Goal: Transaction & Acquisition: Download file/media

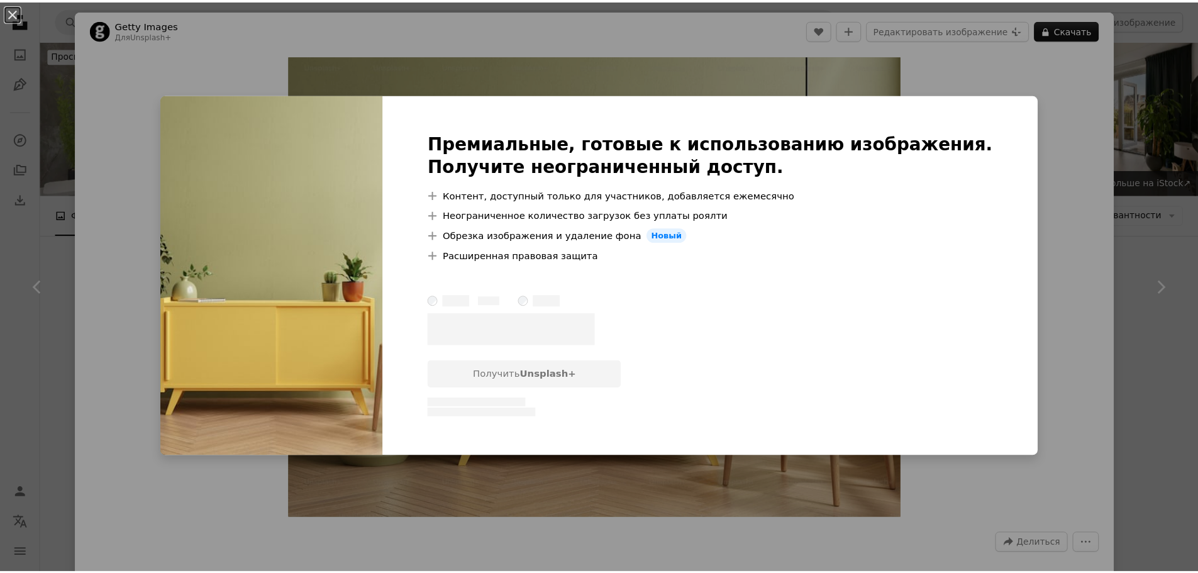
scroll to position [8489, 0]
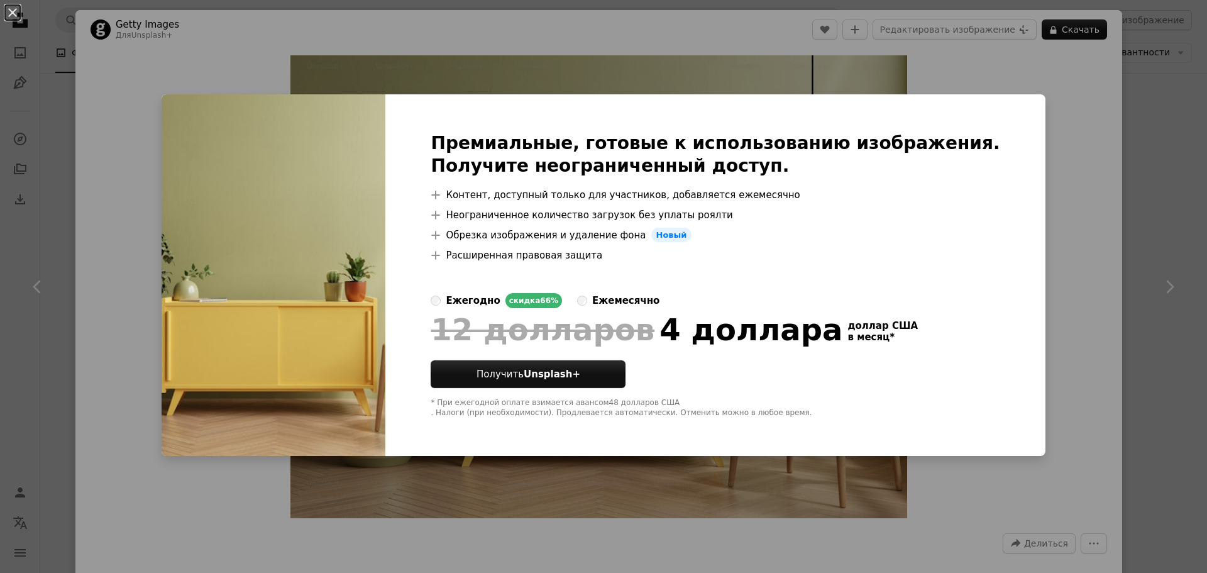
click at [1041, 128] on div "An X shape Премиальные, готовые к использованию изображения. Получите неогранич…" at bounding box center [603, 286] width 1207 height 573
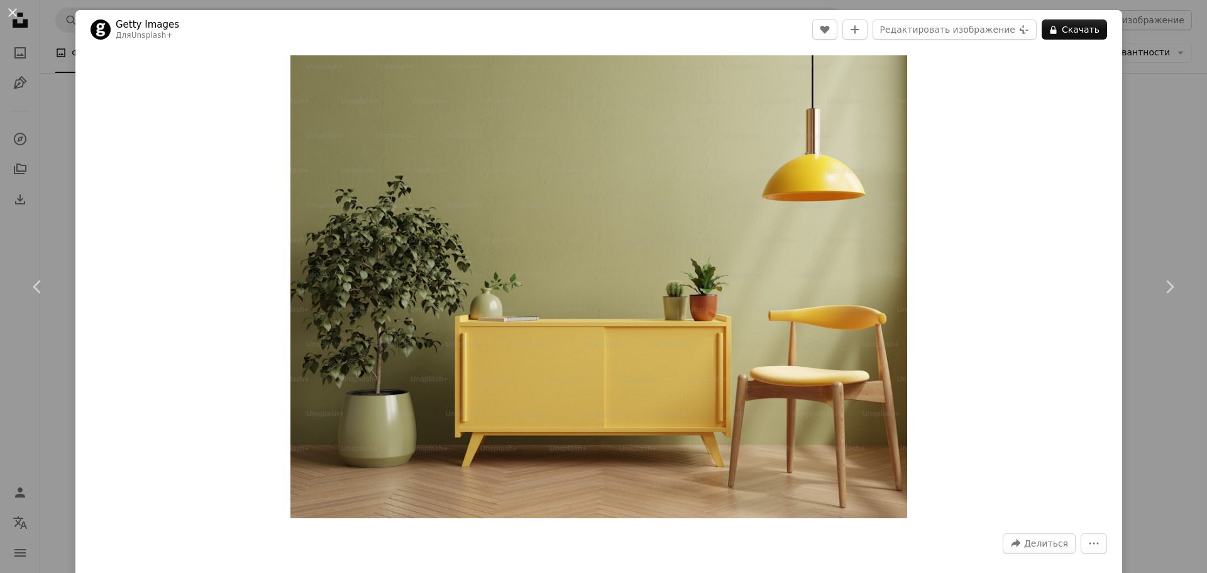
click at [1144, 163] on div "An X shape Chevron left Chevron right Getty Images Для Unsplash+ A heart A plus…" at bounding box center [603, 286] width 1207 height 573
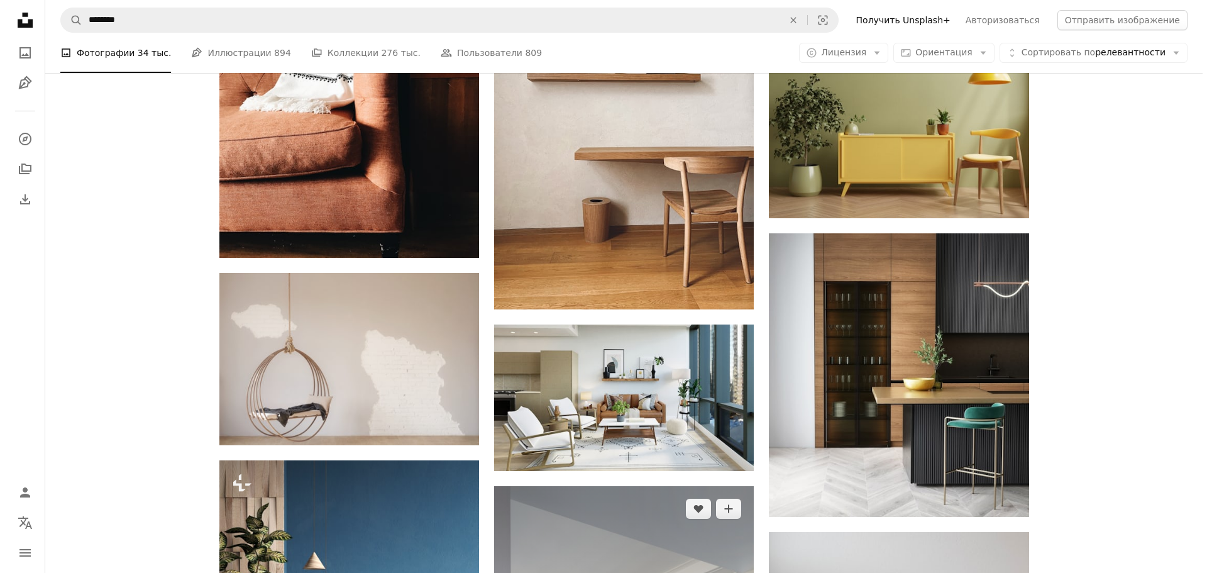
scroll to position [9558, 0]
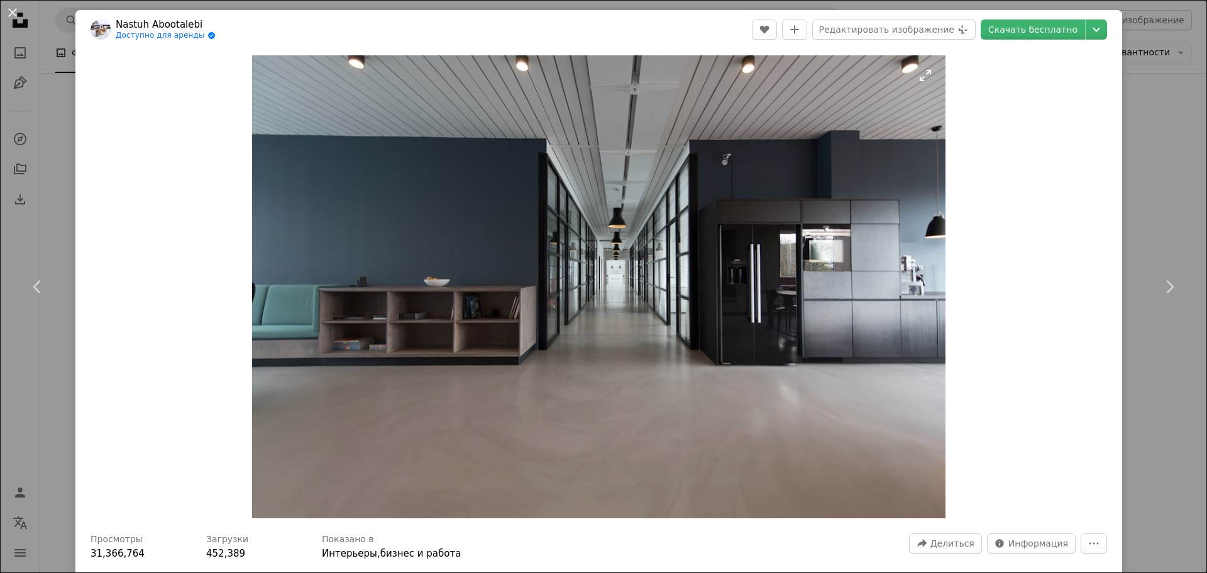
click at [536, 187] on img "Увеличить изображение" at bounding box center [599, 286] width 694 height 463
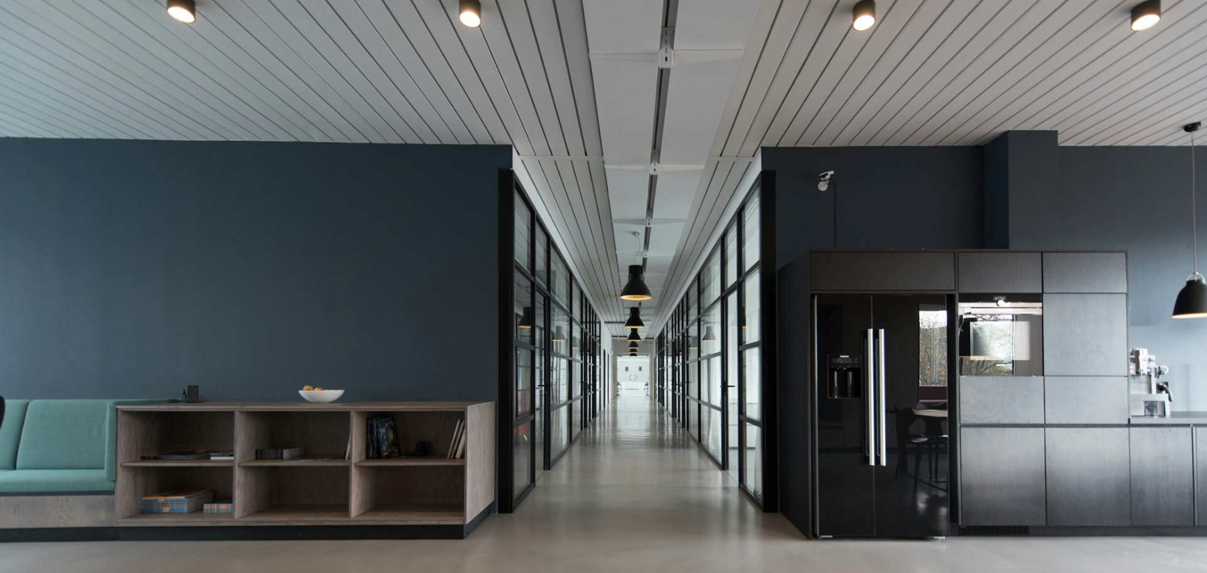
scroll to position [111, 0]
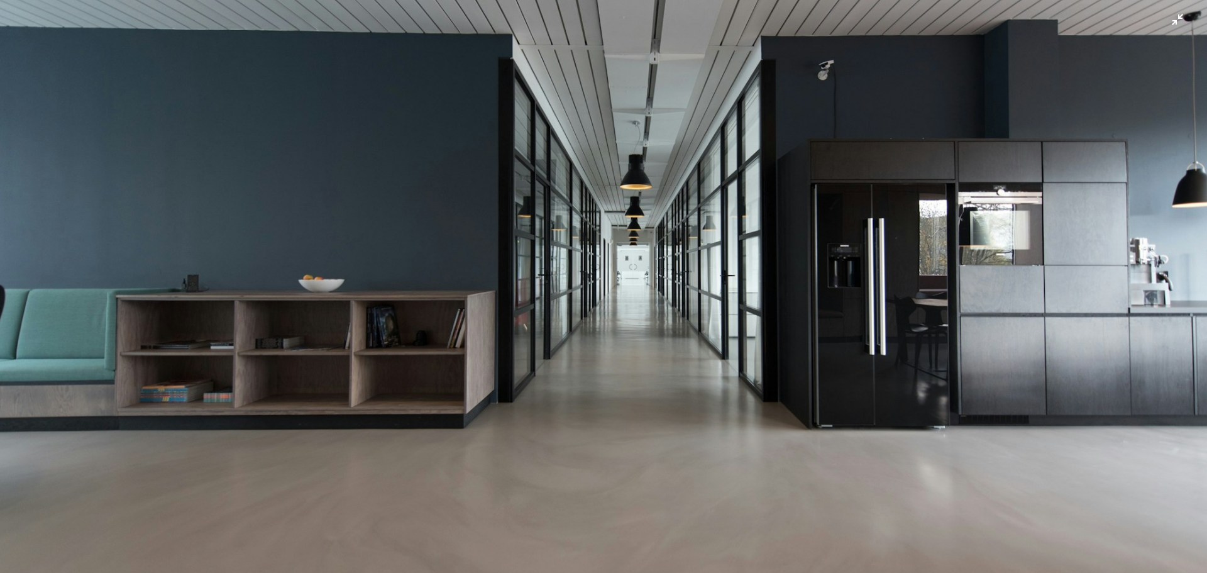
click at [501, 304] on img "Zoom out on this image" at bounding box center [603, 292] width 1209 height 807
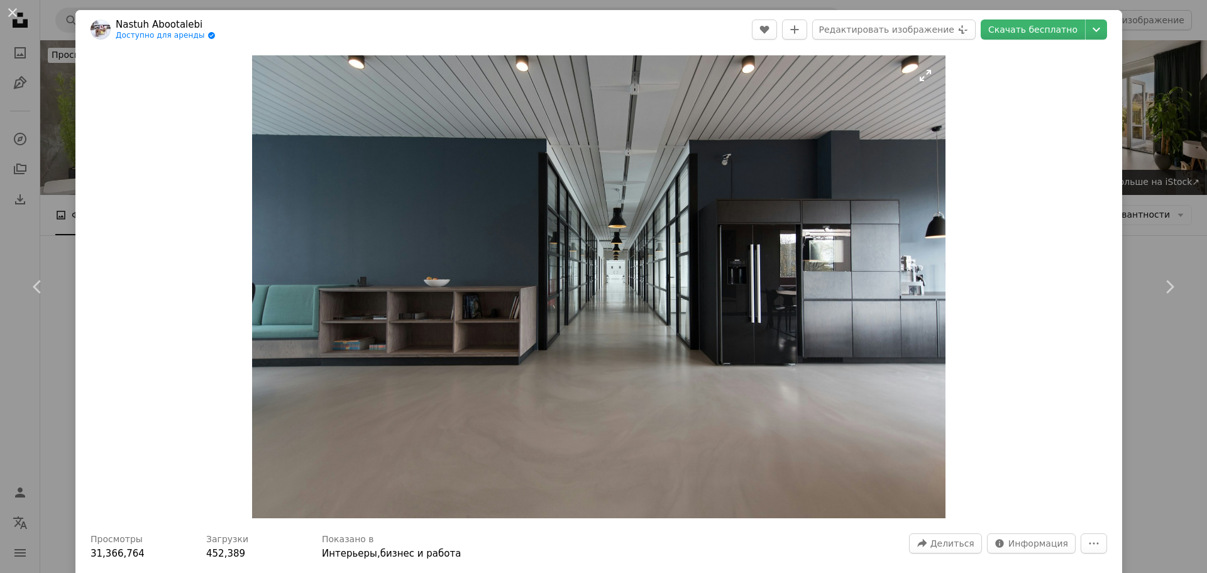
click at [501, 304] on img "Zoom in on this image" at bounding box center [599, 286] width 694 height 463
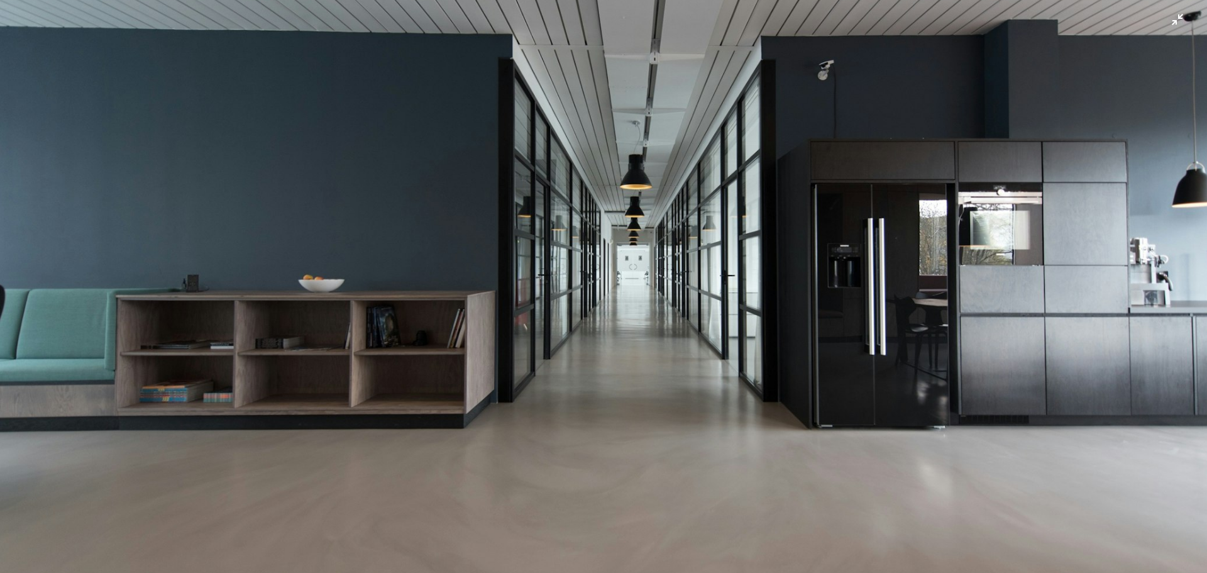
click at [997, 195] on img "Zoom out on this image" at bounding box center [603, 292] width 1209 height 807
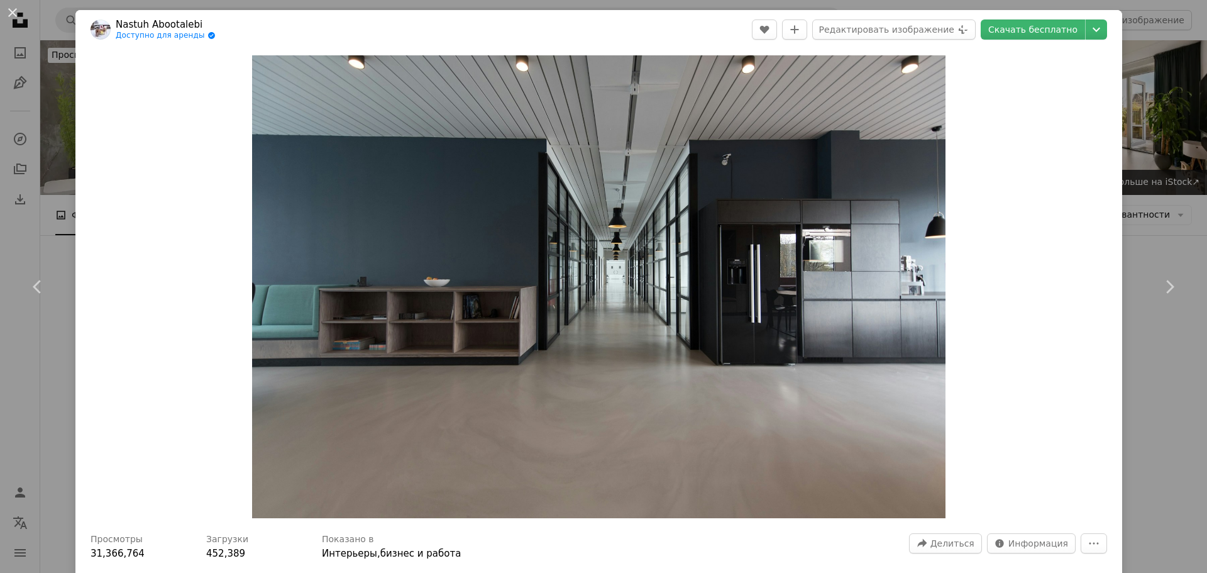
click at [1048, 214] on div "Zoom in" at bounding box center [598, 286] width 1047 height 475
click at [1153, 221] on div "An X shape Chevron left Chevron right Nastuh Abootalebi Доступно для аренды A c…" at bounding box center [603, 286] width 1207 height 573
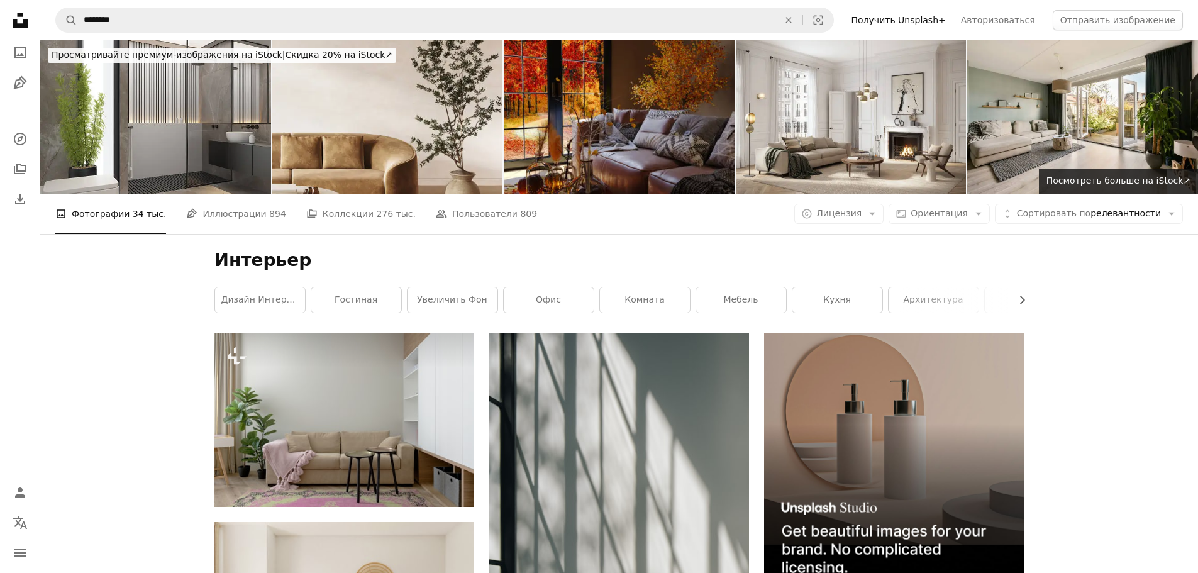
scroll to position [11885, 0]
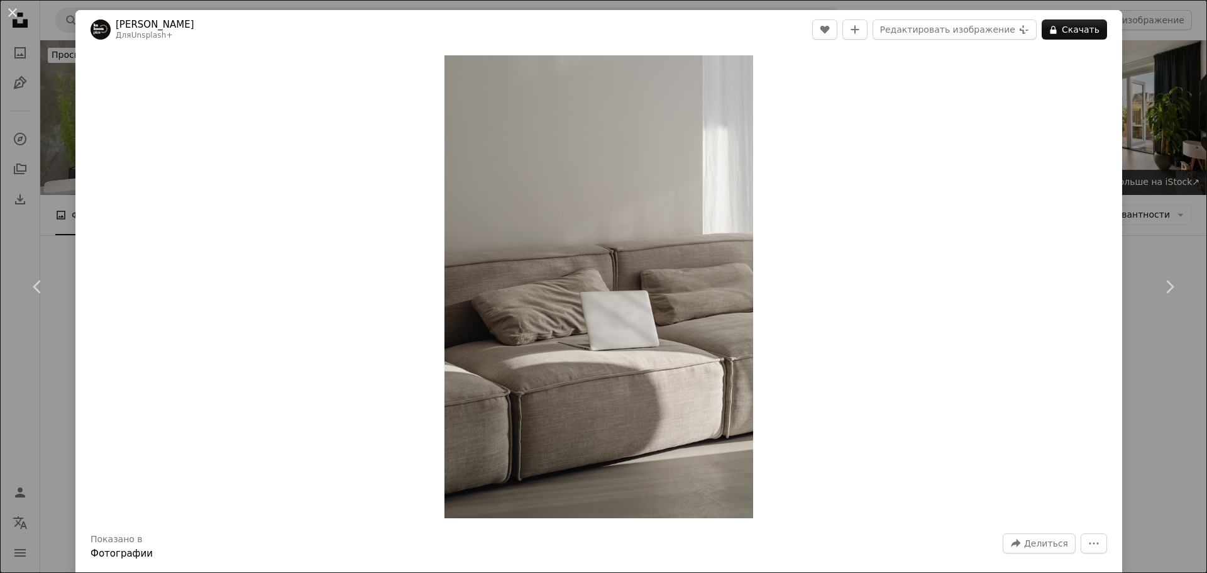
click at [1150, 150] on div "An X shape Chevron left Chevron right Каролина Грабовска Для Unsplash+ A heart …" at bounding box center [603, 286] width 1207 height 573
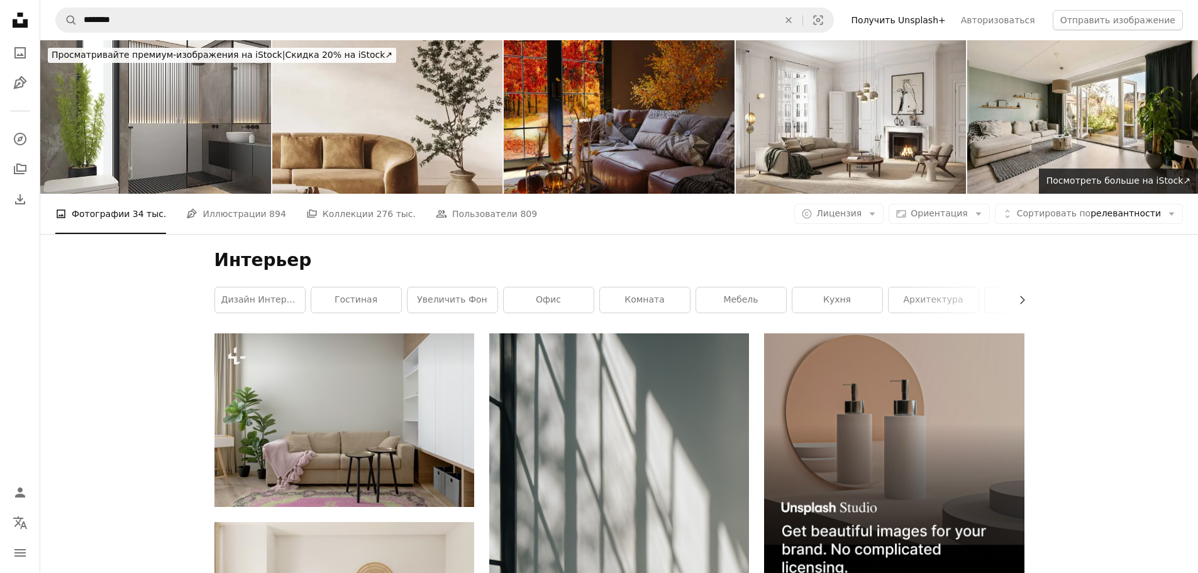
scroll to position [12136, 0]
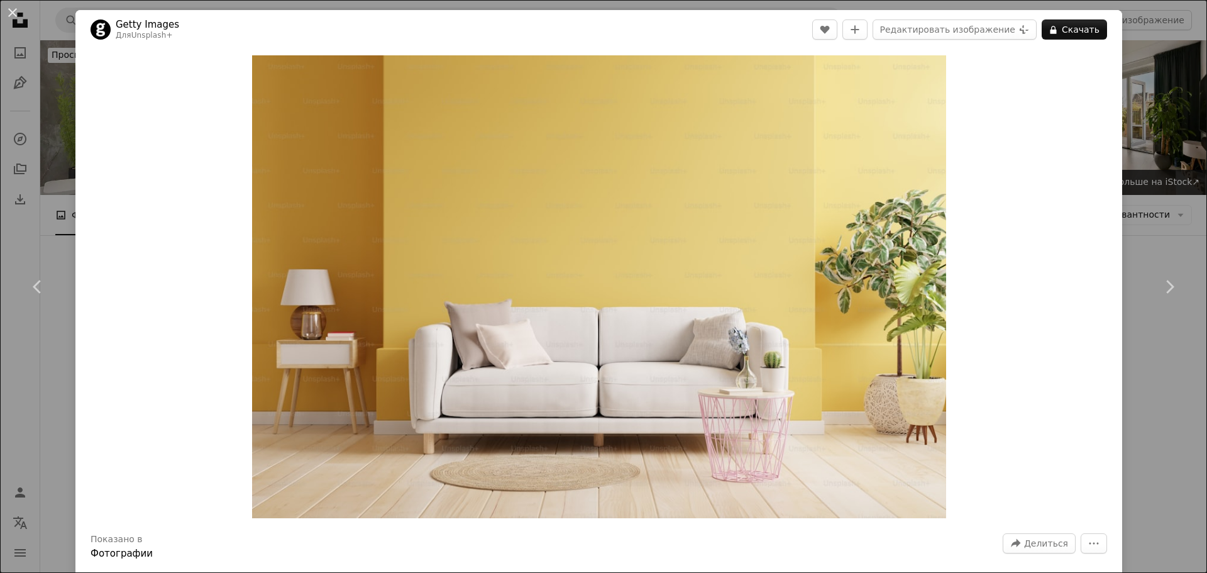
click at [1141, 157] on div "An X shape Chevron left Chevron right Getty Images Для Unsplash+ A heart A plus…" at bounding box center [603, 286] width 1207 height 573
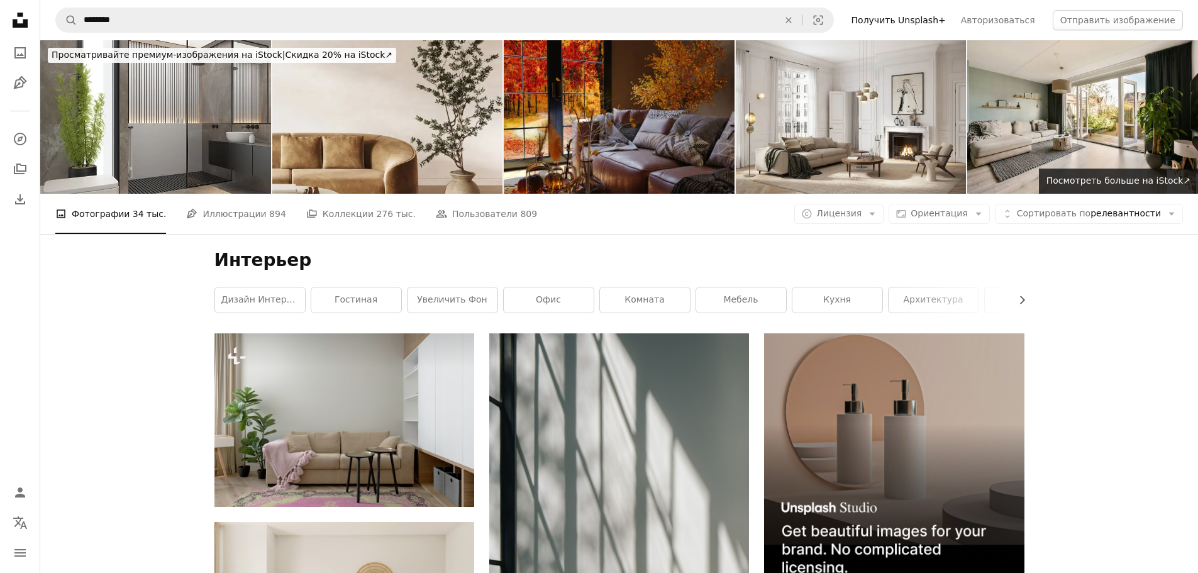
scroll to position [12388, 0]
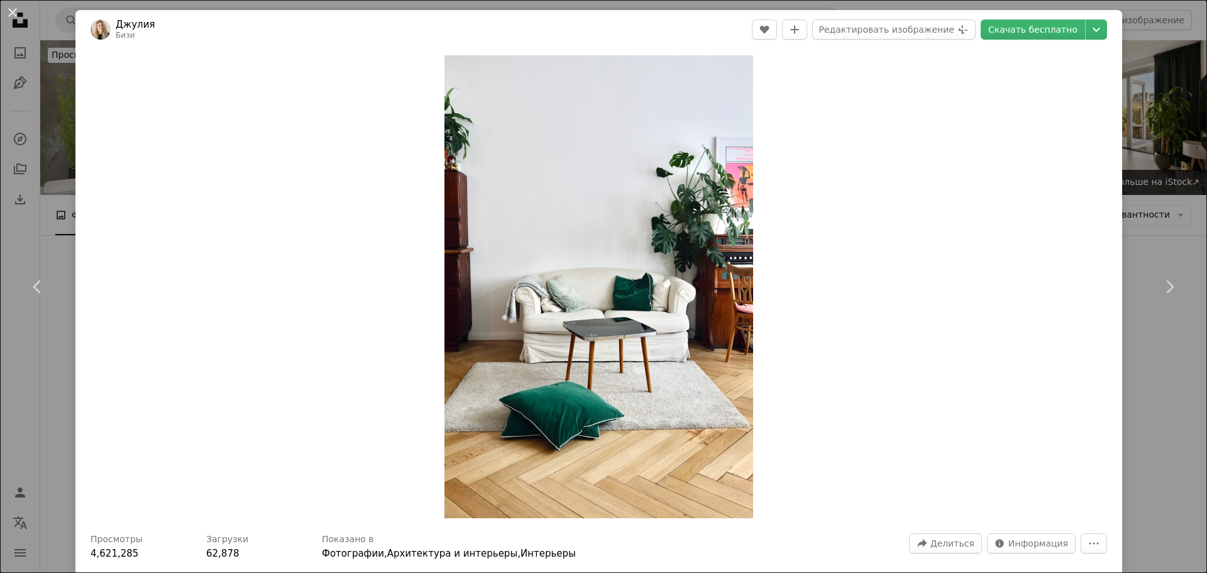
click at [1150, 143] on div "An X shape Chevron left Chevron right Джулия Бизи A heart A plus sign Редактиро…" at bounding box center [603, 286] width 1207 height 573
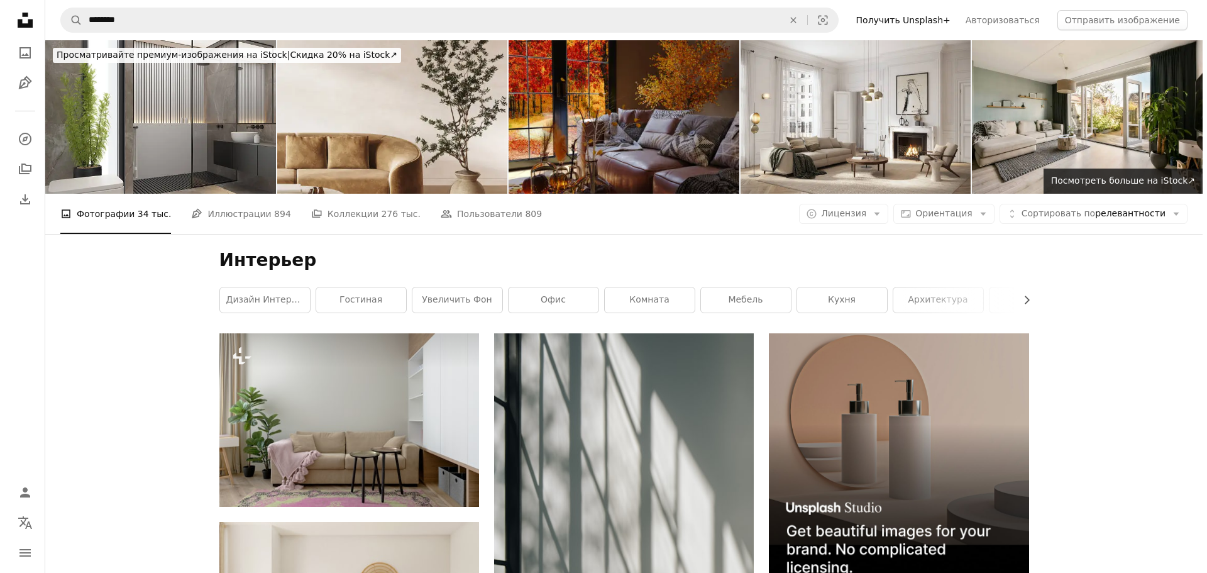
scroll to position [20500, 0]
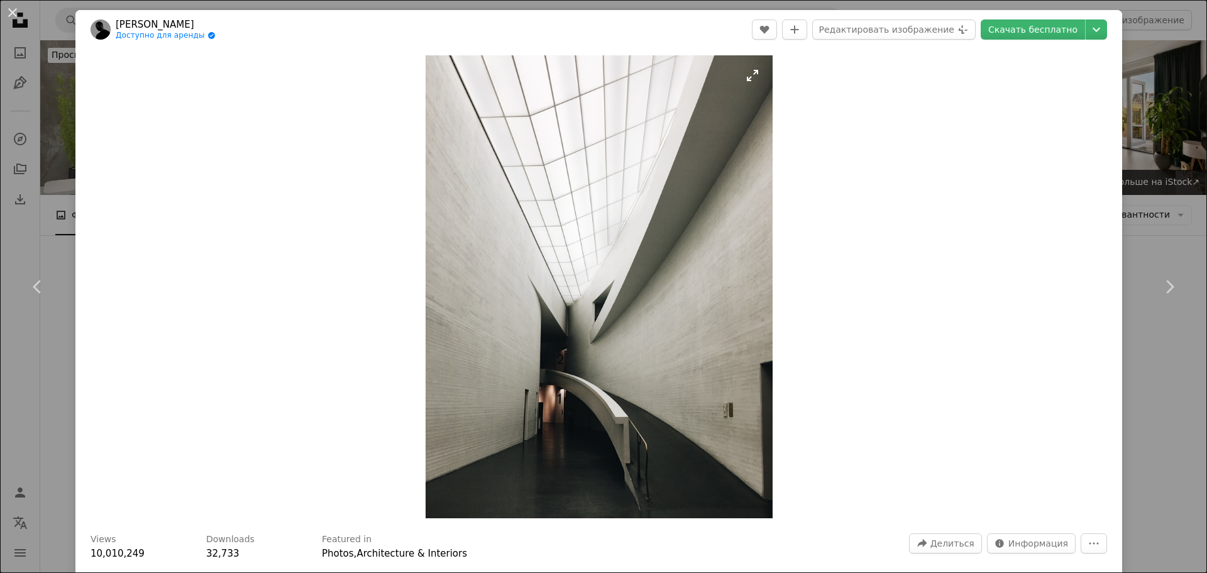
click at [580, 319] on img "Увеличить изображение" at bounding box center [599, 286] width 347 height 463
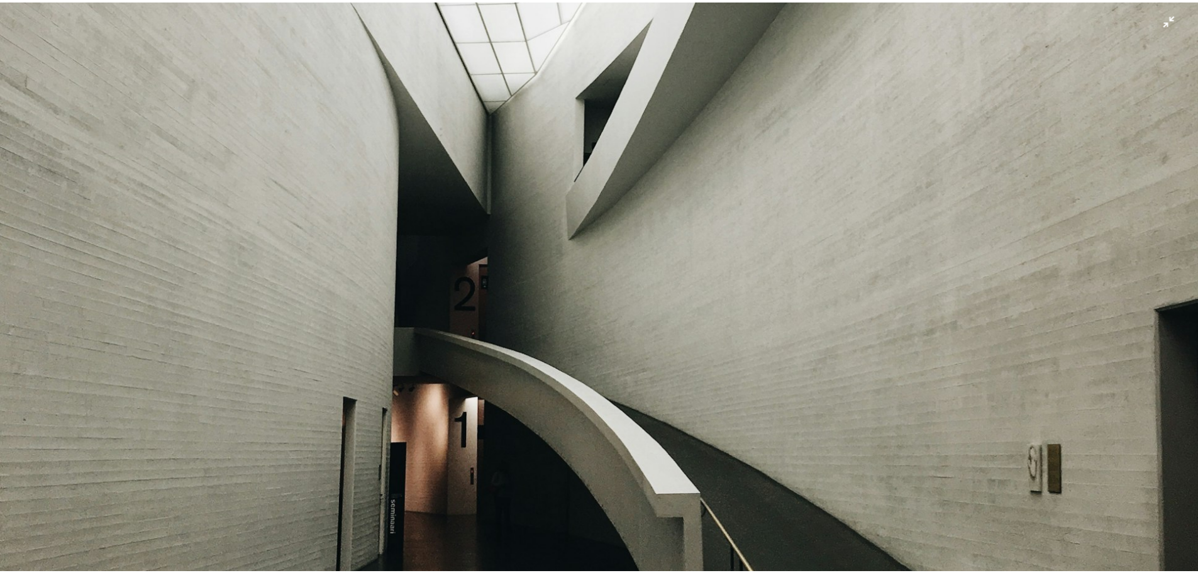
scroll to position [884, 0]
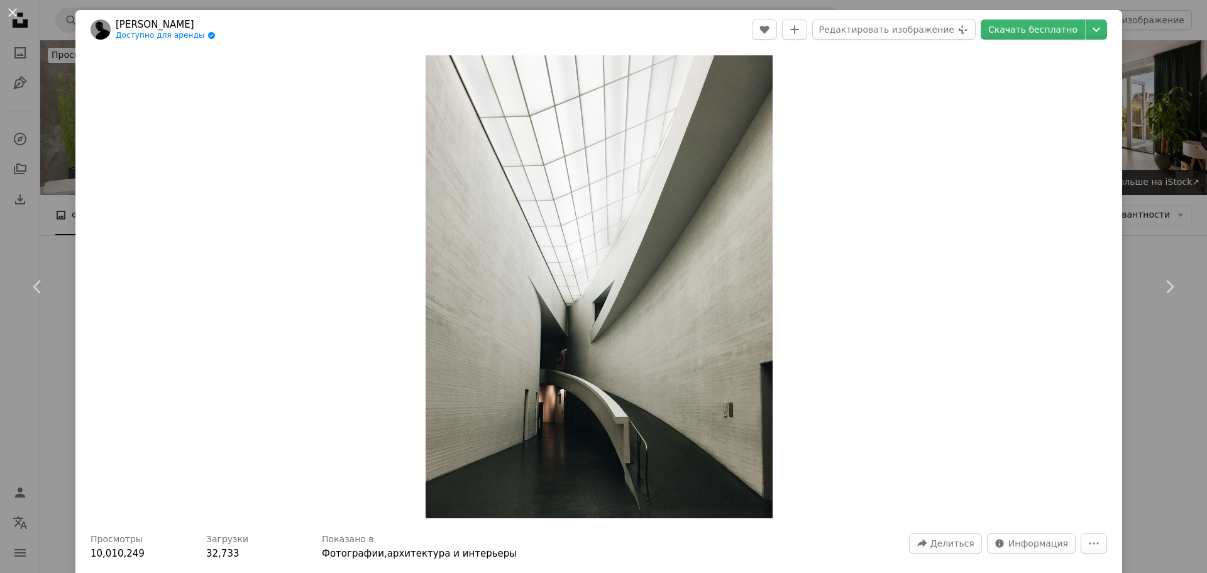
click at [1160, 193] on div "An X shape Chevron left Chevron right Стефан Спасов Доступно для аренды A check…" at bounding box center [603, 286] width 1207 height 573
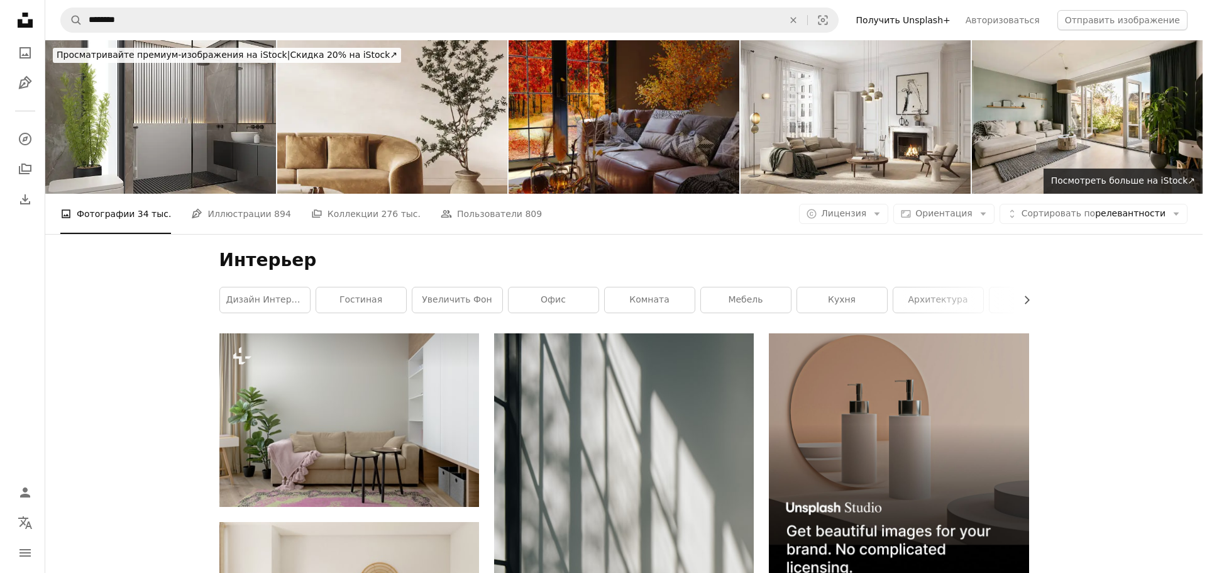
scroll to position [23644, 0]
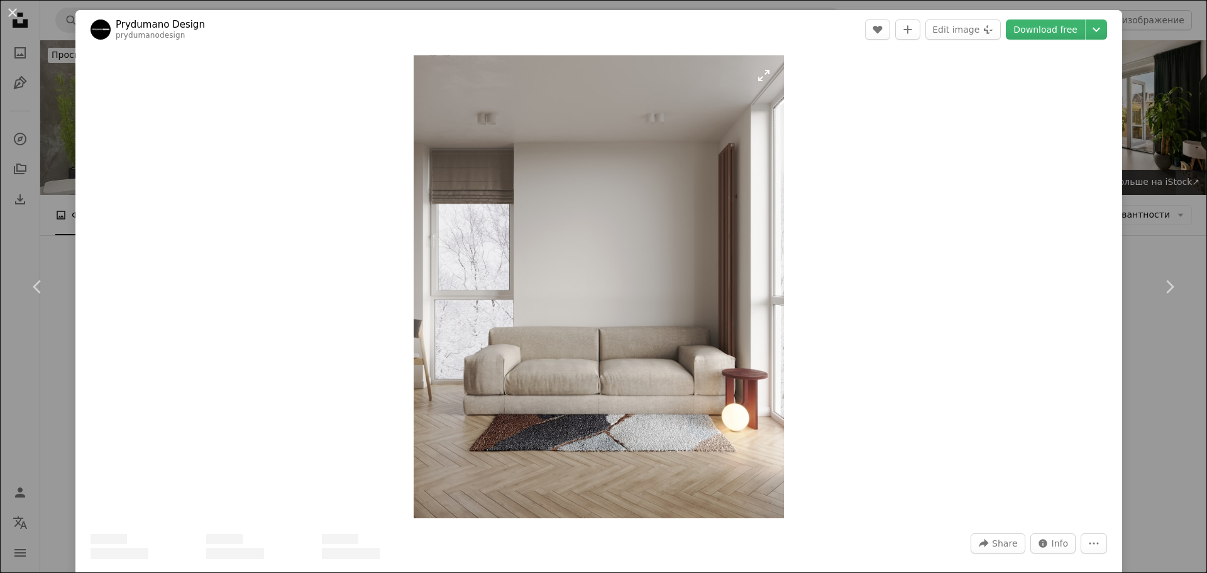
click at [589, 358] on img "Zoom in on this image" at bounding box center [599, 286] width 370 height 463
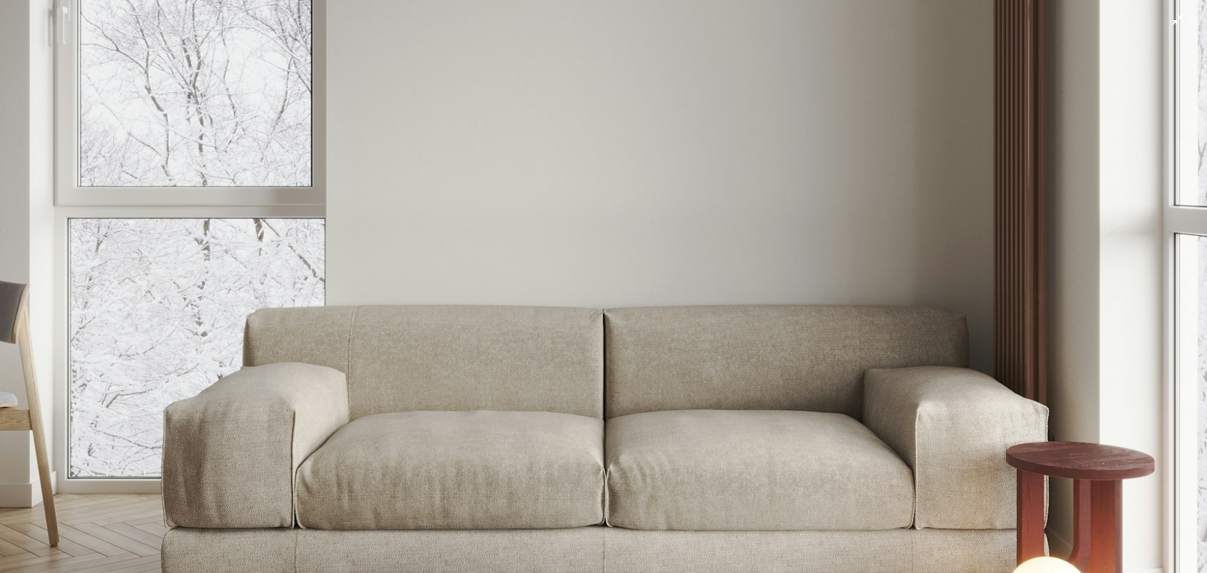
scroll to position [646, 0]
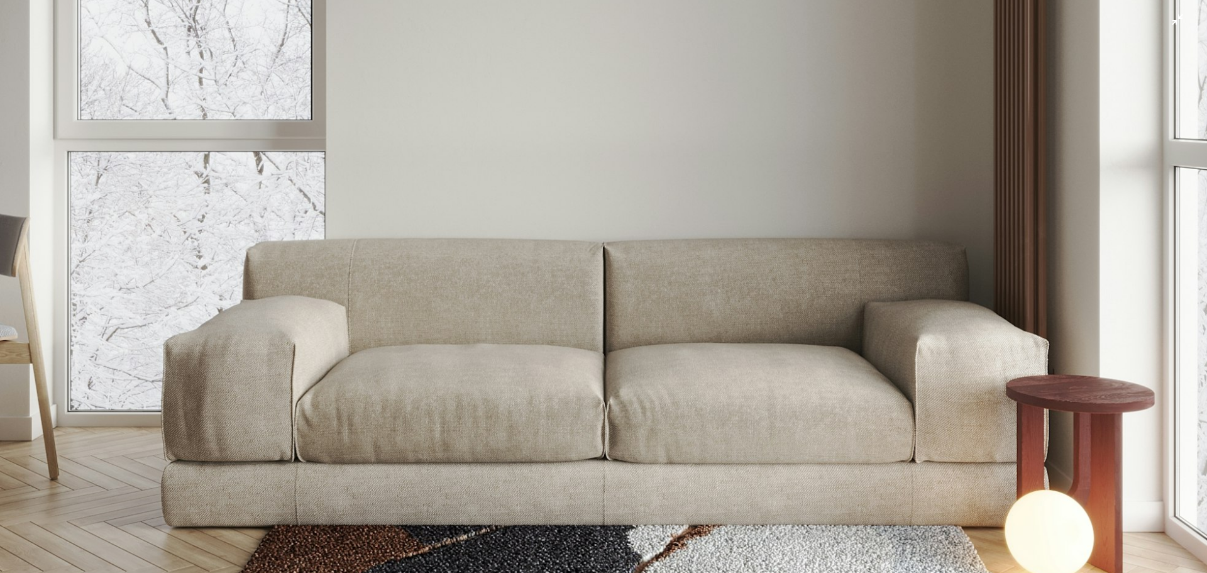
click at [654, 326] on img "Уменьшить масштаб изображения" at bounding box center [603, 109] width 1209 height 1511
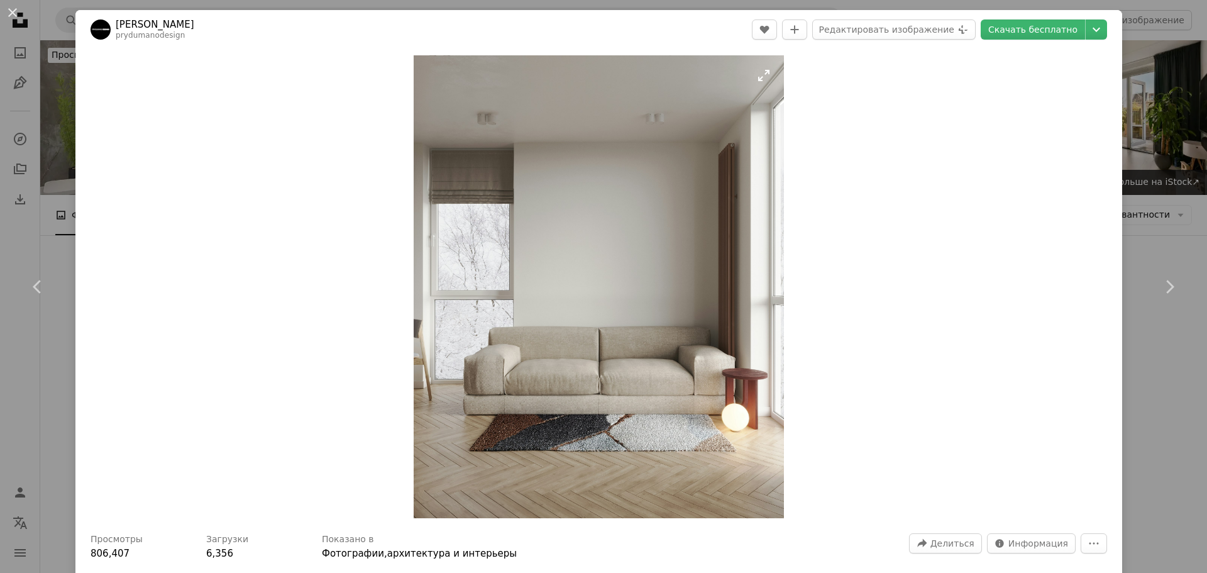
click at [624, 277] on img "Zoom in on this image" at bounding box center [599, 286] width 370 height 463
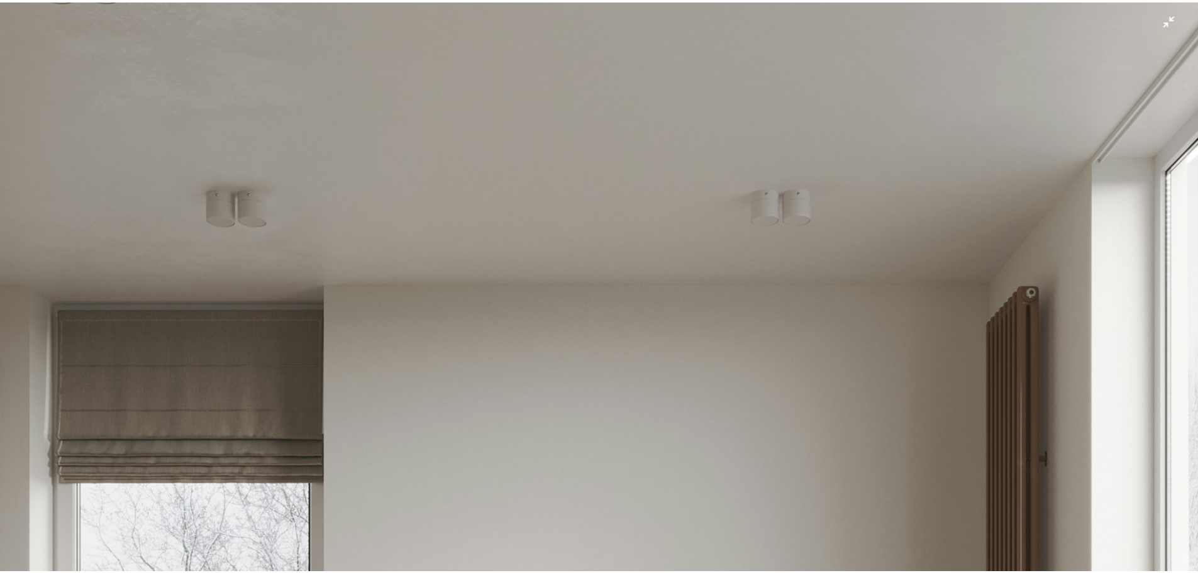
scroll to position [457, 0]
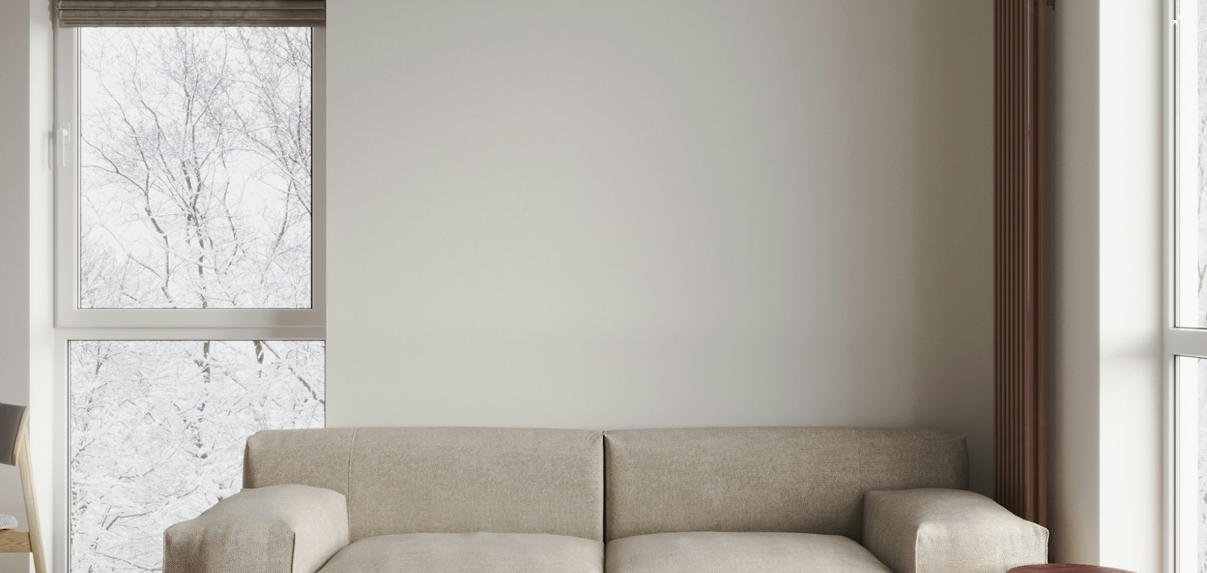
click at [1069, 362] on img "Zoom out on this image" at bounding box center [603, 297] width 1209 height 1511
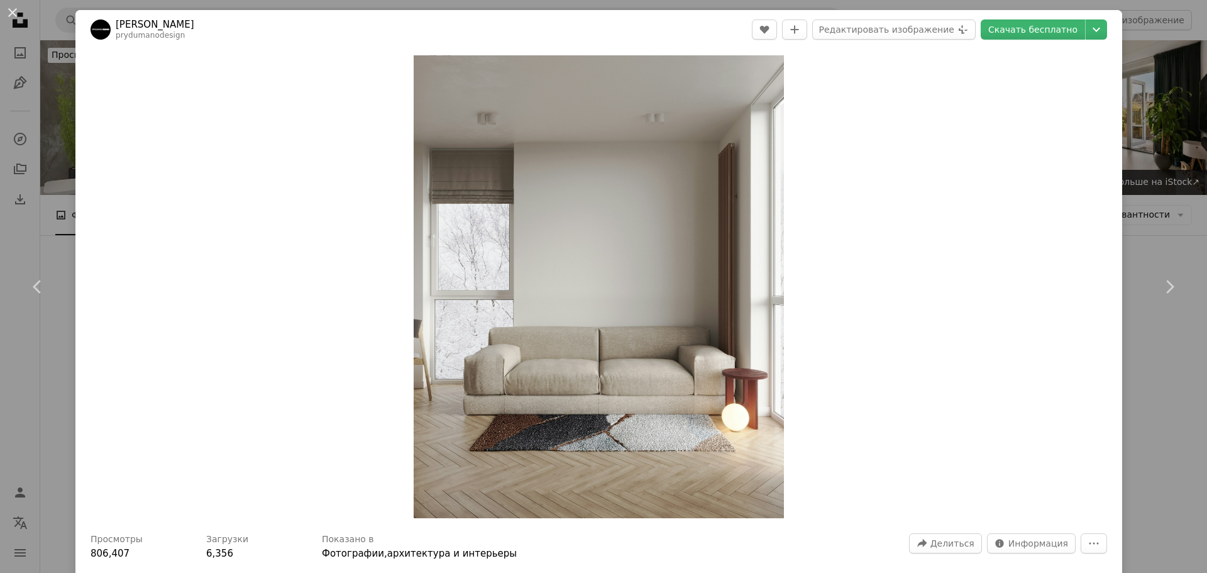
click at [1158, 213] on div "An X shape Chevron left Chevron right Дизайн Придумано prydumanodesign A heart …" at bounding box center [603, 286] width 1207 height 573
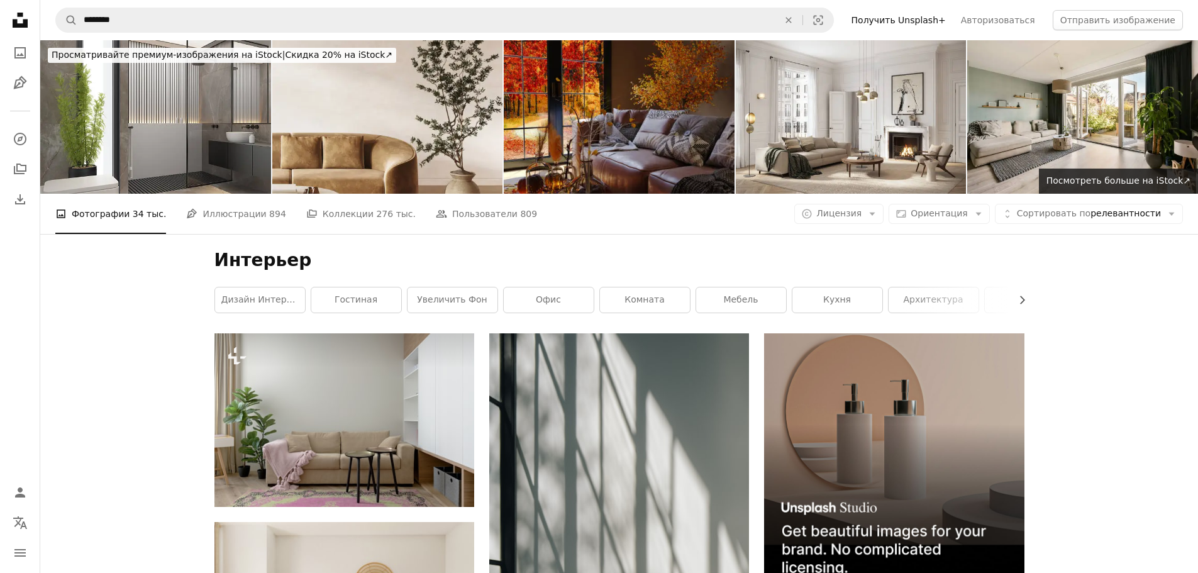
scroll to position [35026, 0]
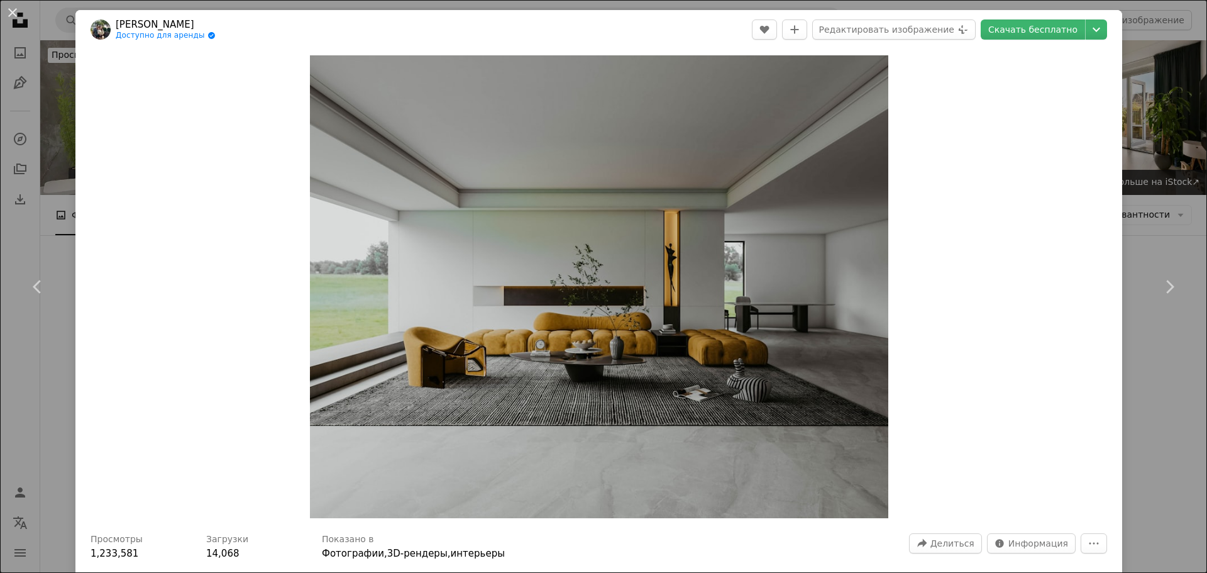
click at [1143, 221] on div "An X shape Chevron left Chevron right Билли Джо Кэтбаган Доступно для аренды A …" at bounding box center [603, 286] width 1207 height 573
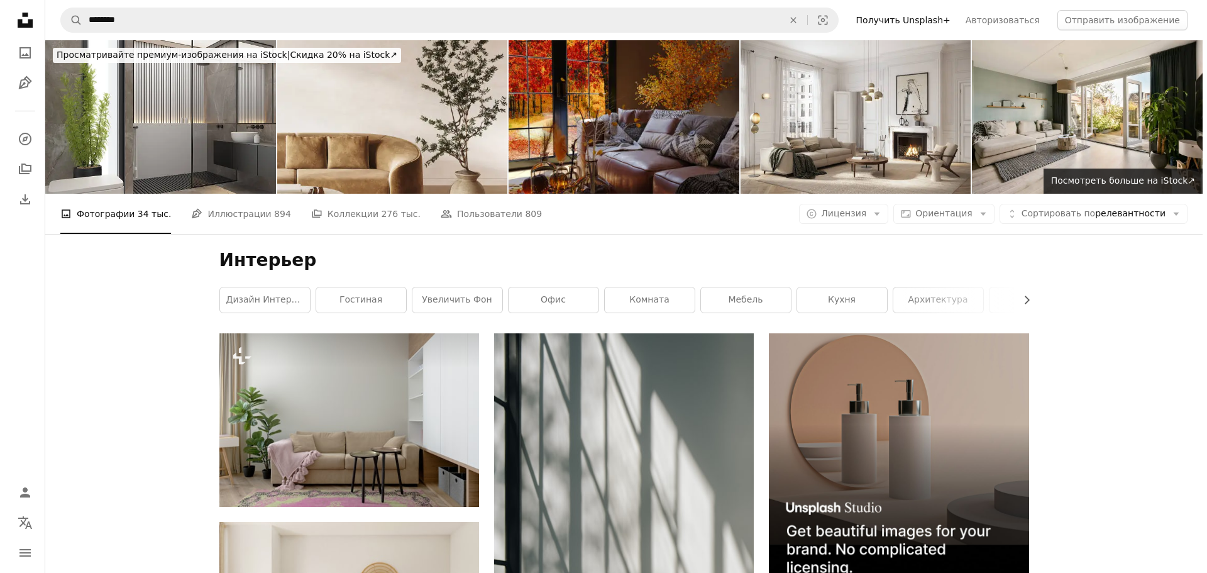
scroll to position [35403, 0]
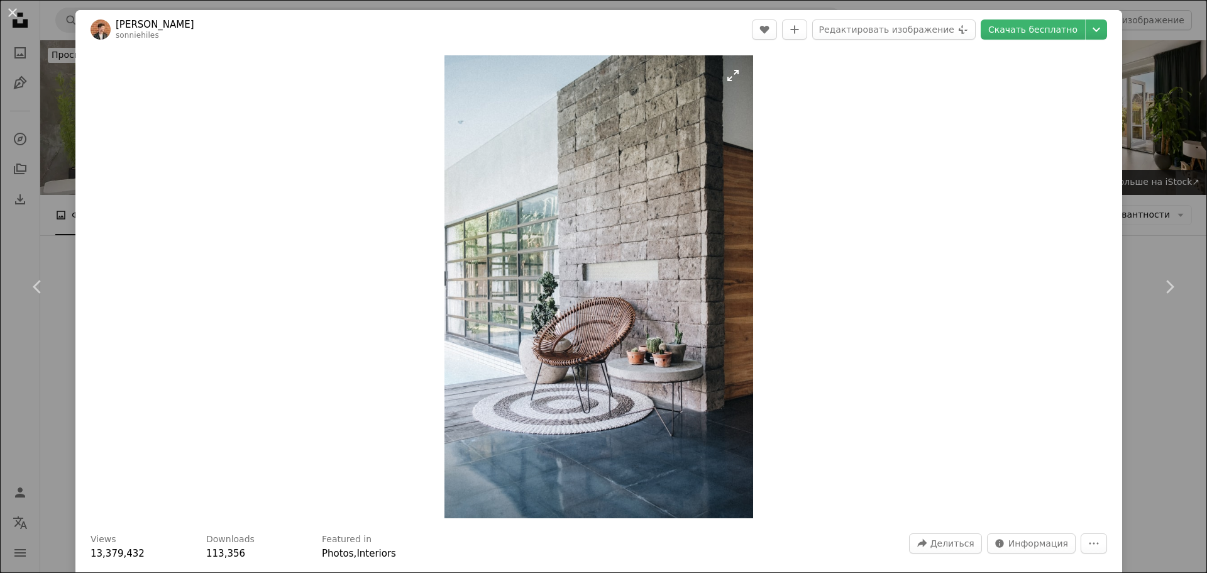
click at [657, 274] on img "Увеличить изображение" at bounding box center [599, 286] width 309 height 463
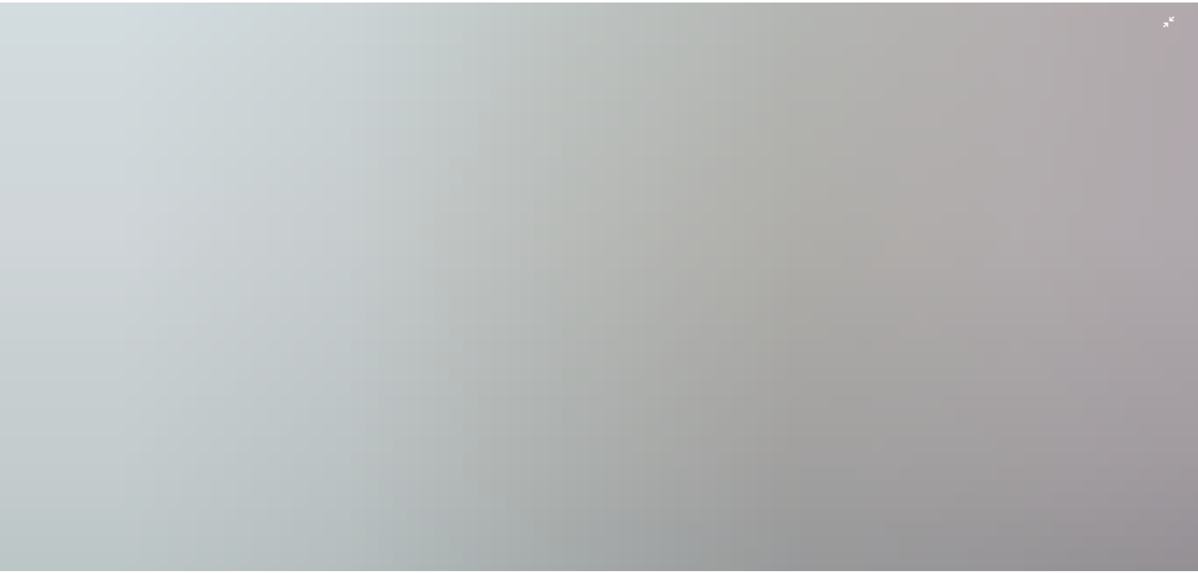
scroll to position [795, 0]
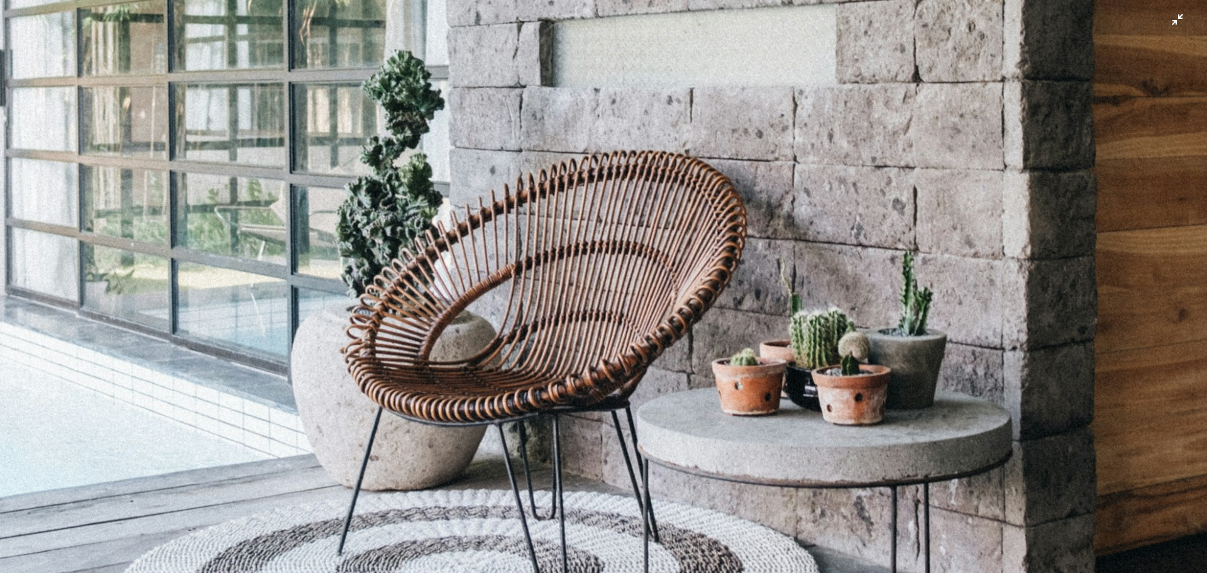
click at [656, 280] on img "Уменьшить масштаб изображения" at bounding box center [603, 111] width 1209 height 1813
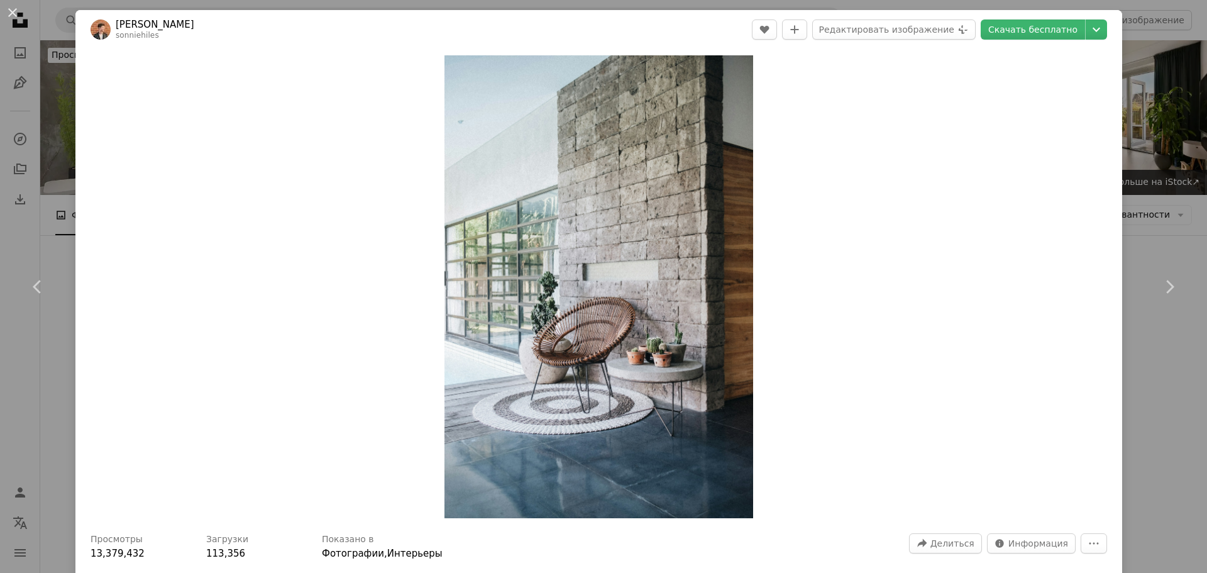
drag, startPoint x: 1156, startPoint y: 205, endPoint x: 853, endPoint y: 347, distance: 334.2
click at [1156, 205] on div "An X shape Chevron left Chevron right Сонни Хайлс sonniehiles A heart A plus si…" at bounding box center [603, 286] width 1207 height 573
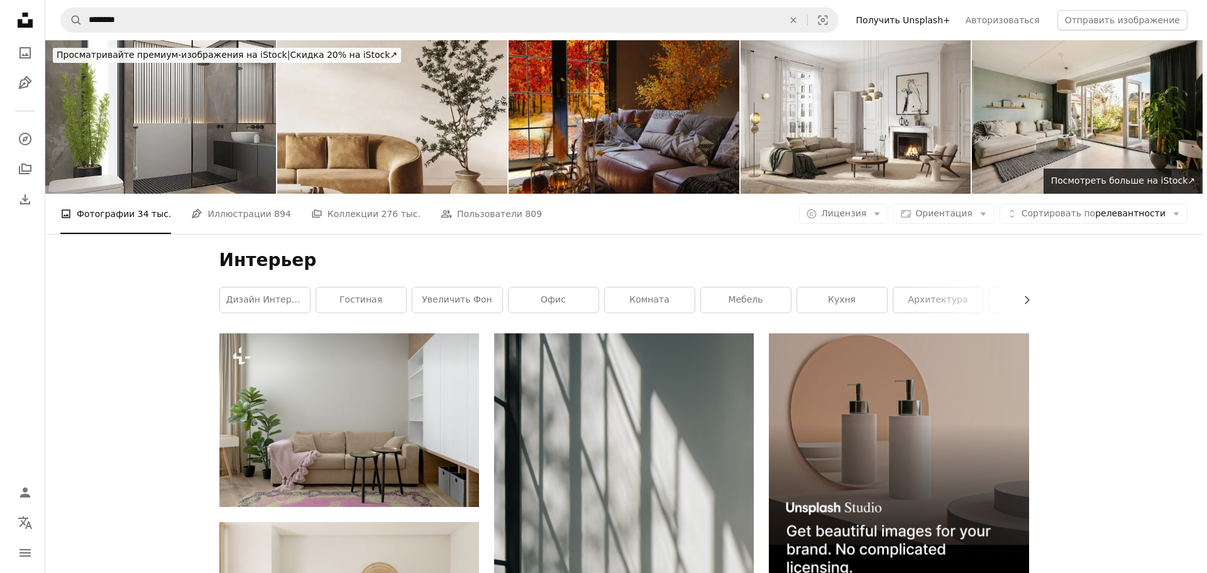
scroll to position [37793, 0]
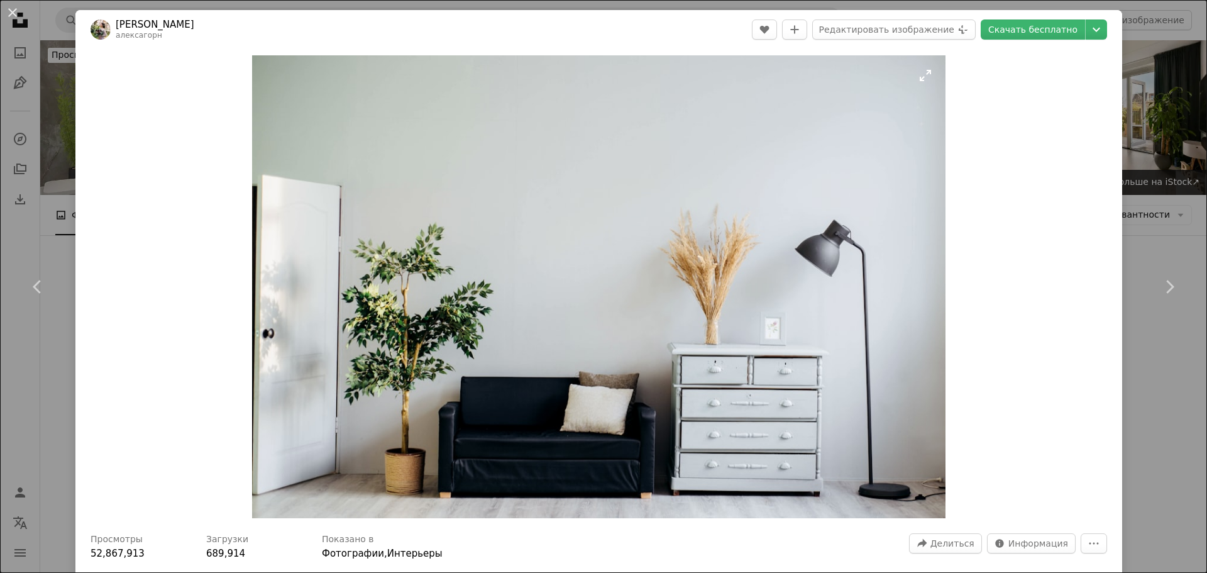
click at [609, 289] on img "Увеличить изображение" at bounding box center [598, 286] width 693 height 463
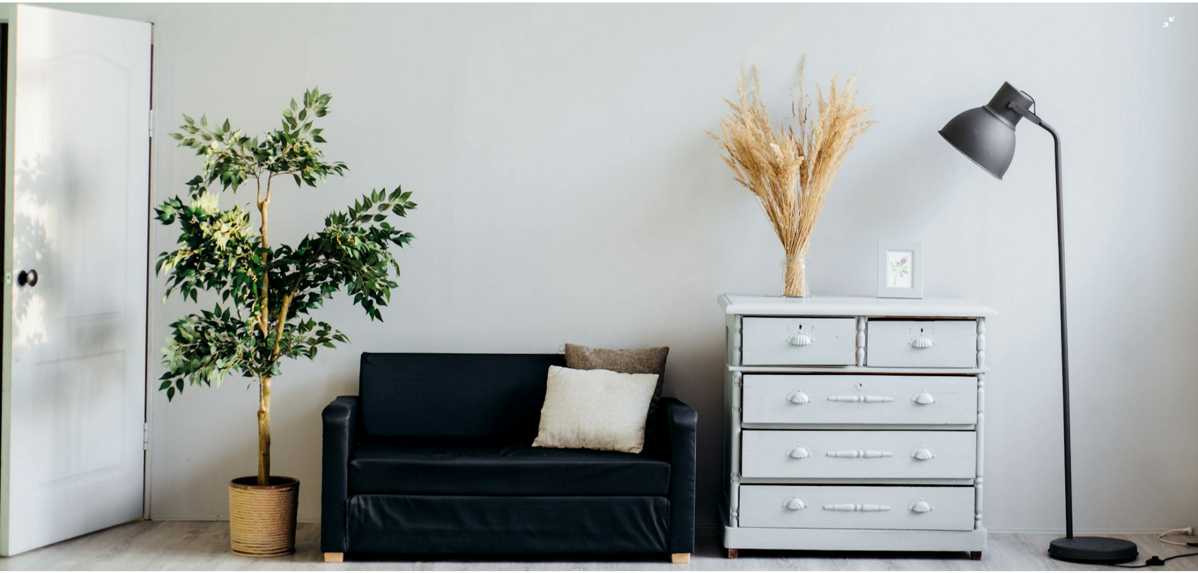
scroll to position [220, 0]
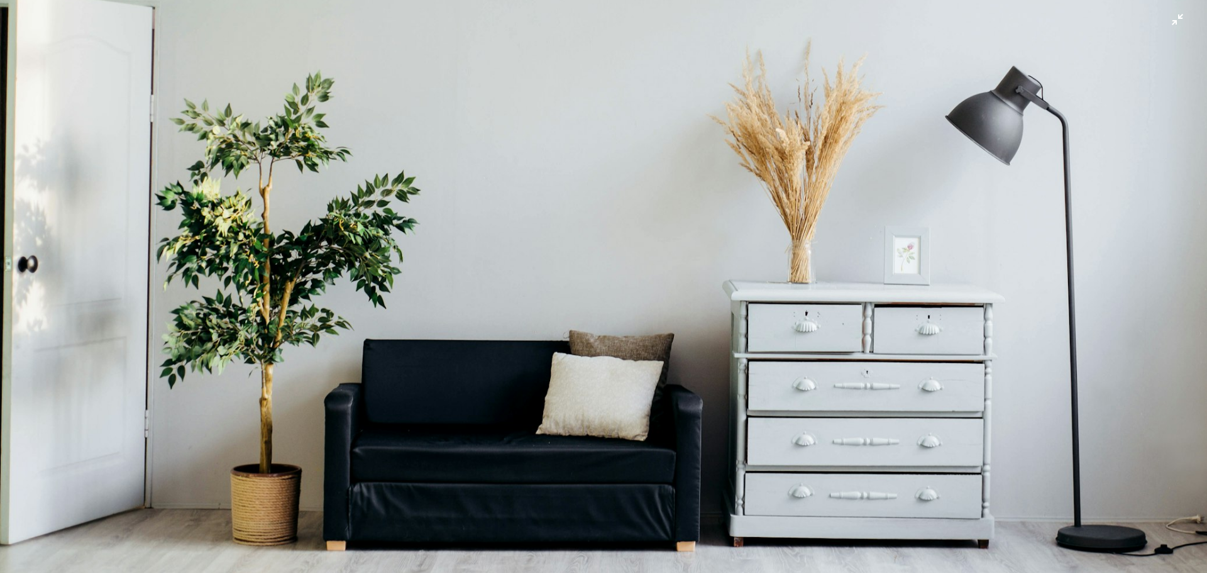
click at [1144, 323] on img "Zoom out on this image" at bounding box center [603, 182] width 1209 height 807
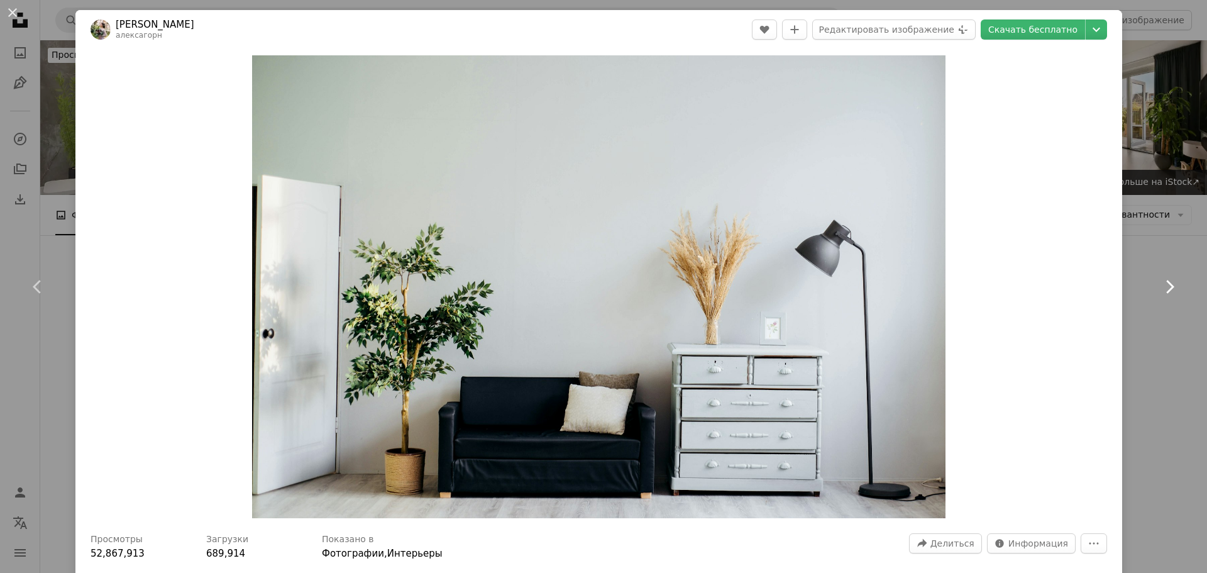
click at [1146, 323] on link "Chevron right" at bounding box center [1169, 286] width 75 height 121
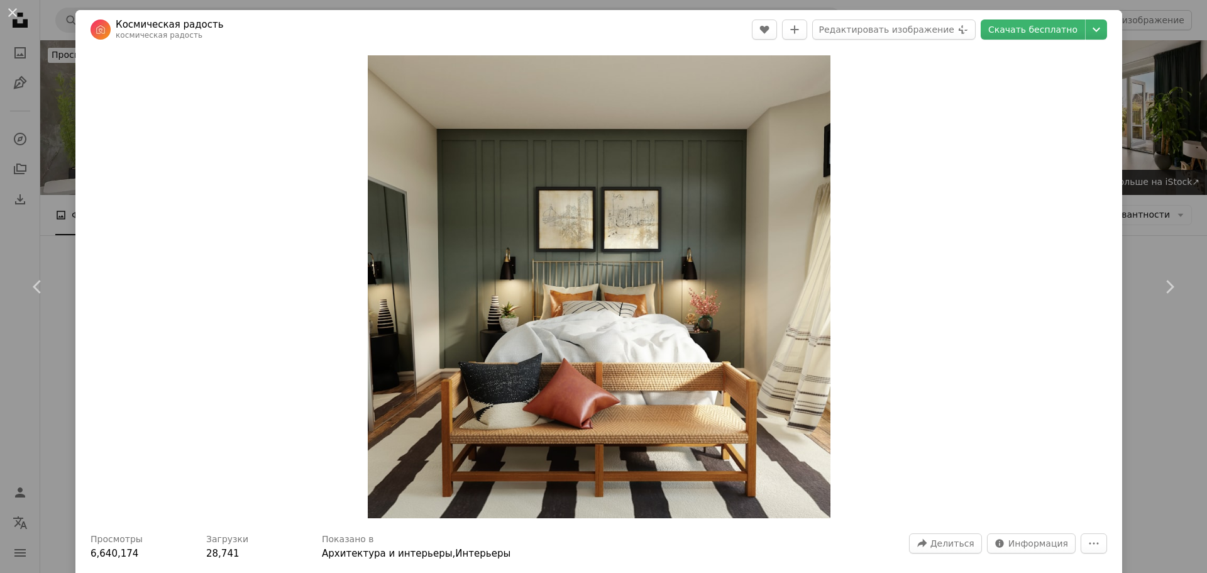
click at [1155, 192] on div "An X shape Chevron left Chevron right Космическая радость космическая радость A…" at bounding box center [603, 286] width 1207 height 573
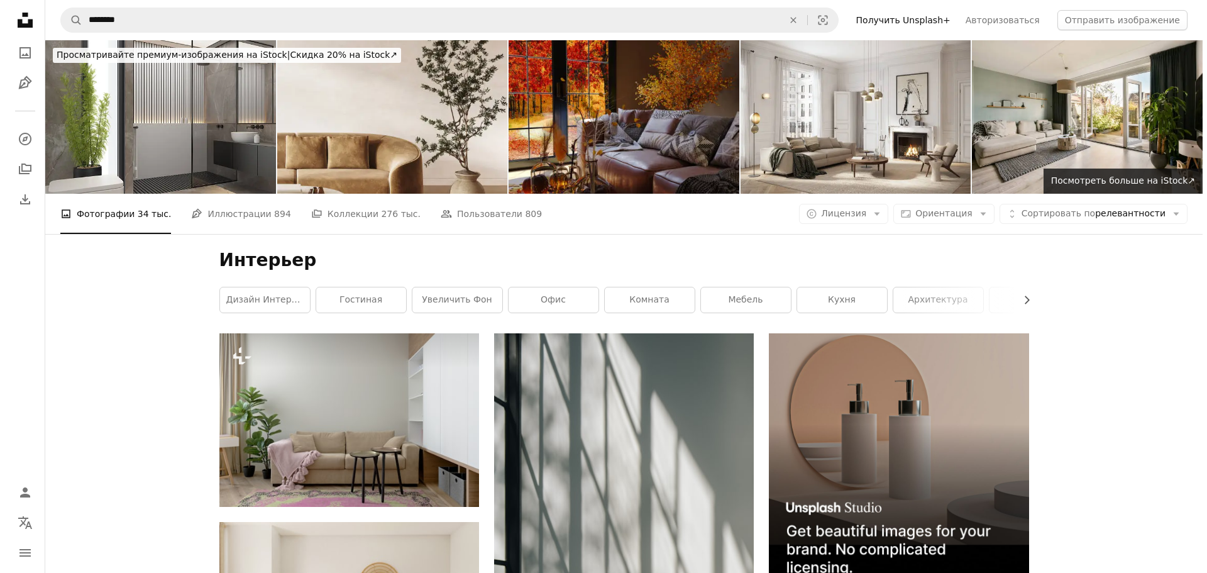
scroll to position [38107, 0]
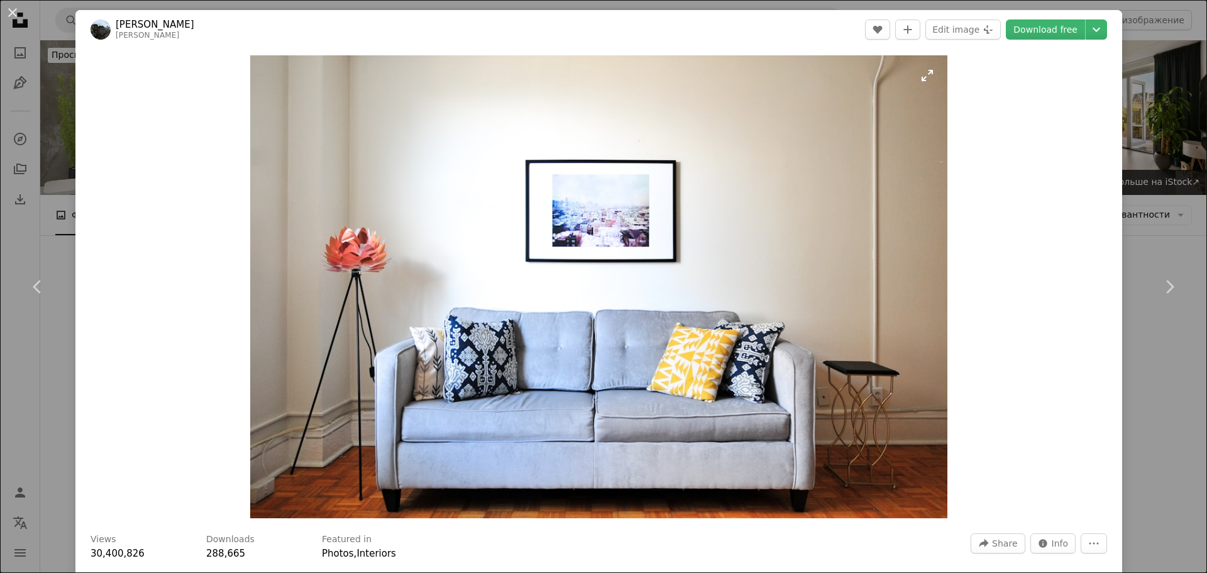
click at [599, 281] on img "Zoom in on this image" at bounding box center [598, 286] width 697 height 463
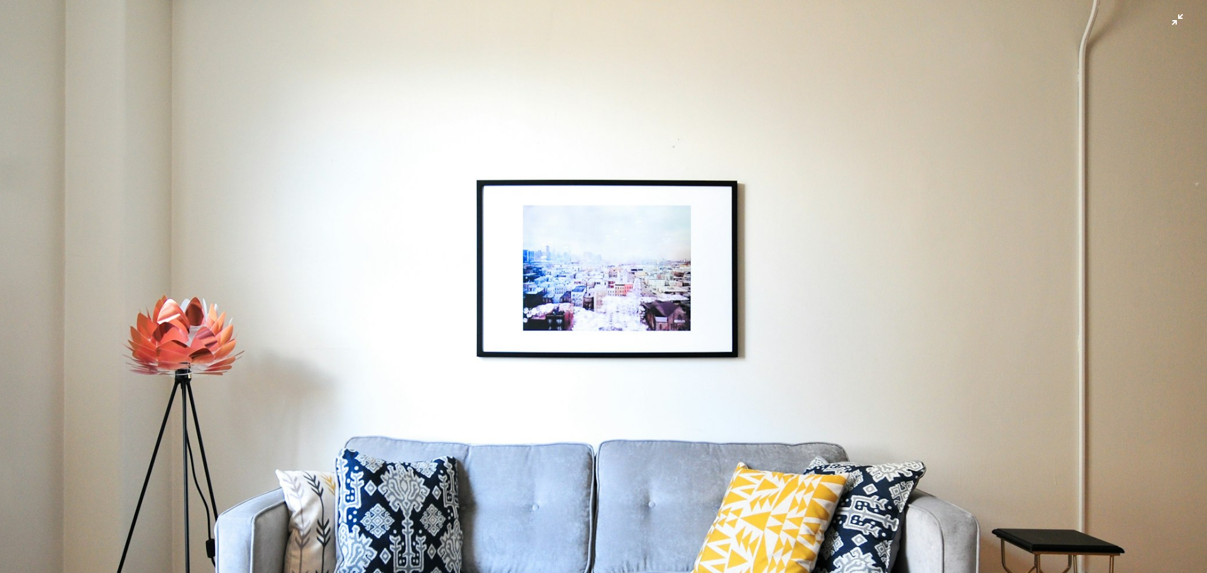
scroll to position [109, 0]
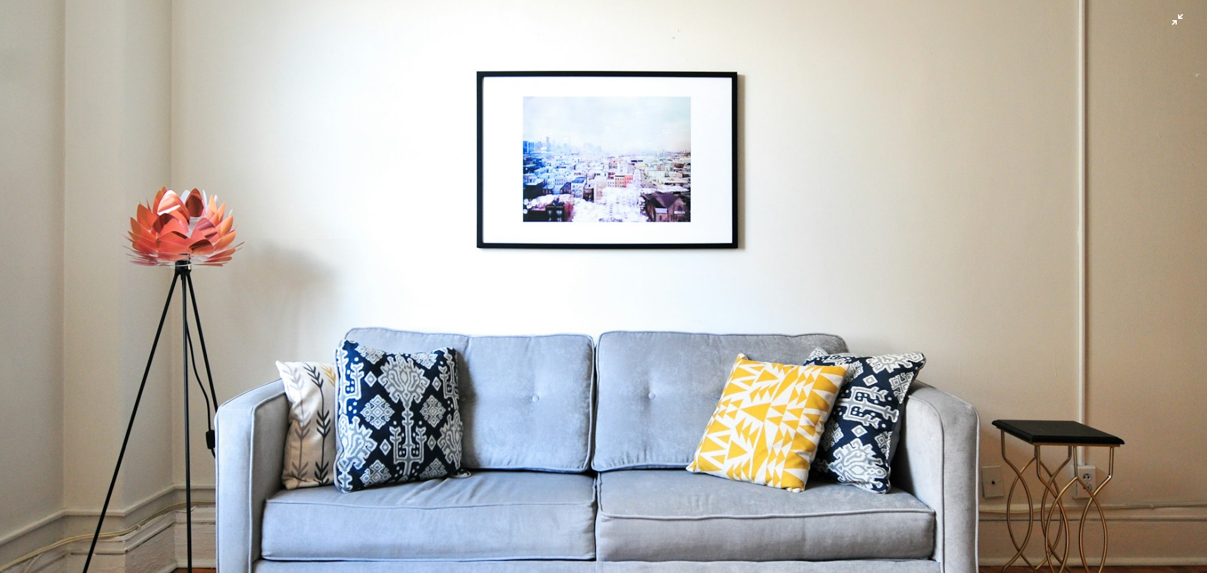
click at [1127, 309] on img "Уменьшить масштаб изображения" at bounding box center [603, 292] width 1209 height 802
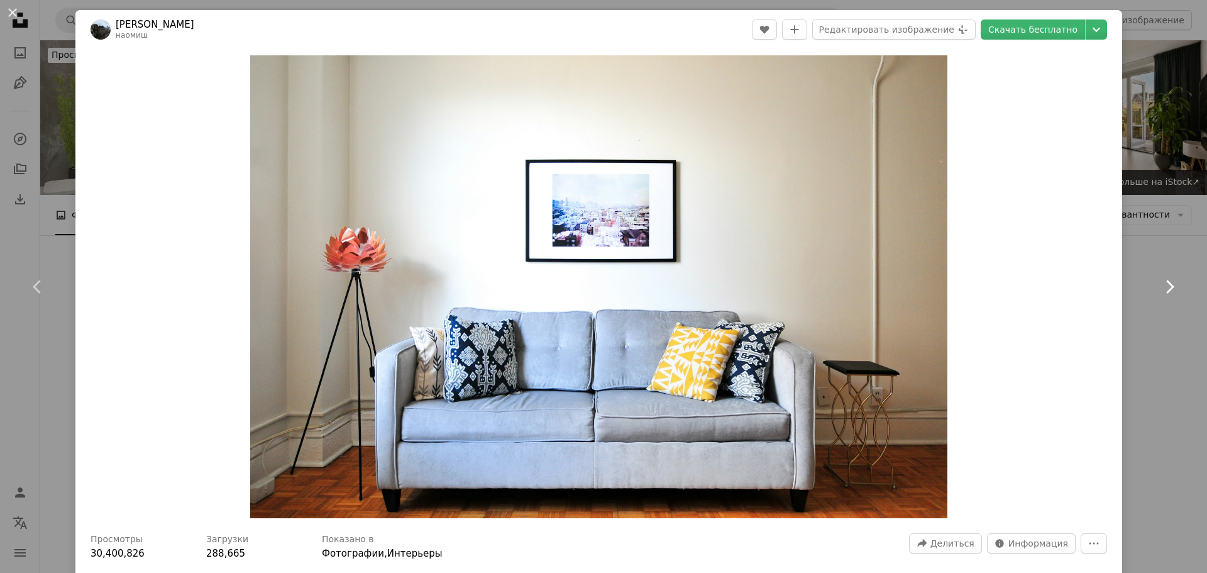
click at [1132, 309] on link "Chevron right" at bounding box center [1169, 286] width 75 height 121
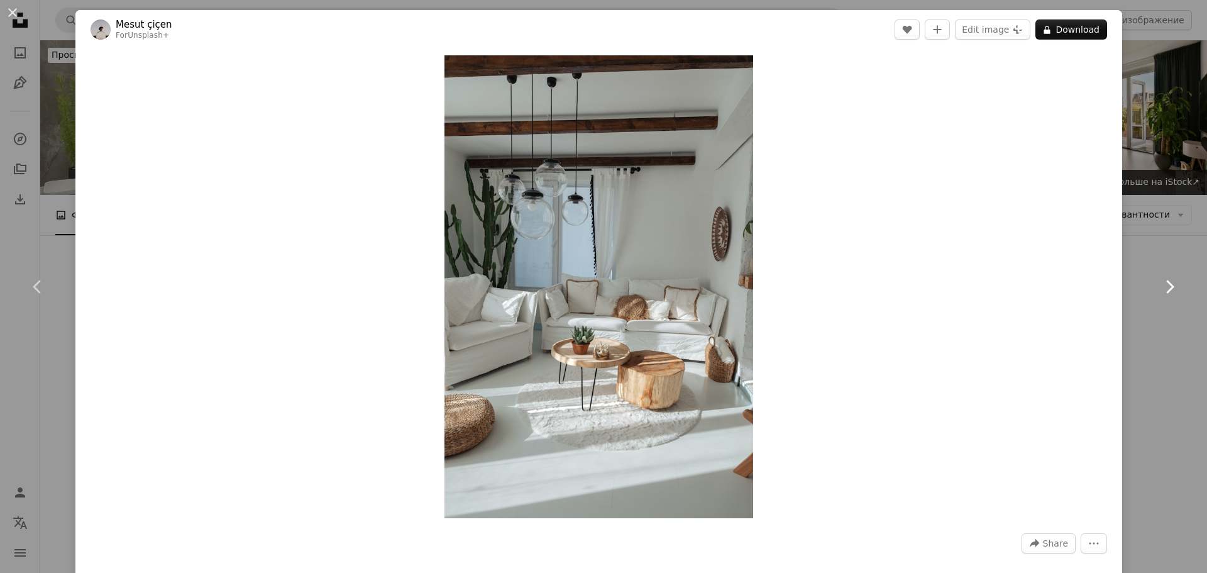
click at [1148, 326] on link "Chevron right" at bounding box center [1169, 286] width 75 height 121
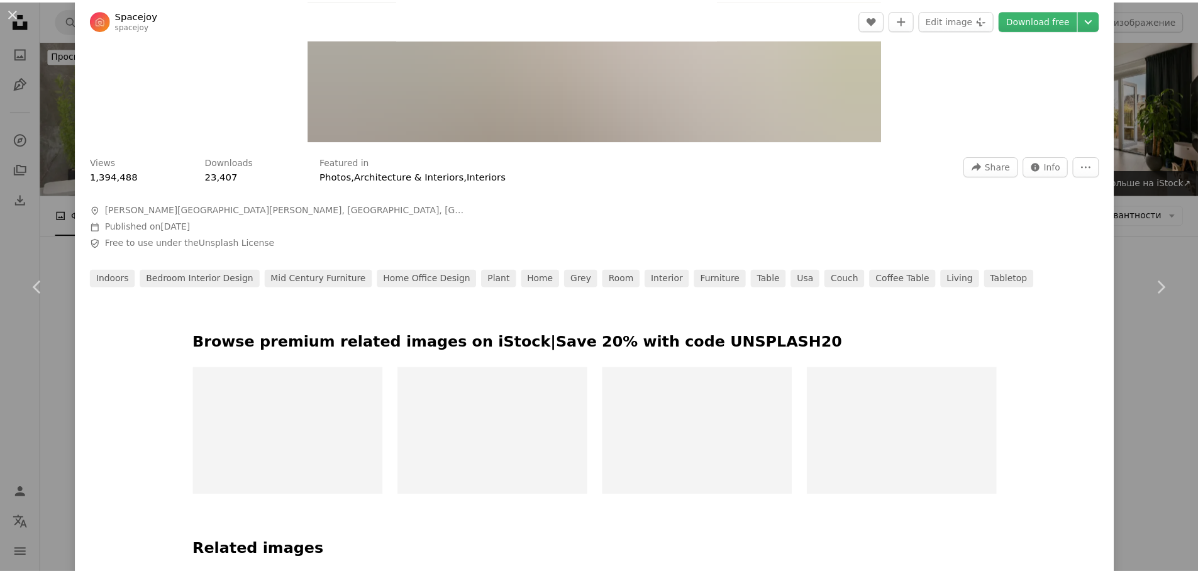
scroll to position [189, 0]
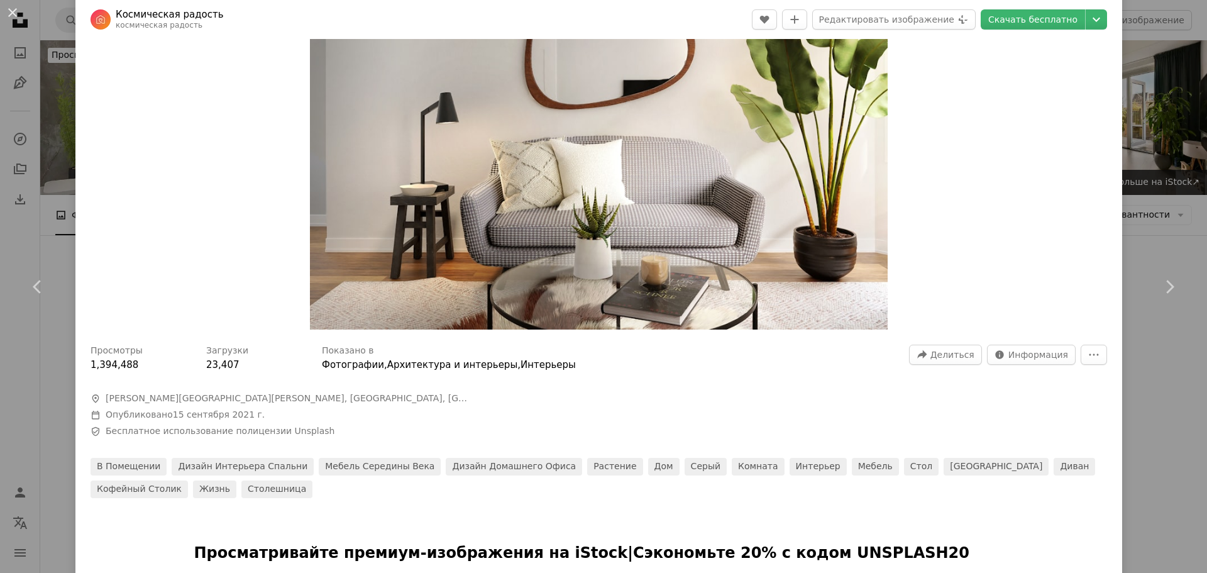
click at [1151, 191] on div "An X shape Chevron left Chevron right Космическая радость космическая радость A…" at bounding box center [603, 286] width 1207 height 573
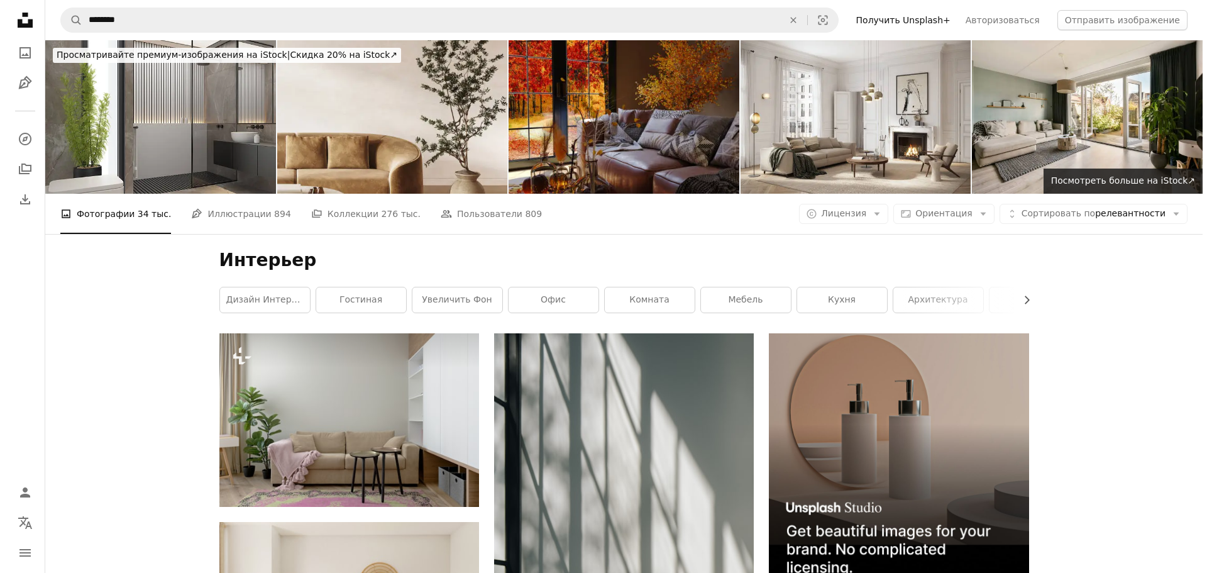
scroll to position [38673, 0]
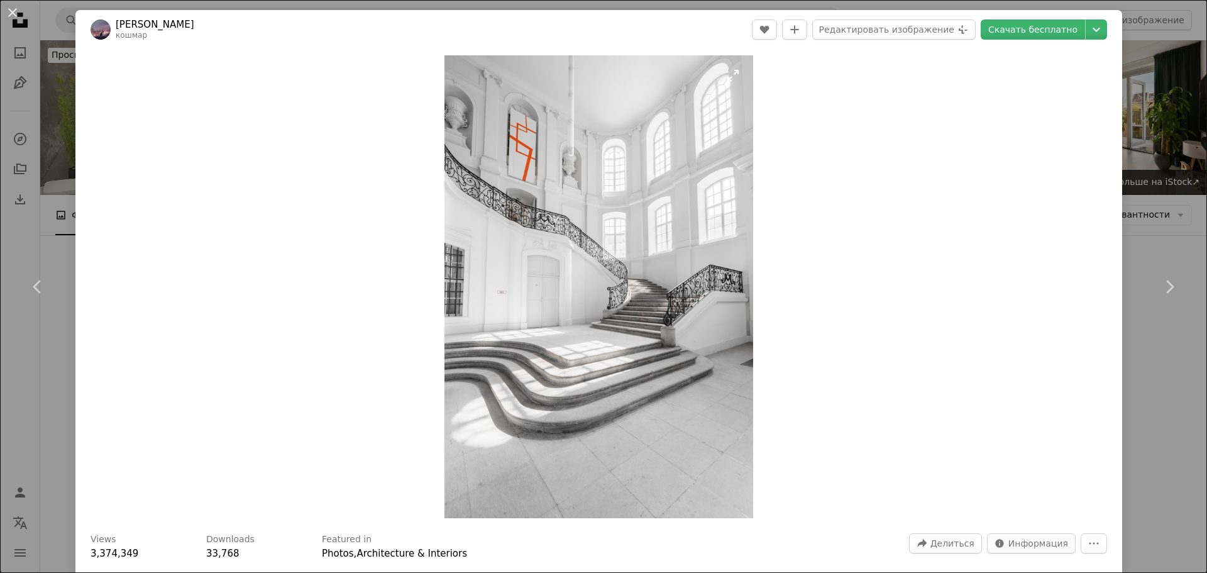
click at [619, 281] on img "Увеличить изображение" at bounding box center [599, 286] width 309 height 463
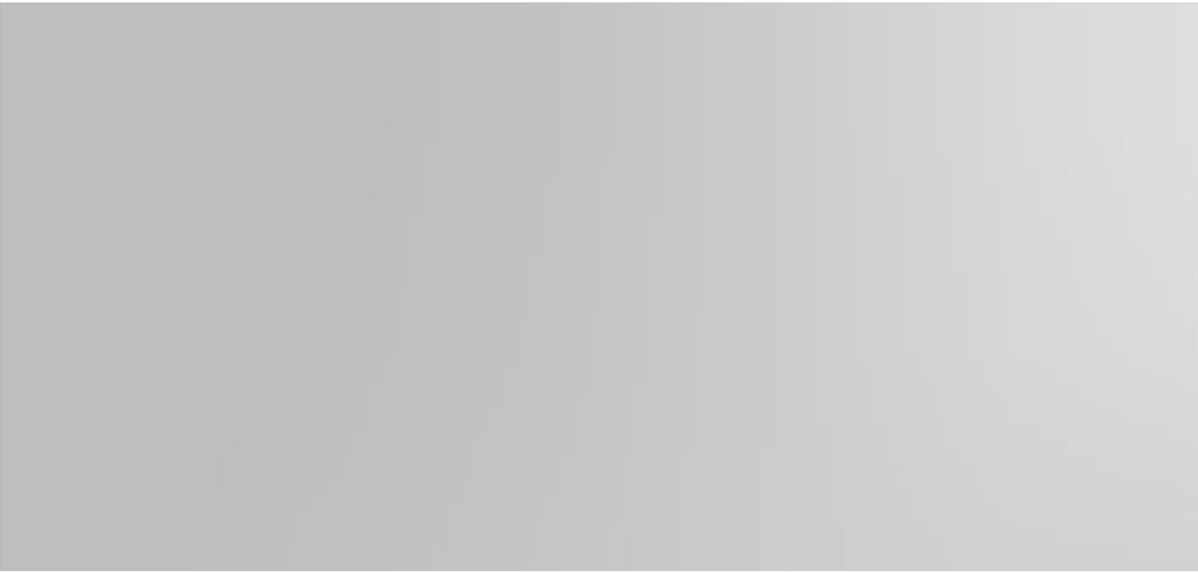
scroll to position [606, 0]
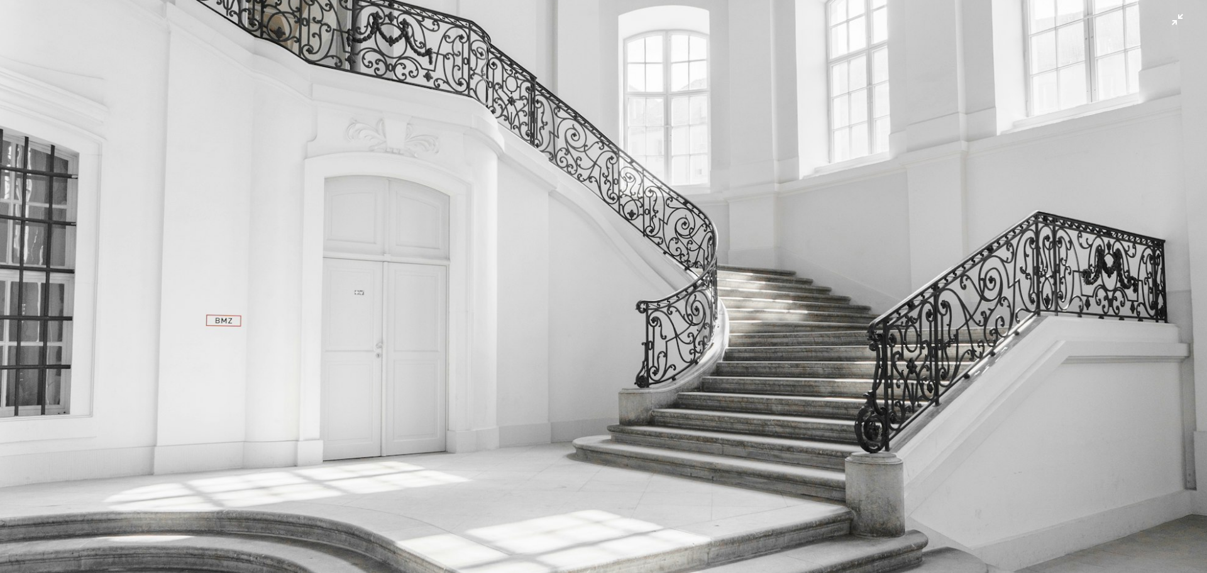
click at [623, 287] on img "Уменьшить масштаб изображения" at bounding box center [603, 299] width 1209 height 1813
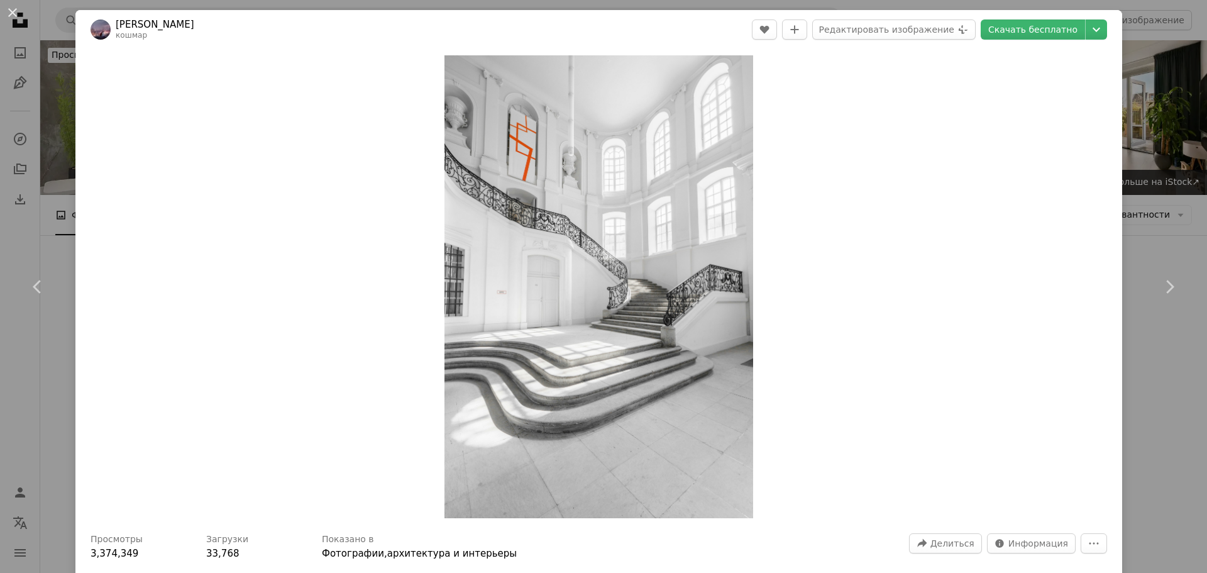
click at [1148, 208] on div "An X shape Chevron left Chevron right Юн Сюй кошмар A heart A plus sign Редакти…" at bounding box center [603, 286] width 1207 height 573
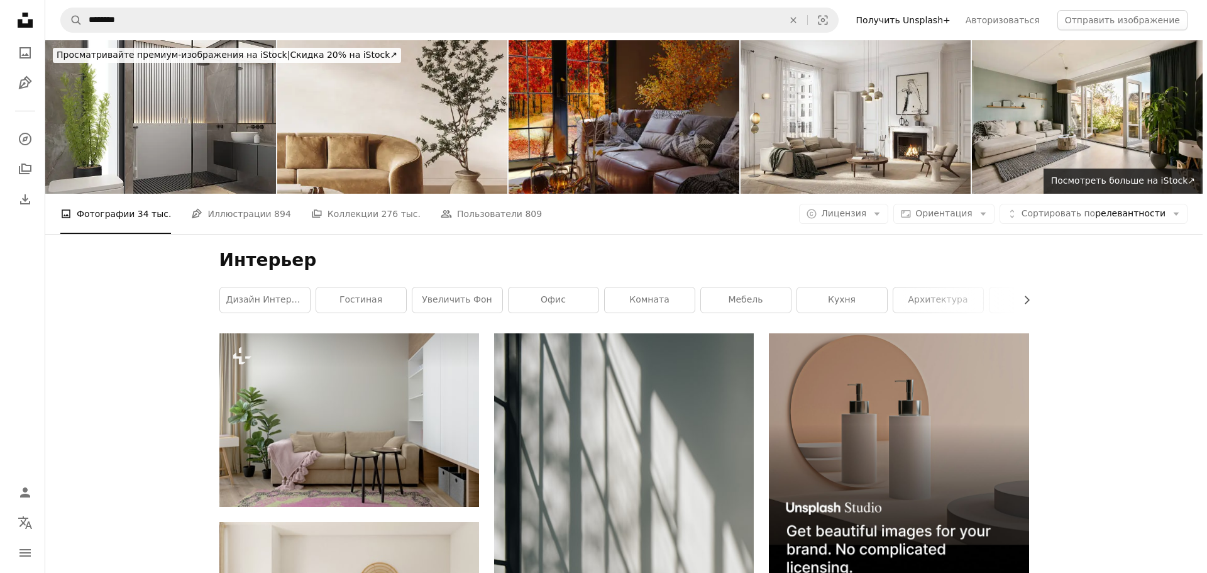
scroll to position [39239, 0]
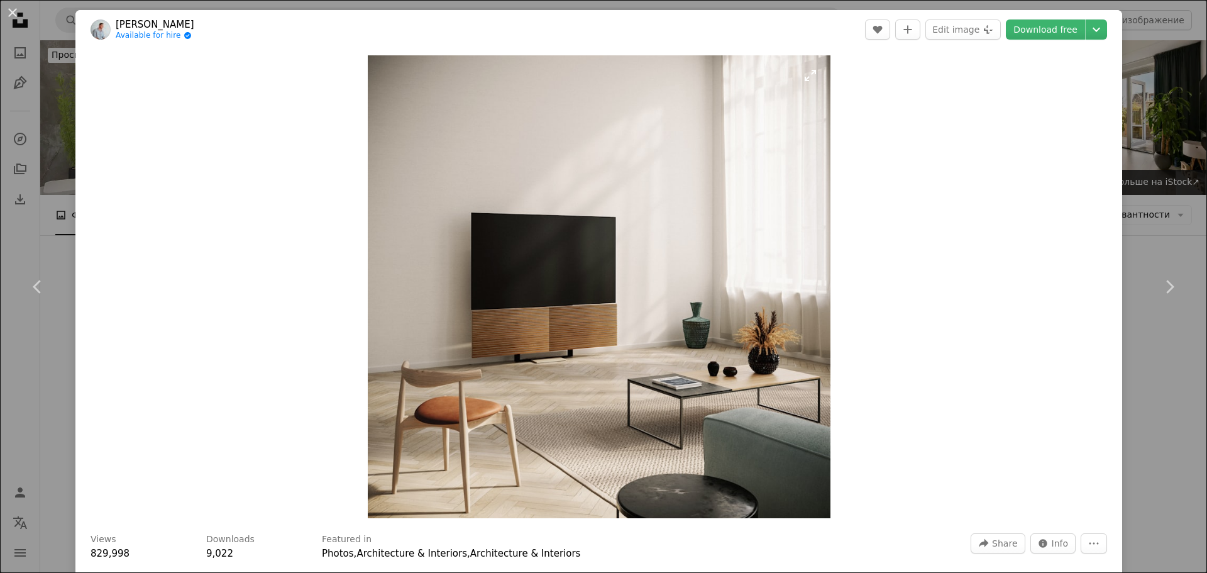
click at [543, 231] on img "Zoom in on this image" at bounding box center [599, 286] width 463 height 463
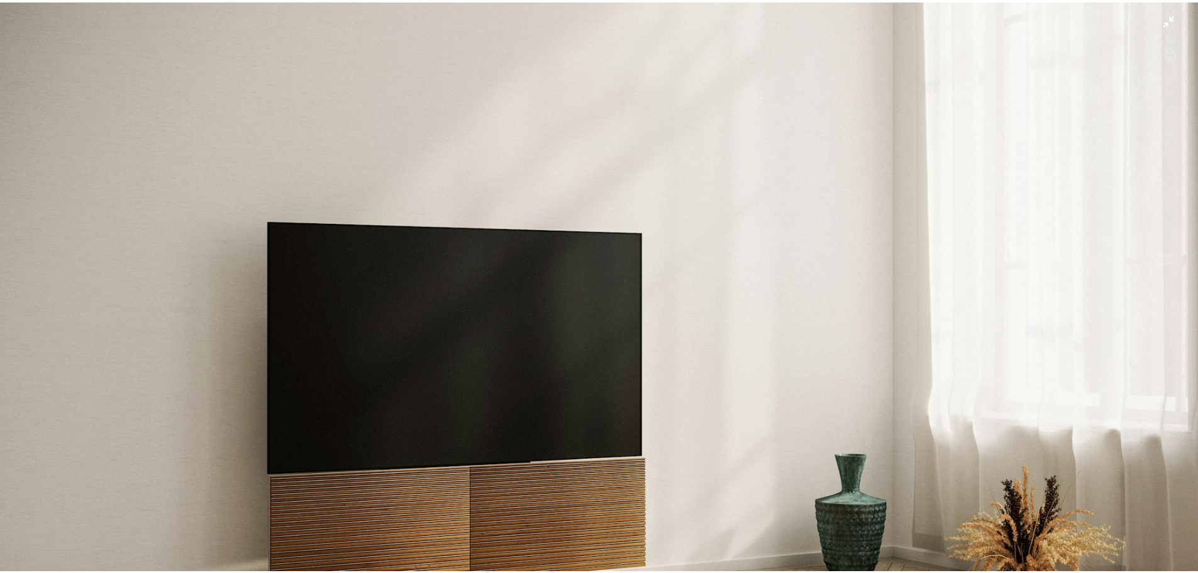
scroll to position [314, 0]
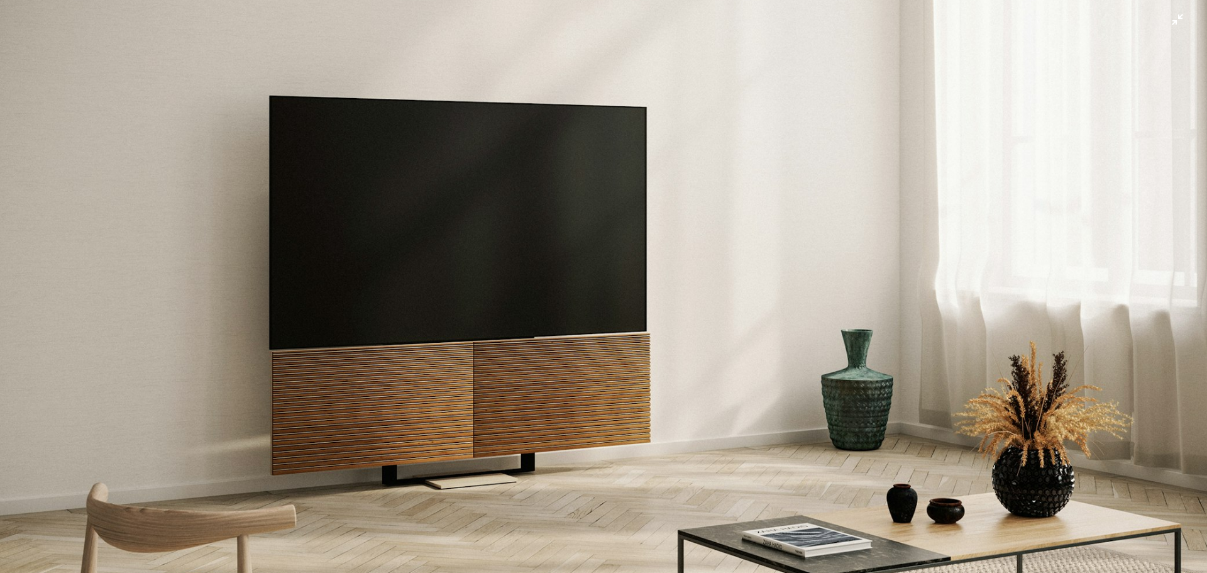
click at [675, 362] on img "Zoom out on this image" at bounding box center [603, 289] width 1209 height 1209
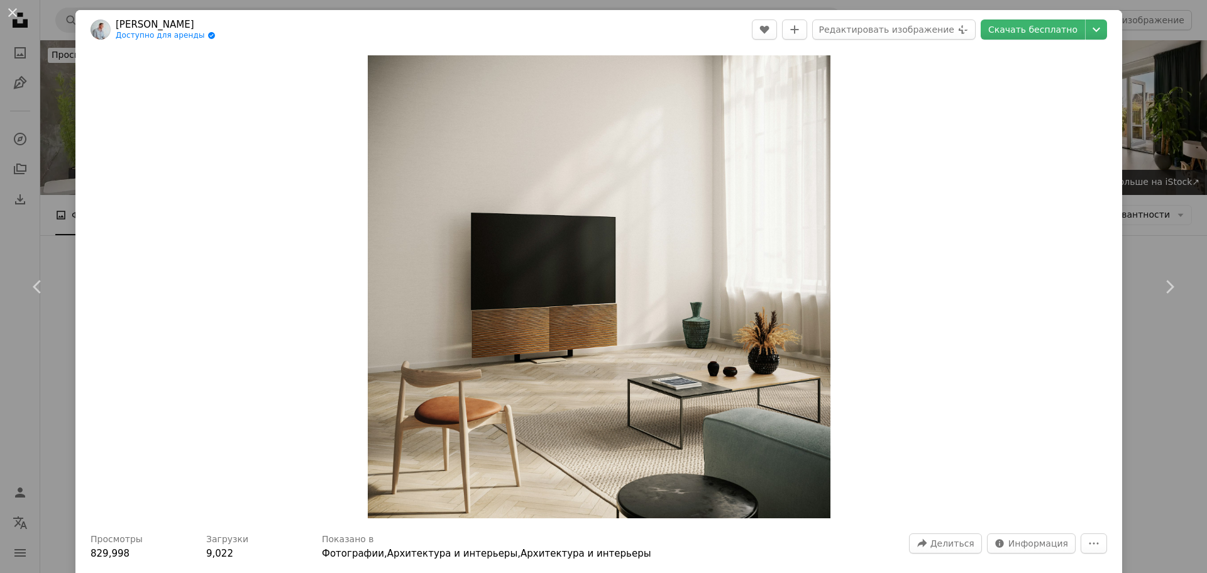
click at [1167, 358] on div "An X shape Chevron left Chevron right Лассе Йенсен Доступно для аренды A checkm…" at bounding box center [603, 286] width 1207 height 573
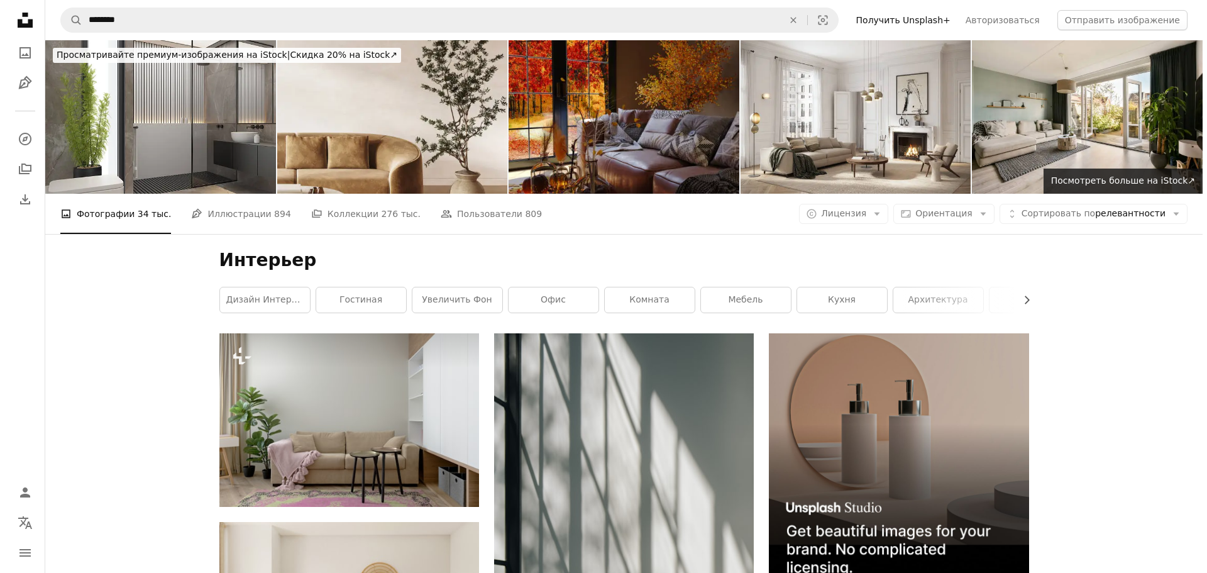
scroll to position [39491, 0]
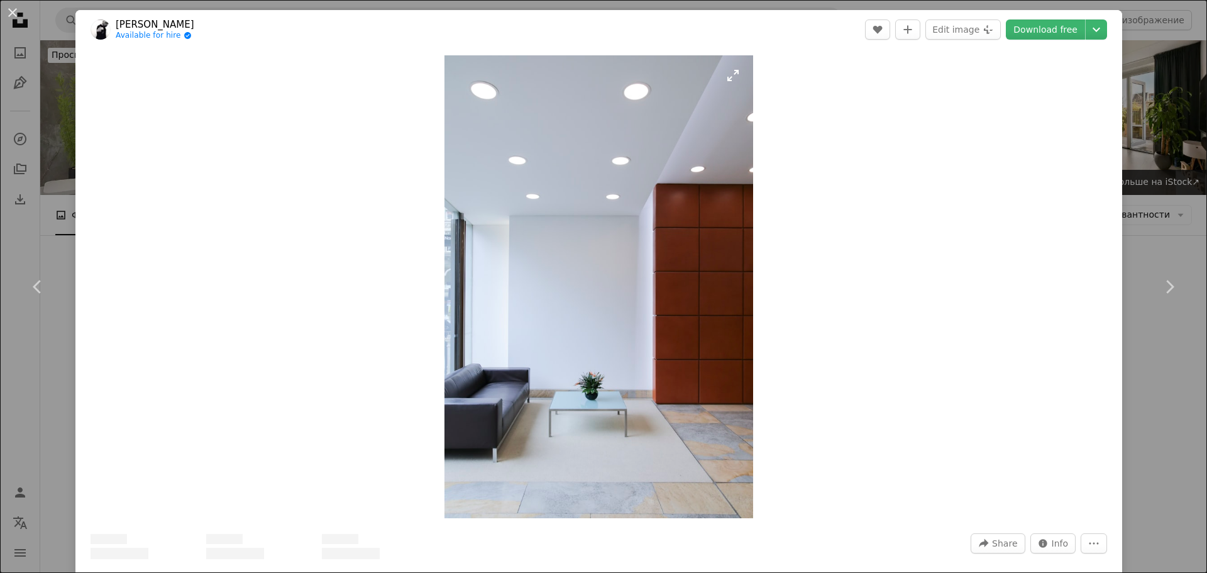
click at [588, 307] on img "Zoom in on this image" at bounding box center [599, 286] width 309 height 463
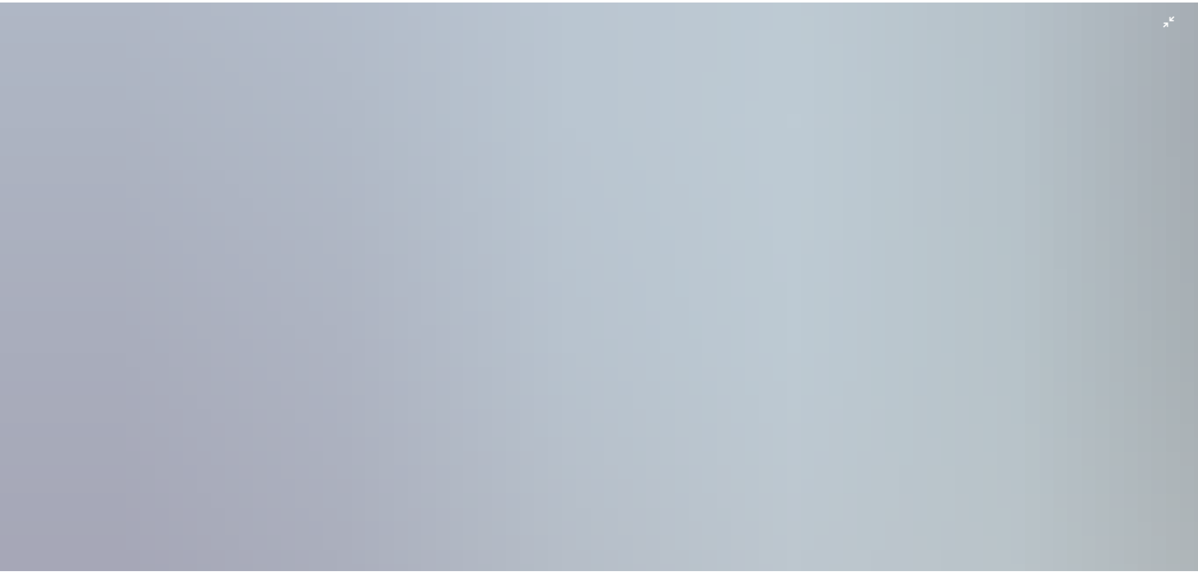
scroll to position [921, 0]
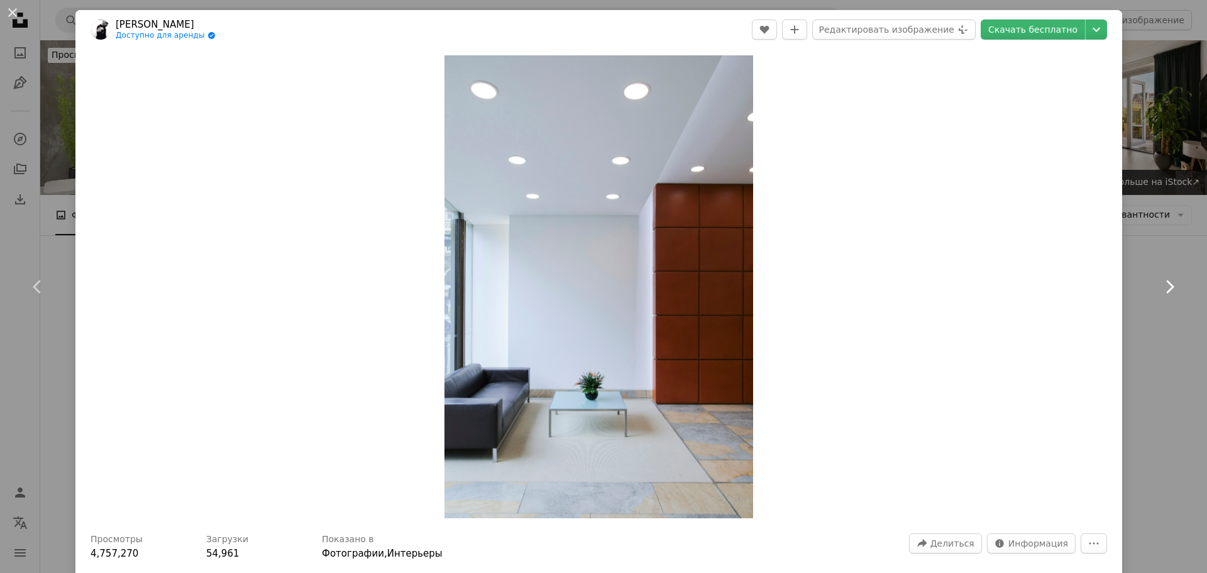
click at [1143, 243] on link "Chevron right" at bounding box center [1169, 286] width 75 height 121
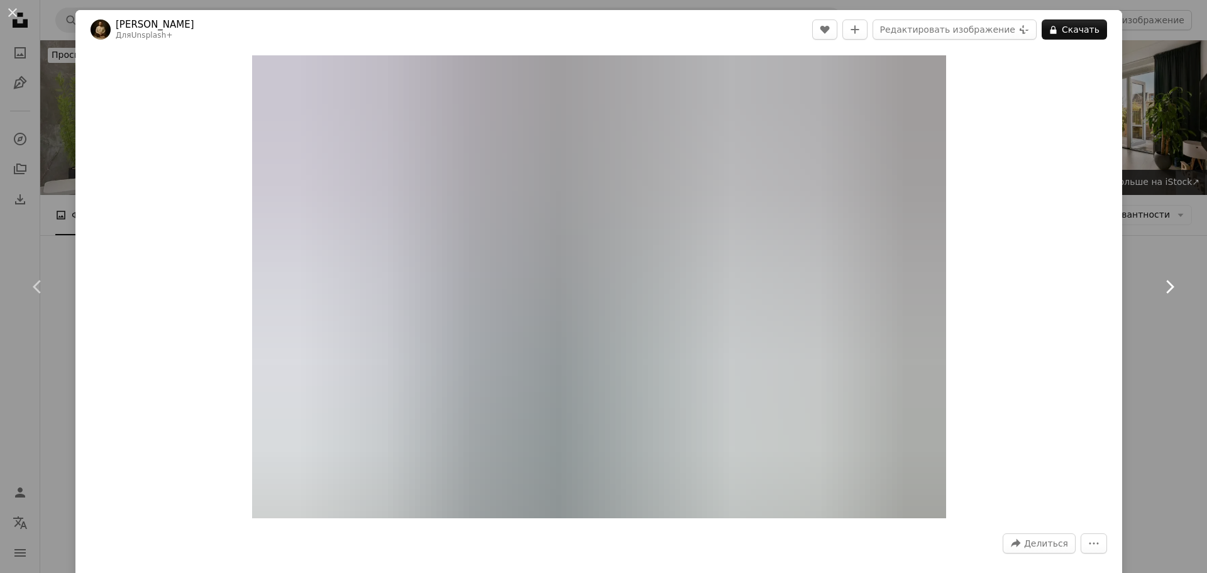
click at [1159, 232] on link "Chevron right" at bounding box center [1169, 286] width 75 height 121
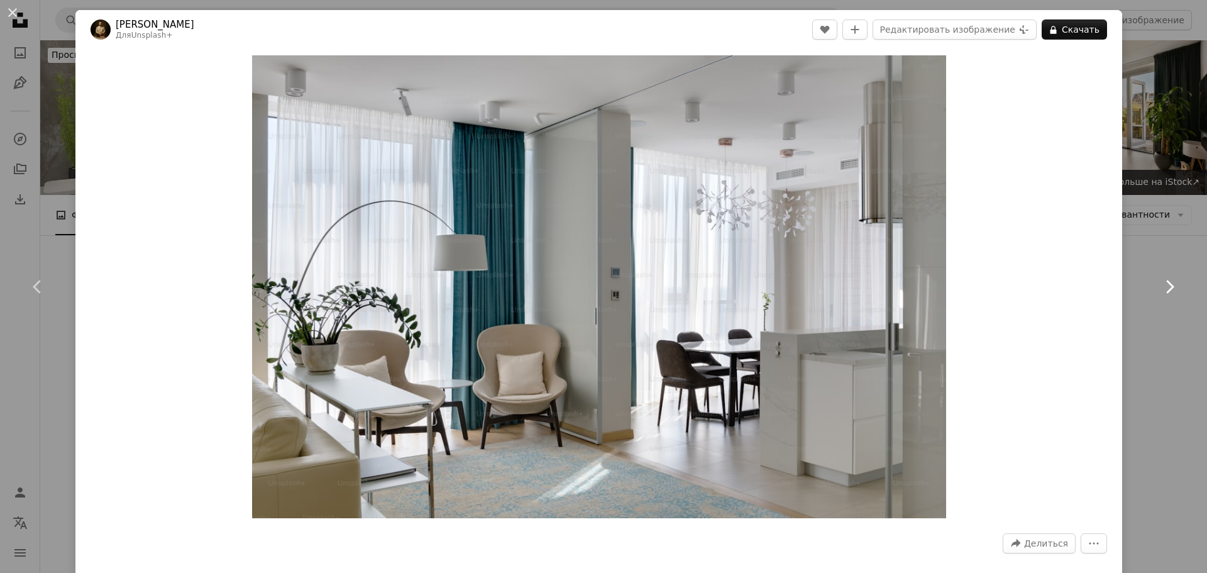
click at [1159, 232] on link "Chevron right" at bounding box center [1169, 286] width 75 height 121
click at [1154, 157] on div "An X shape Chevron left Chevron right Евгений Дешко Для Unsplash+ A heart A plu…" at bounding box center [603, 286] width 1207 height 573
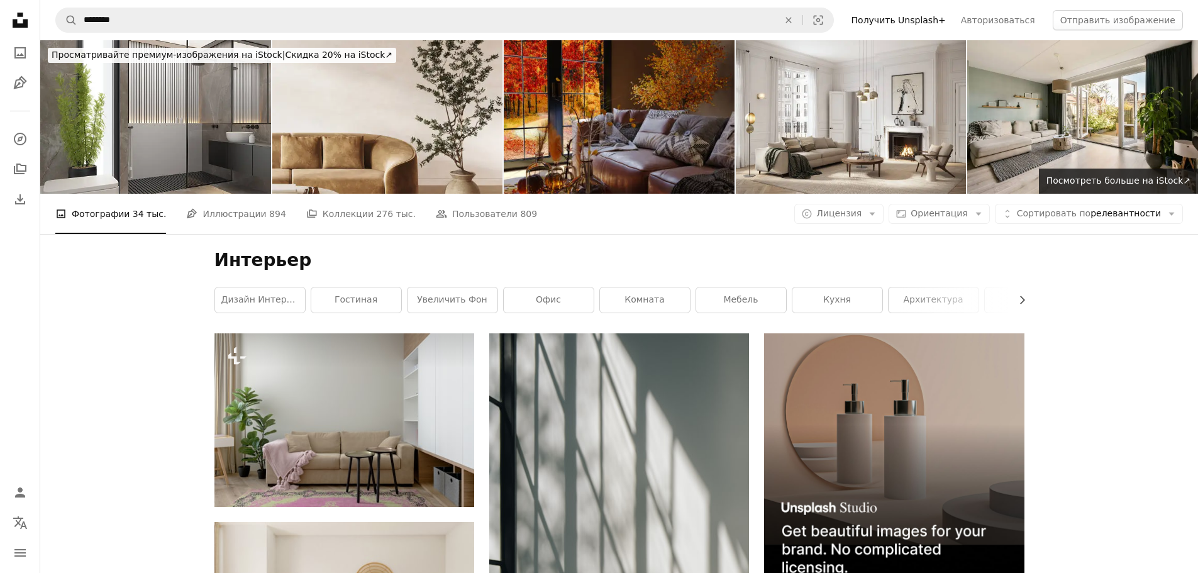
scroll to position [46471, 0]
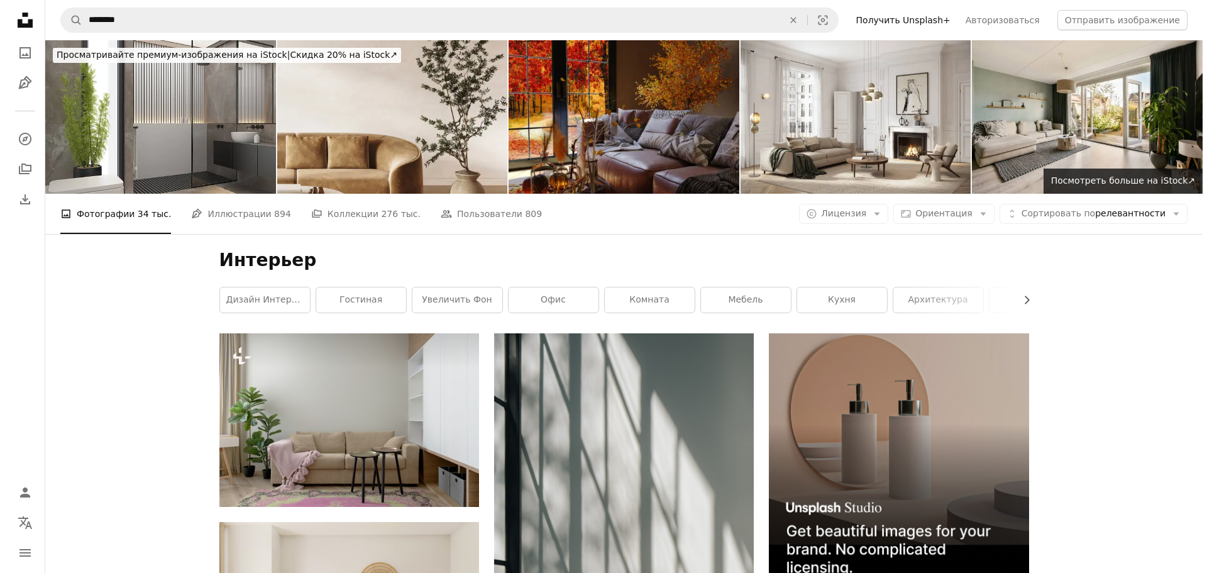
scroll to position [46659, 0]
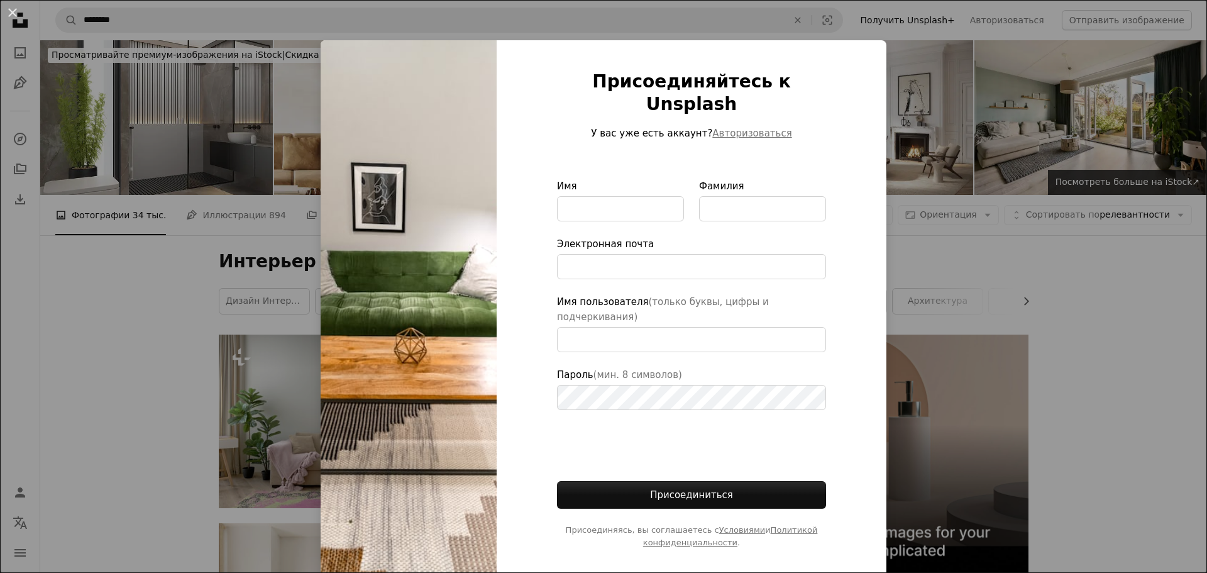
drag, startPoint x: 1134, startPoint y: 195, endPoint x: 1146, endPoint y: 197, distance: 12.1
click at [1139, 197] on div "An X shape Присоединяйтесь к Unsplash У вас уже есть аккаунт? Авторизоваться Им…" at bounding box center [603, 286] width 1207 height 573
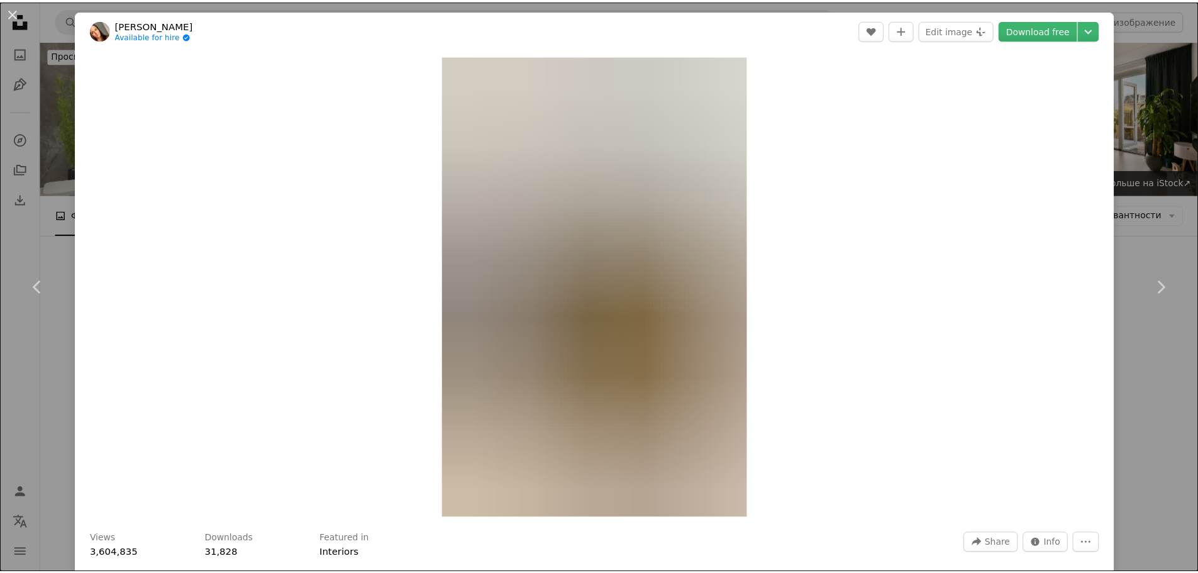
scroll to position [189, 0]
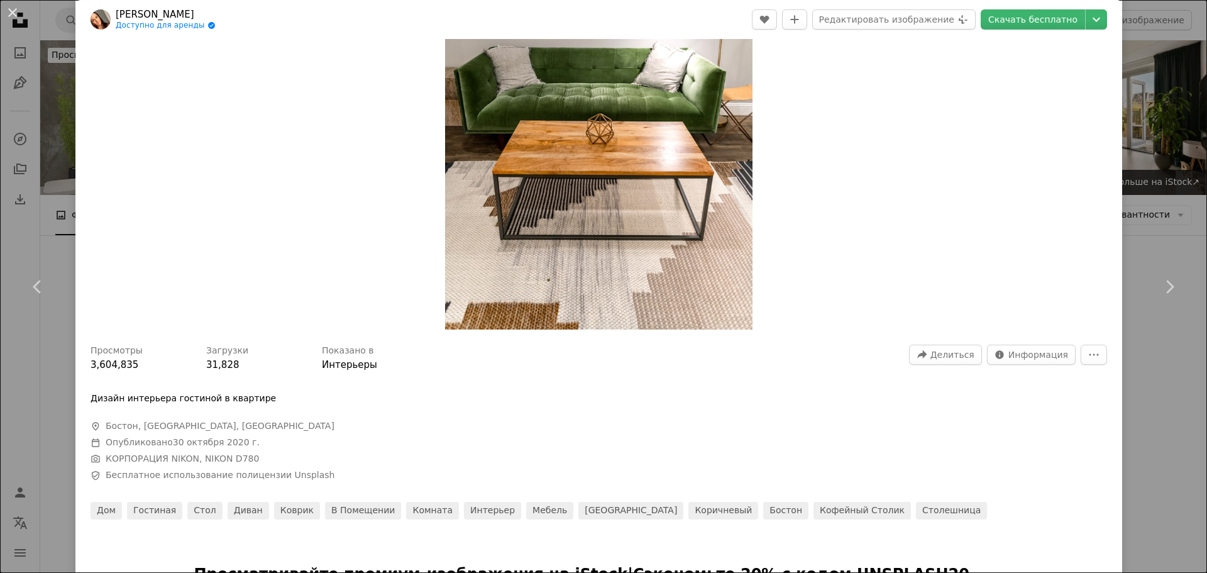
click at [1163, 189] on div "An X shape Chevron left Chevron right Андреа Дэвис Доступно для аренды A checkm…" at bounding box center [603, 286] width 1207 height 573
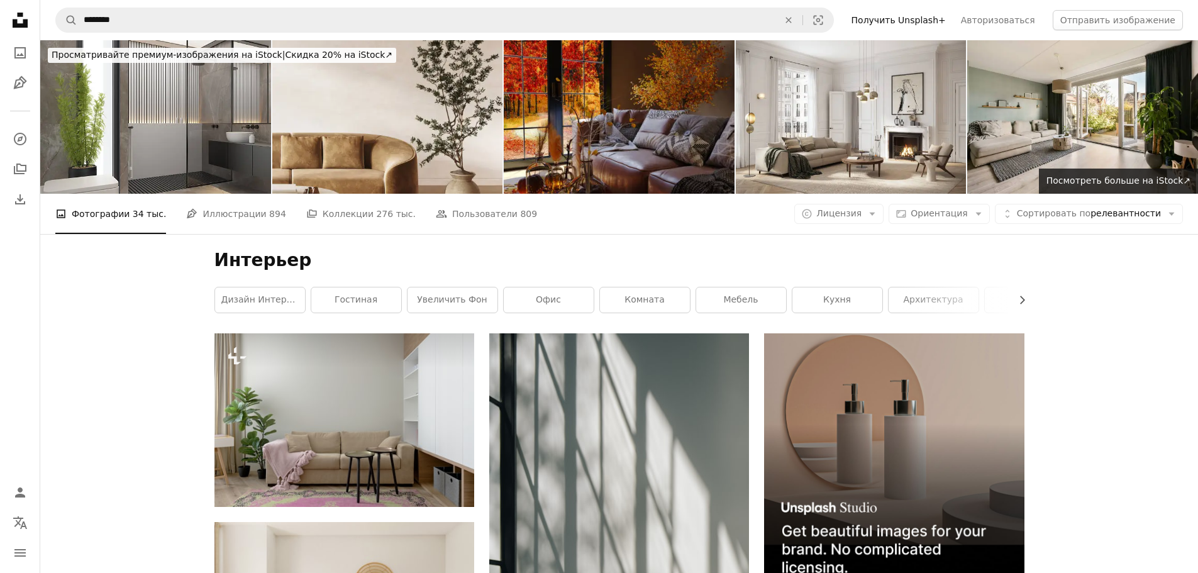
scroll to position [49678, 0]
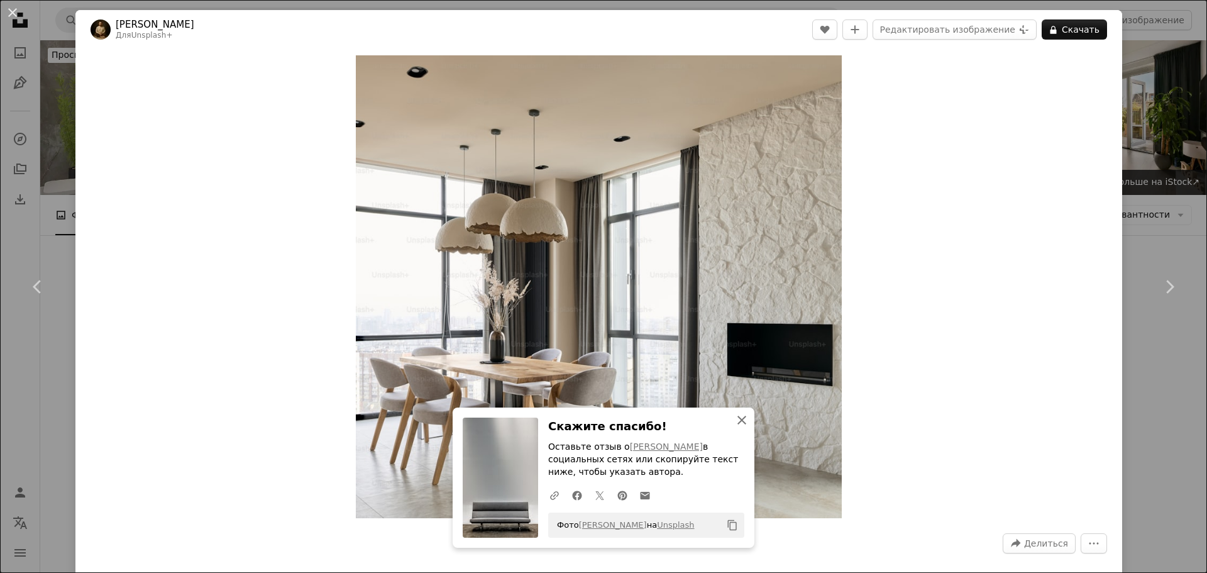
click at [741, 421] on icon "An X shape" at bounding box center [741, 420] width 15 height 15
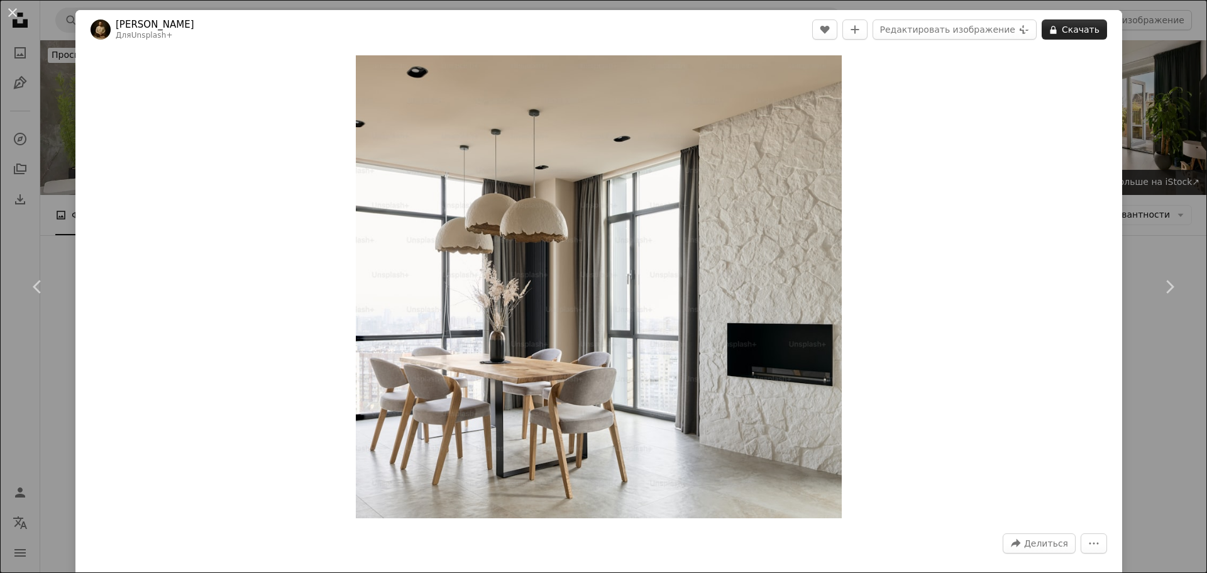
click at [1077, 25] on font "Скачать" at bounding box center [1081, 30] width 38 height 10
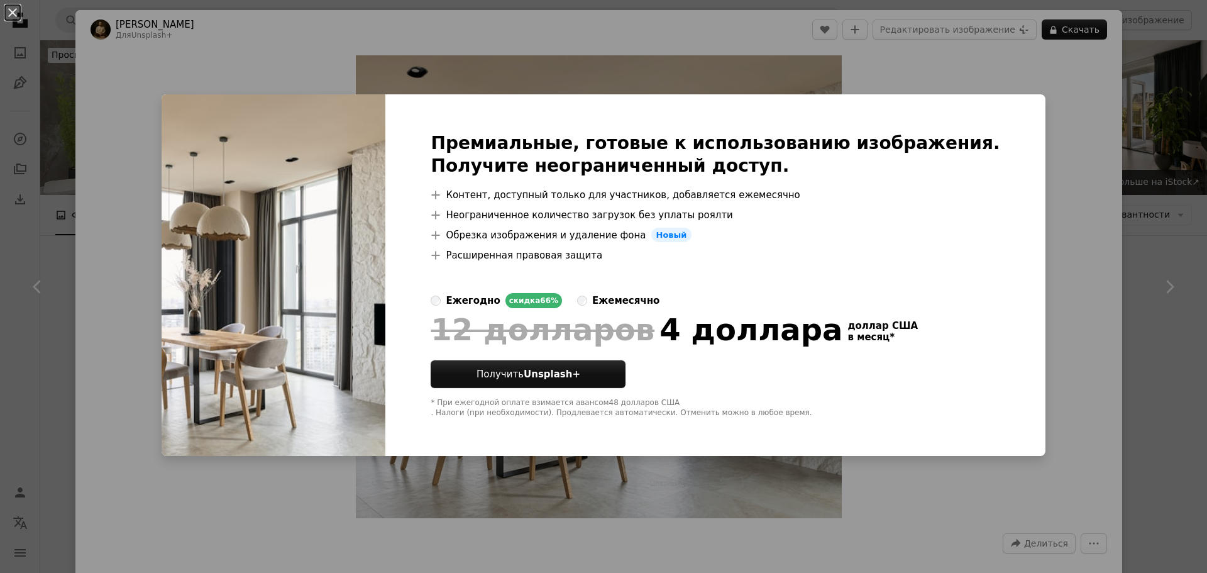
click at [1028, 95] on div "An X shape Премиальные, готовые к использованию изображения. Получите неогранич…" at bounding box center [603, 286] width 1207 height 573
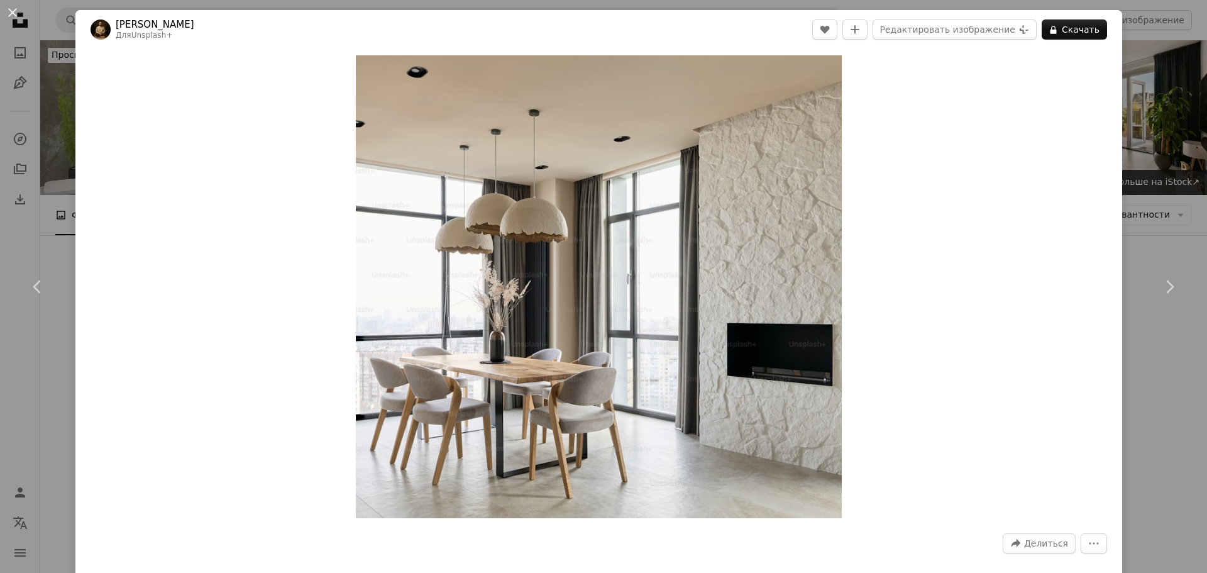
click at [1133, 354] on div "An X shape Chevron left Chevron right Евгений Дешко Для Unsplash+ A heart A plu…" at bounding box center [603, 286] width 1207 height 573
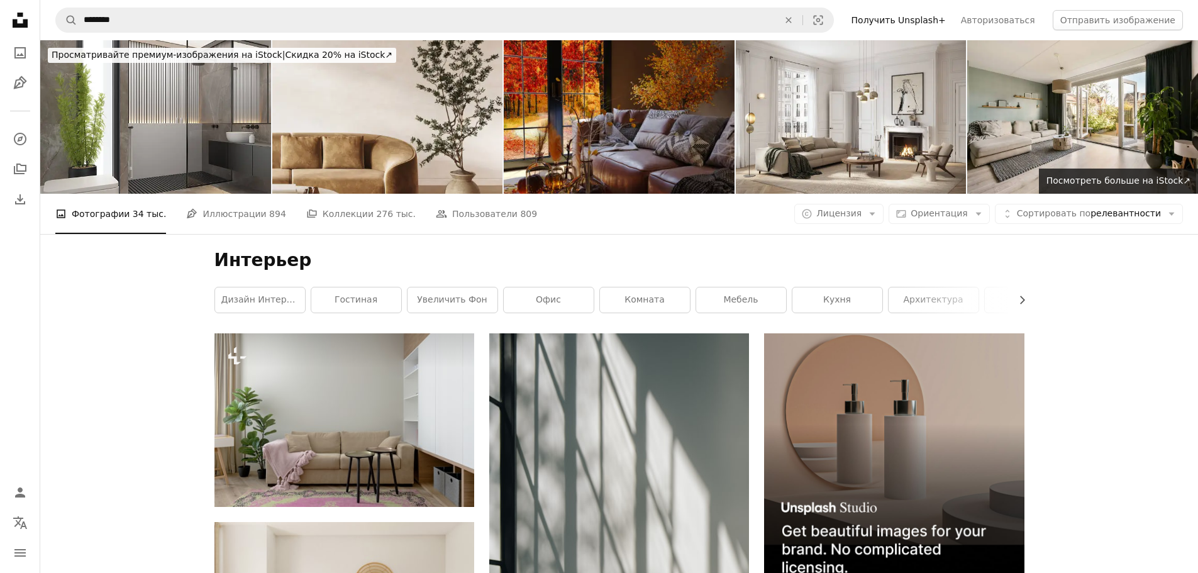
scroll to position [58921, 0]
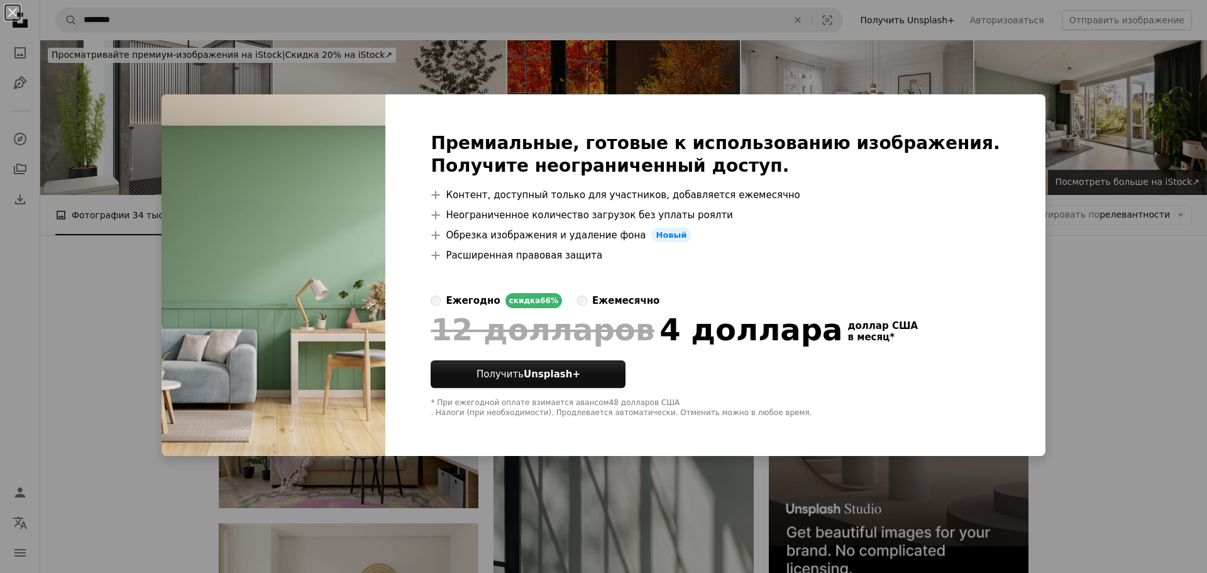
click at [1144, 180] on div "An X shape Премиальные, готовые к использованию изображения. Получите неогранич…" at bounding box center [603, 286] width 1207 height 573
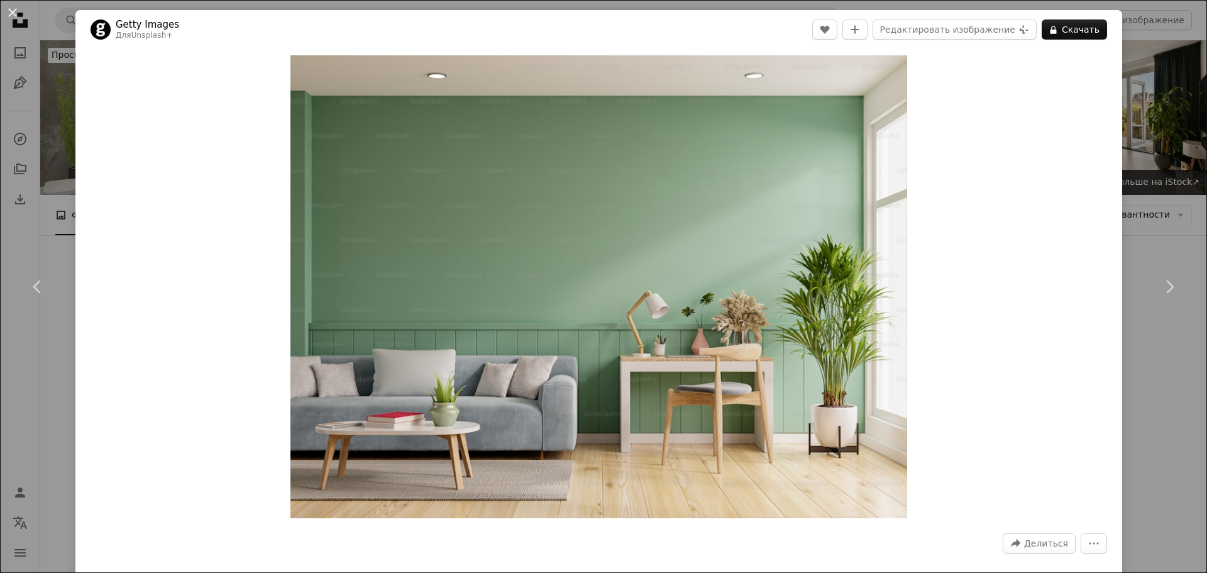
click at [1147, 170] on div "An X shape Chevron left Chevron right Getty Images Для Unsplash+ A heart A plus…" at bounding box center [603, 286] width 1207 height 573
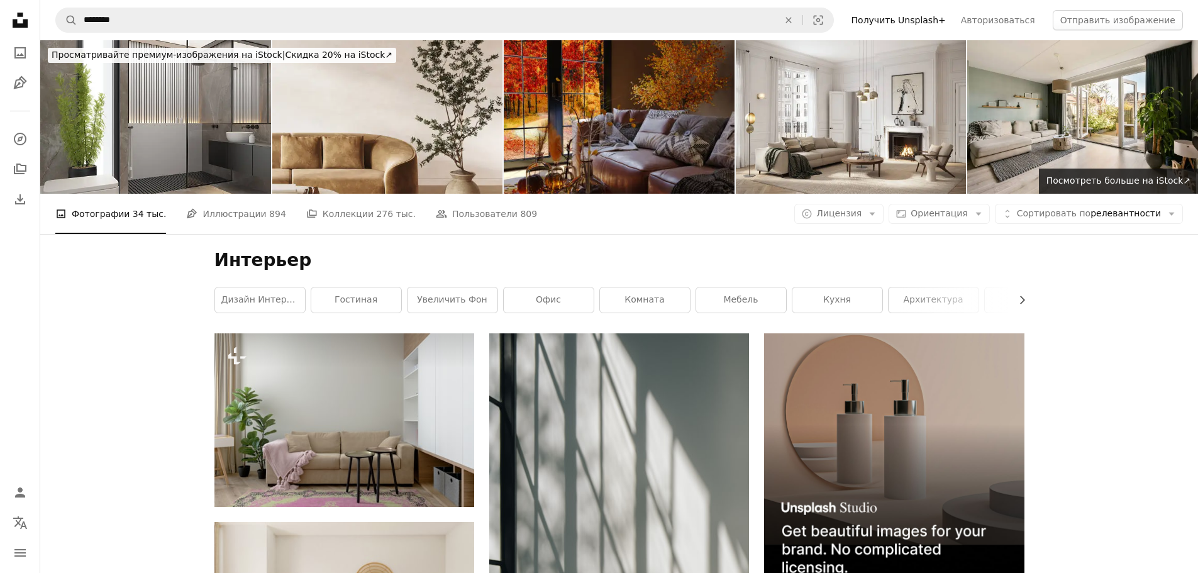
scroll to position [62191, 0]
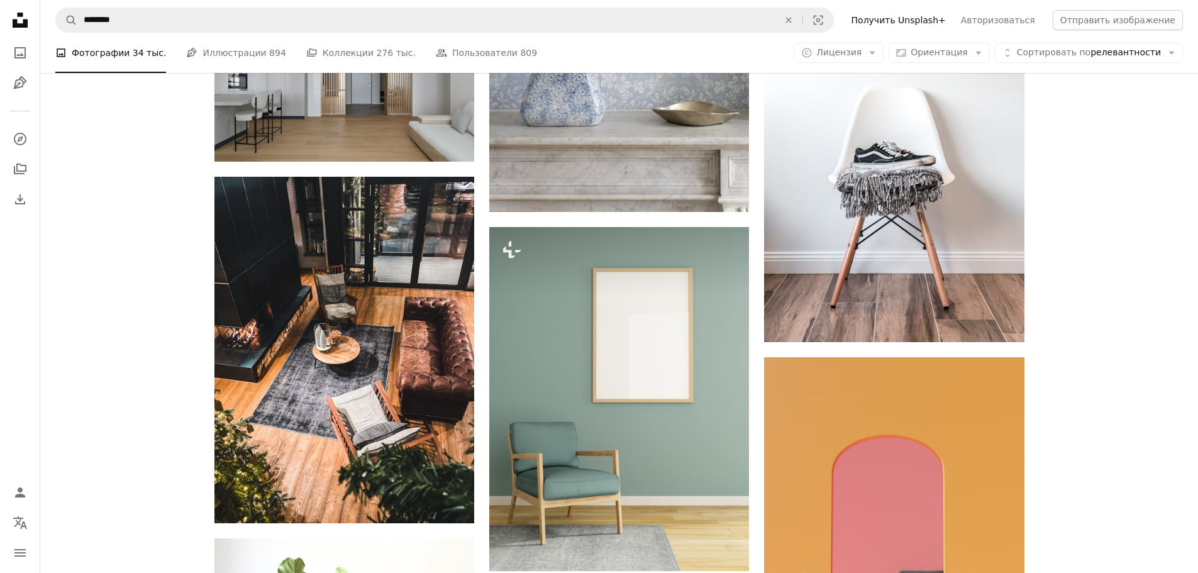
scroll to position [63323, 0]
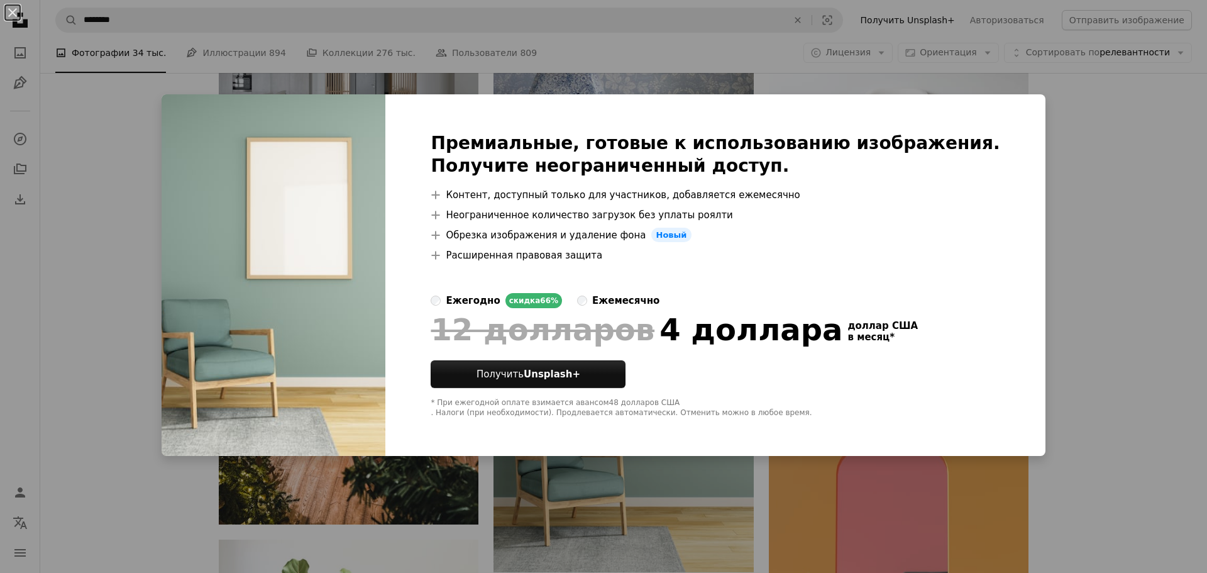
click at [1108, 193] on div "An X shape Премиальные, готовые к использованию изображения. Получите неогранич…" at bounding box center [603, 286] width 1207 height 573
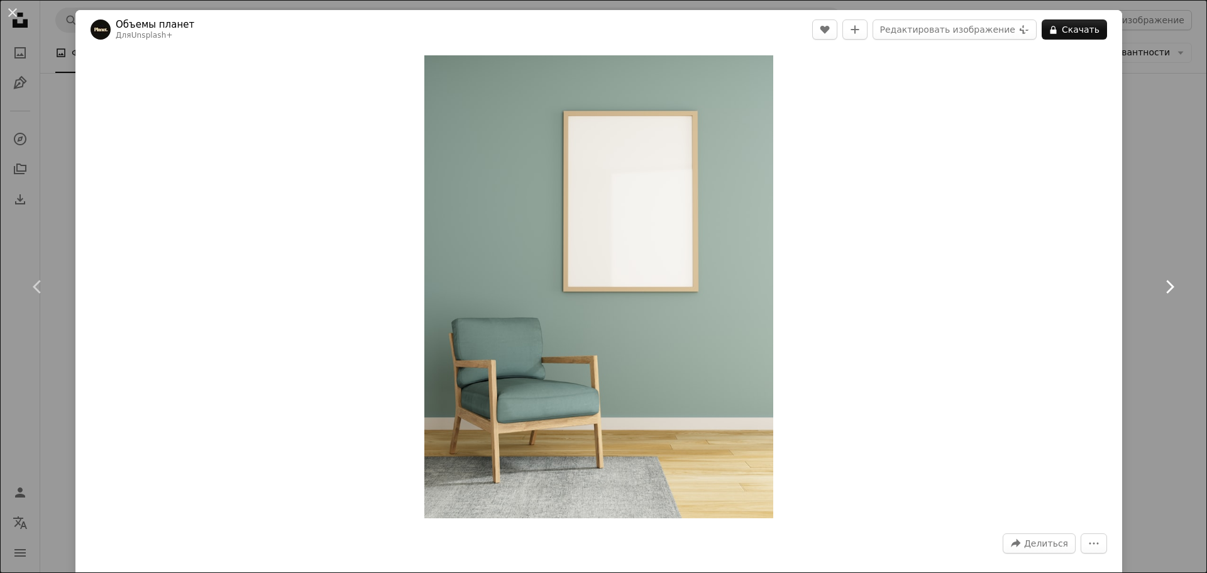
click at [1145, 323] on link "Chevron right" at bounding box center [1169, 286] width 75 height 121
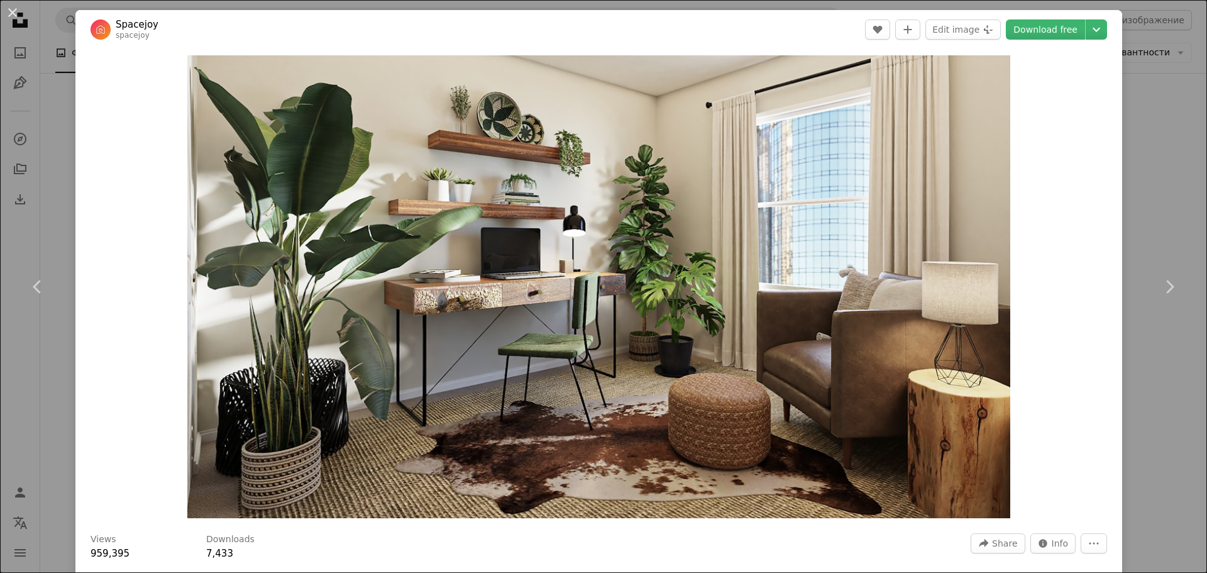
click at [1161, 182] on div "An X shape Chevron left Chevron right Spacejoy spacejoy A heart A plus sign Edi…" at bounding box center [603, 286] width 1207 height 573
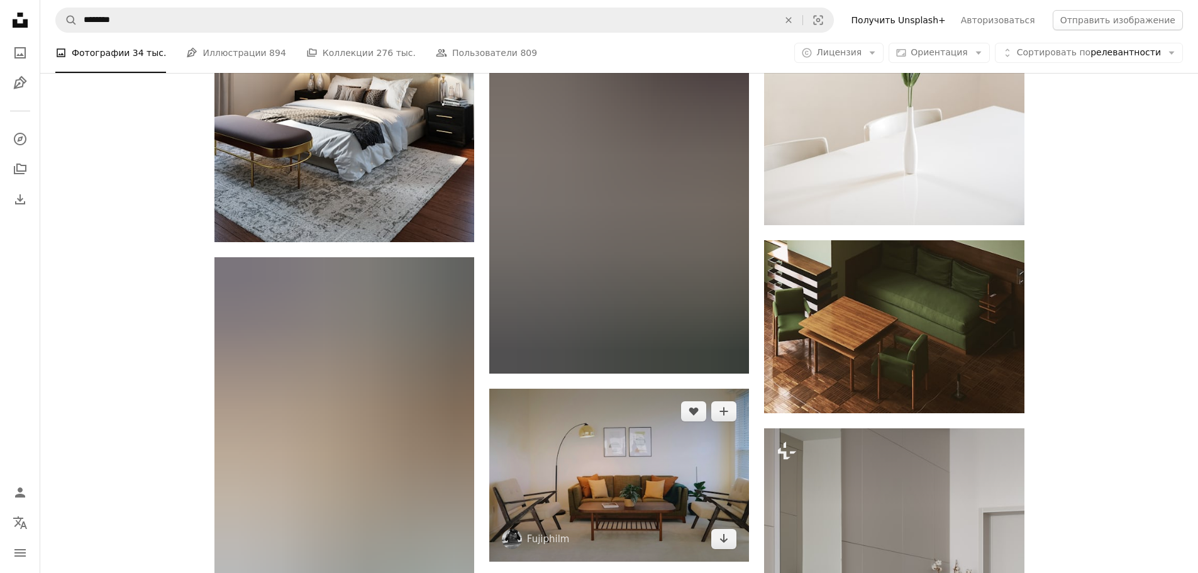
scroll to position [66655, 0]
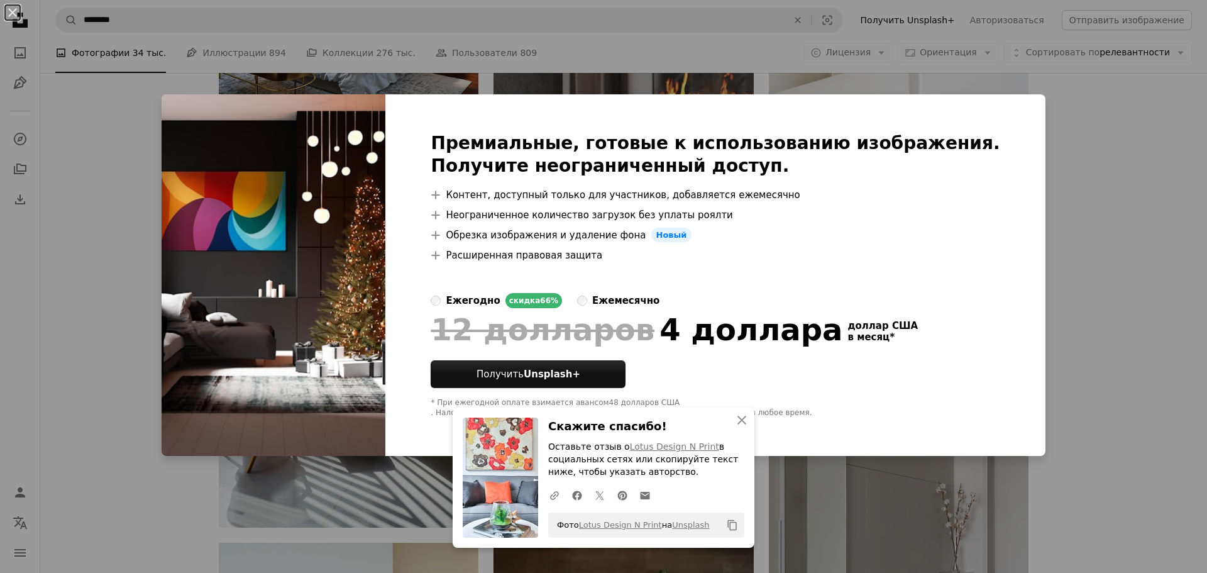
click at [1102, 133] on div "An X shape An X shape Закрывать Скажите спасибо! Оставьте отзыв о Lotus Design …" at bounding box center [603, 286] width 1207 height 573
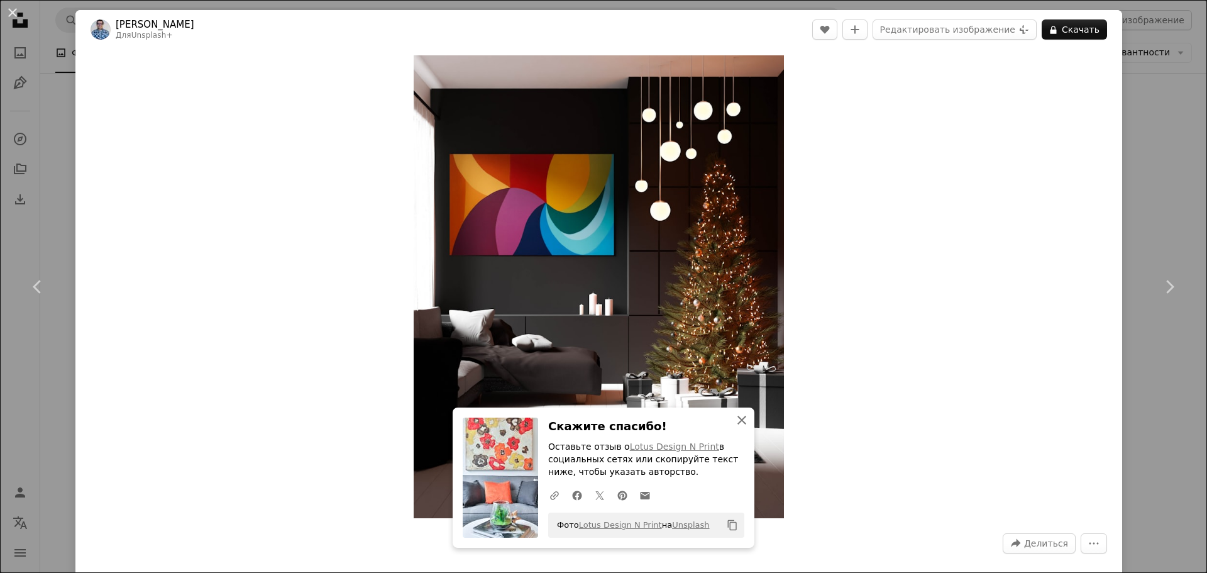
click at [738, 421] on icon "button" at bounding box center [742, 420] width 9 height 9
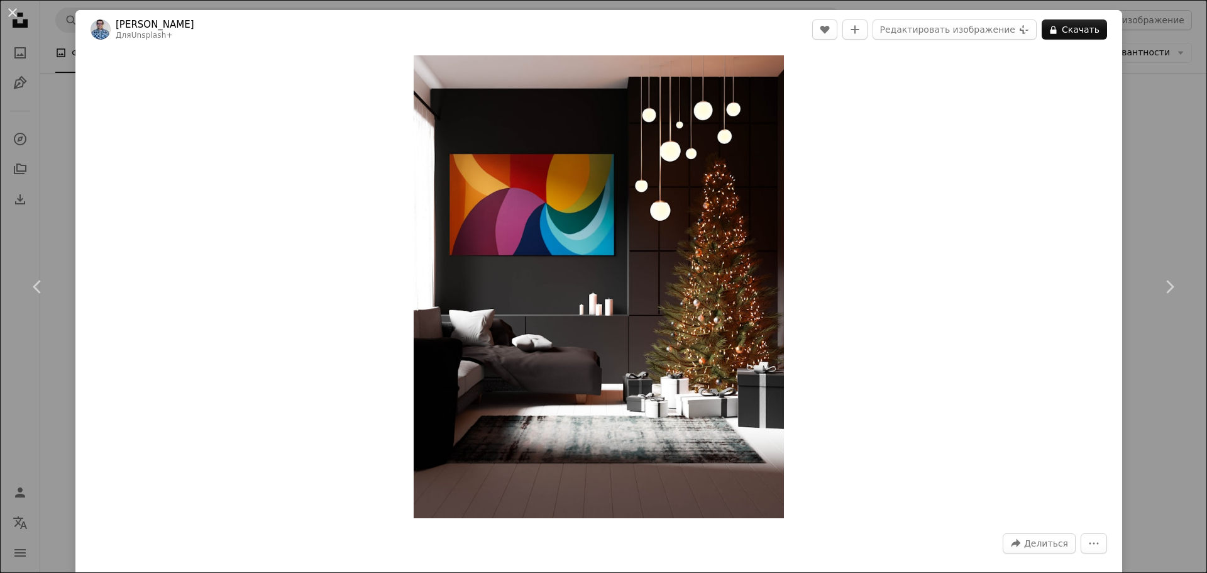
click at [1163, 184] on div "An X shape Chevron left Chevron right Бехнам Мохсензаде Для Unsplash+ A heart A…" at bounding box center [603, 286] width 1207 height 573
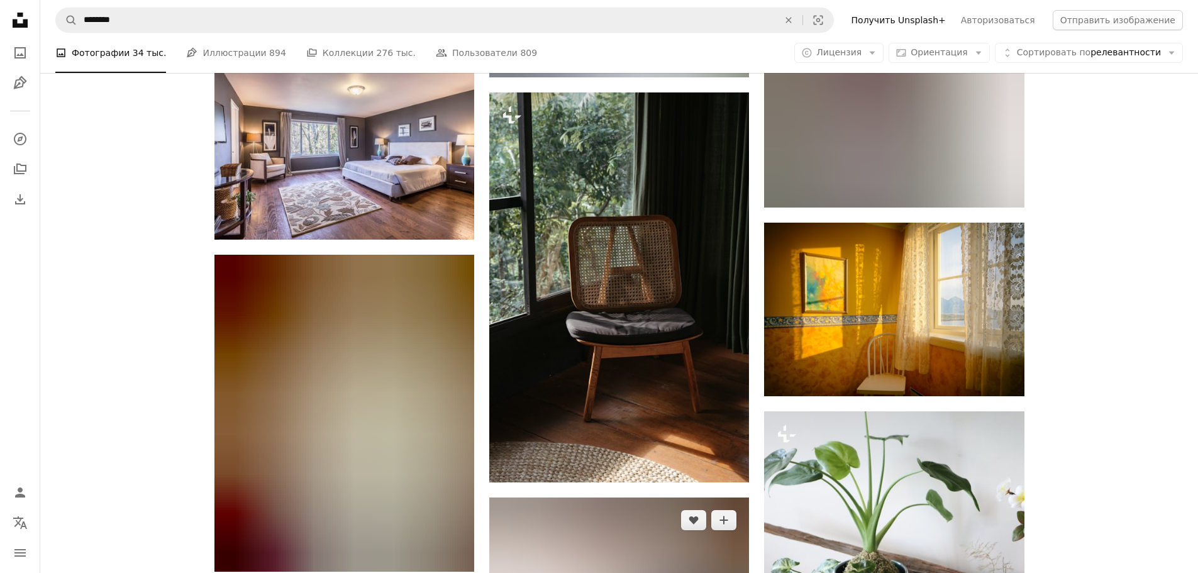
scroll to position [69296, 0]
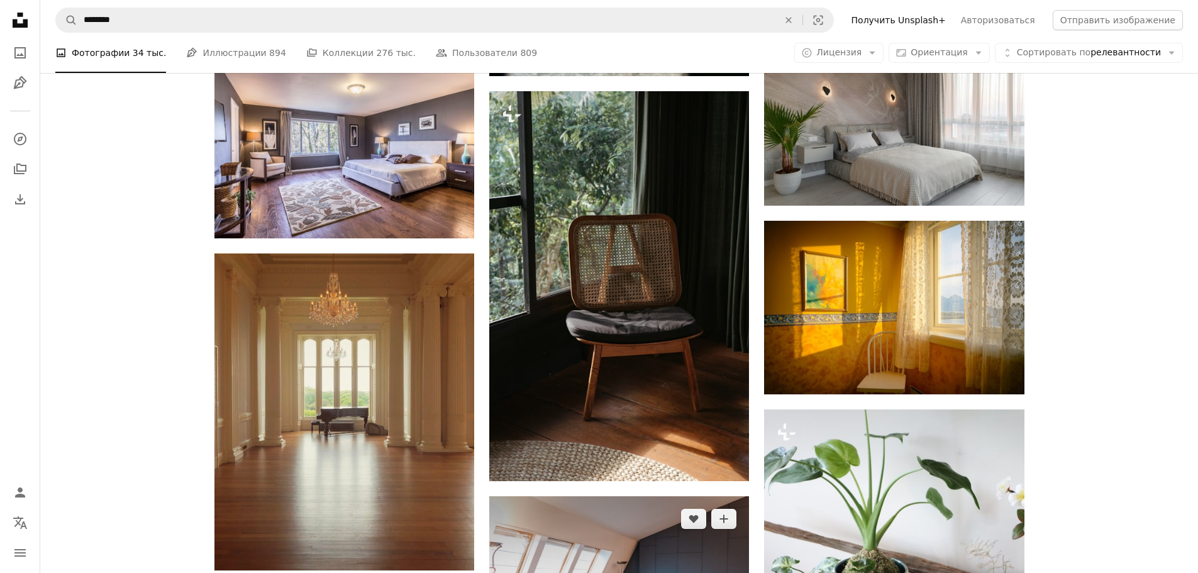
click at [669, 496] on img at bounding box center [619, 582] width 260 height 173
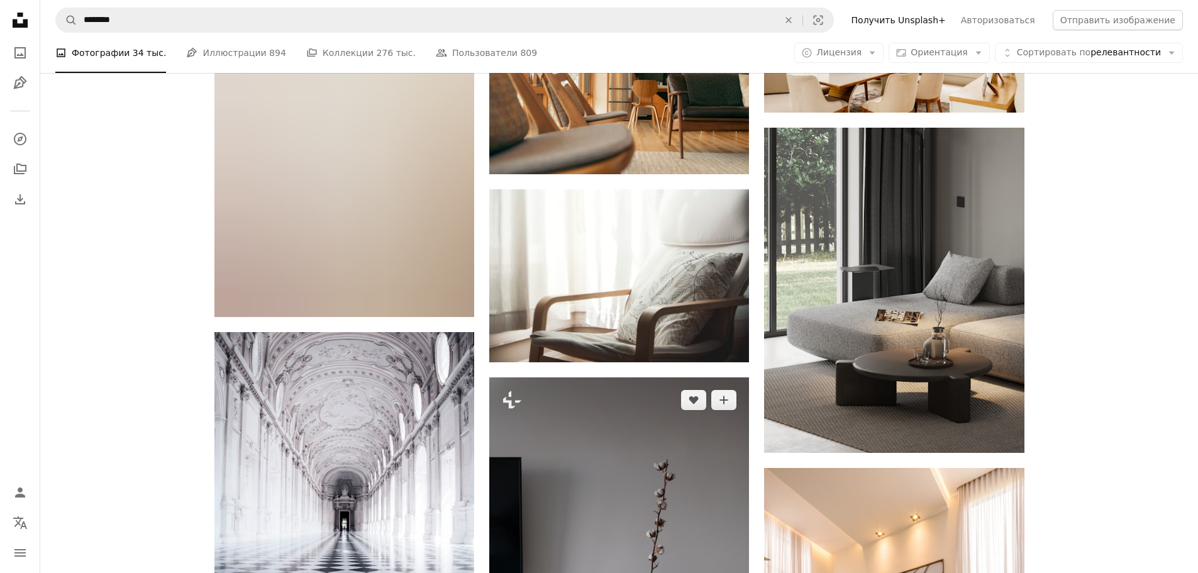
scroll to position [70931, 0]
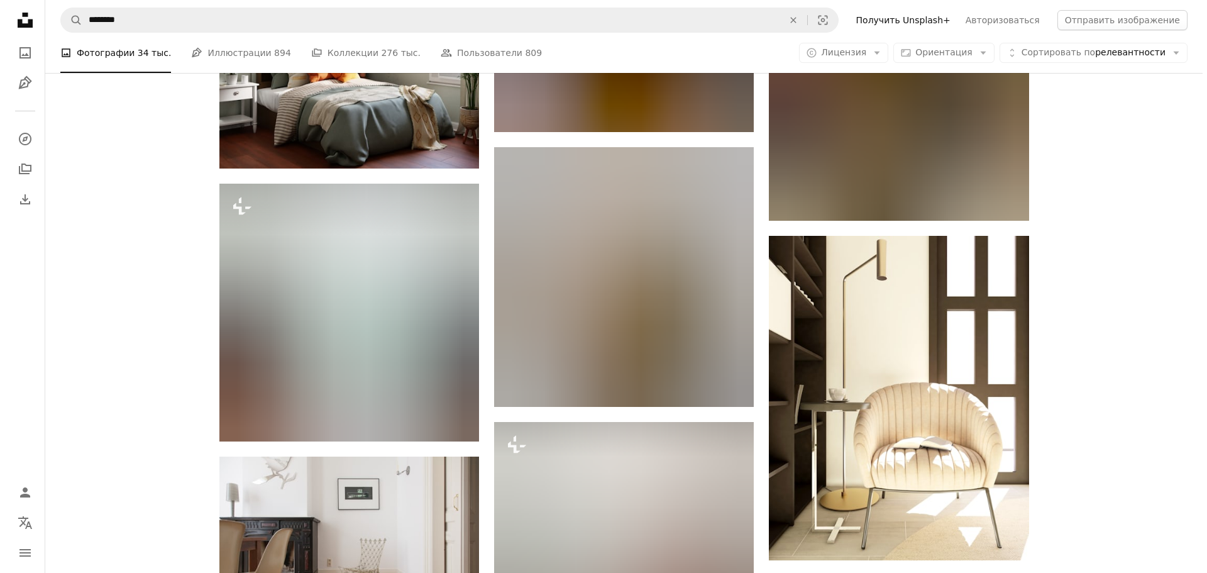
scroll to position [80930, 0]
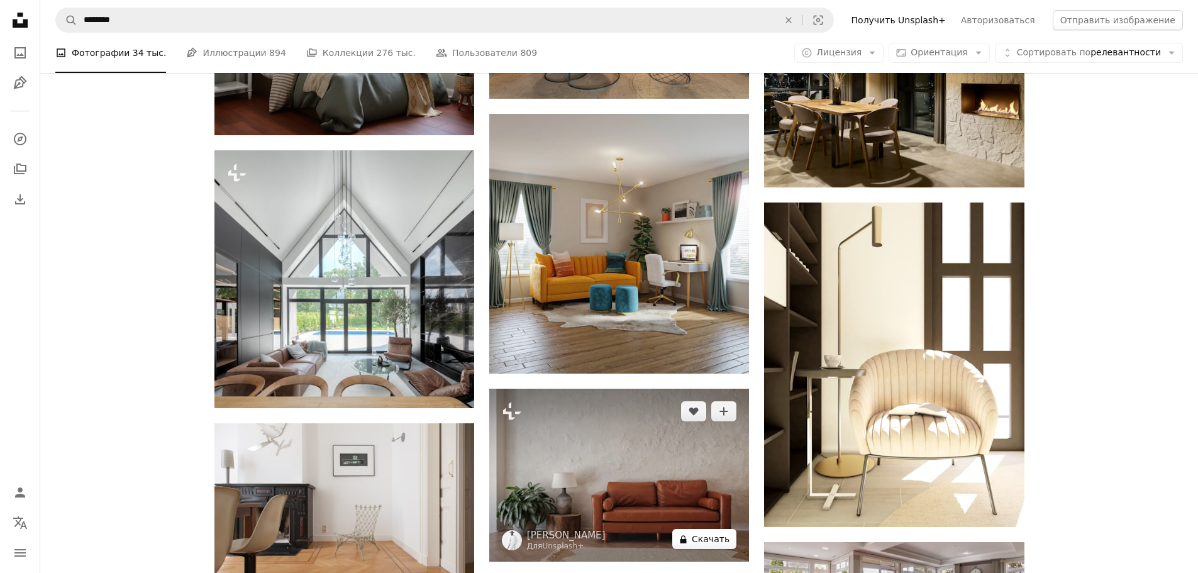
click at [710, 534] on font "Скачать" at bounding box center [711, 539] width 38 height 10
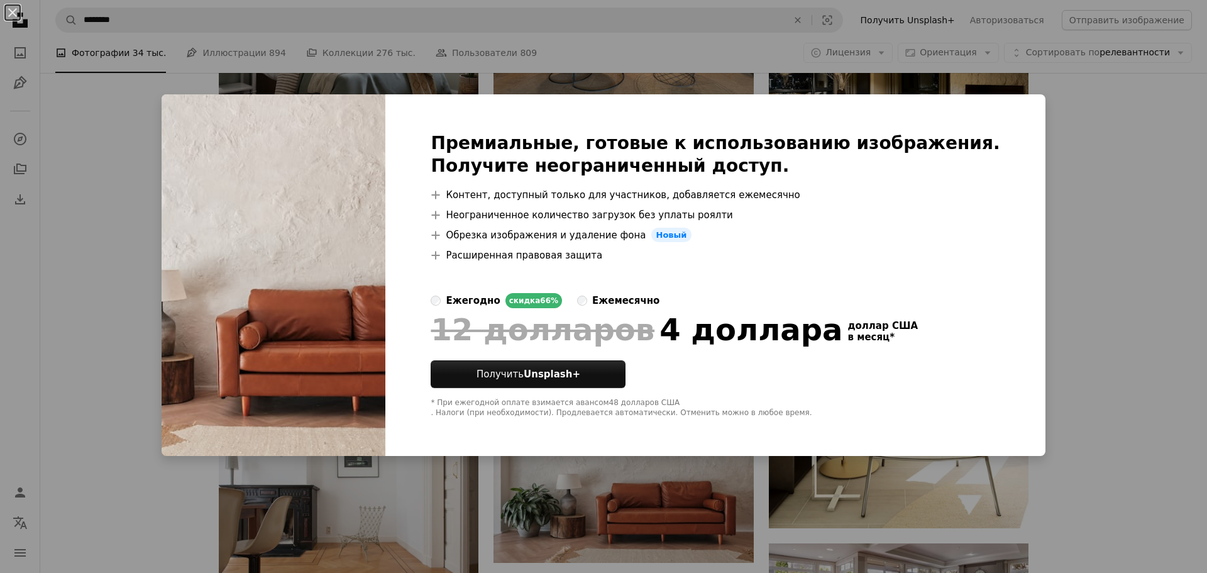
click at [1074, 160] on div "An X shape Премиальные, готовые к использованию изображения. Получите неогранич…" at bounding box center [603, 286] width 1207 height 573
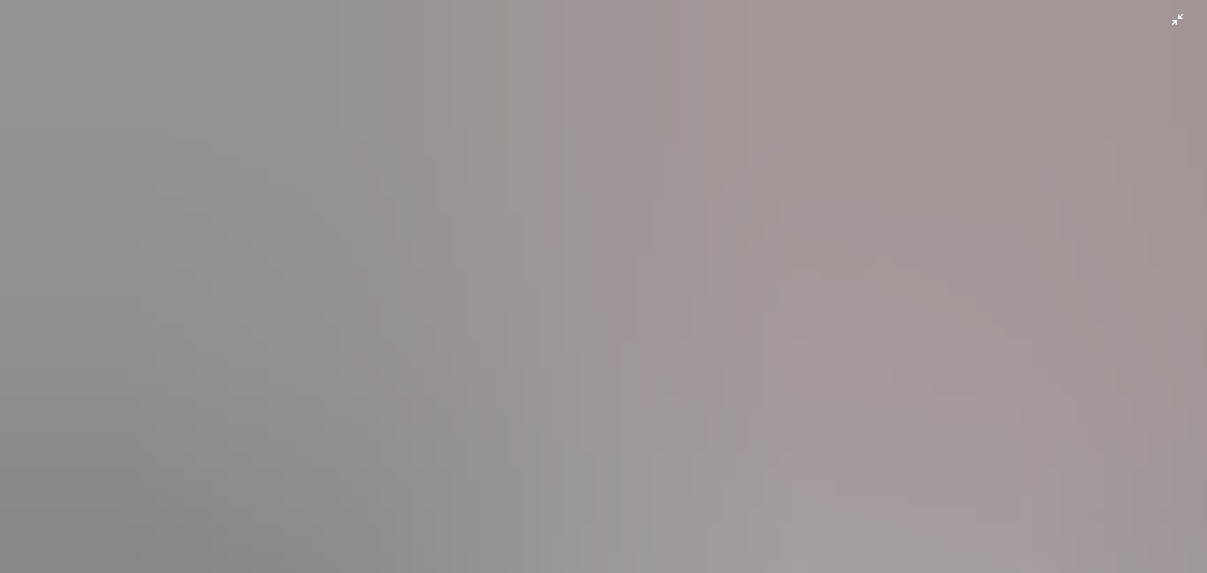
scroll to position [606, 0]
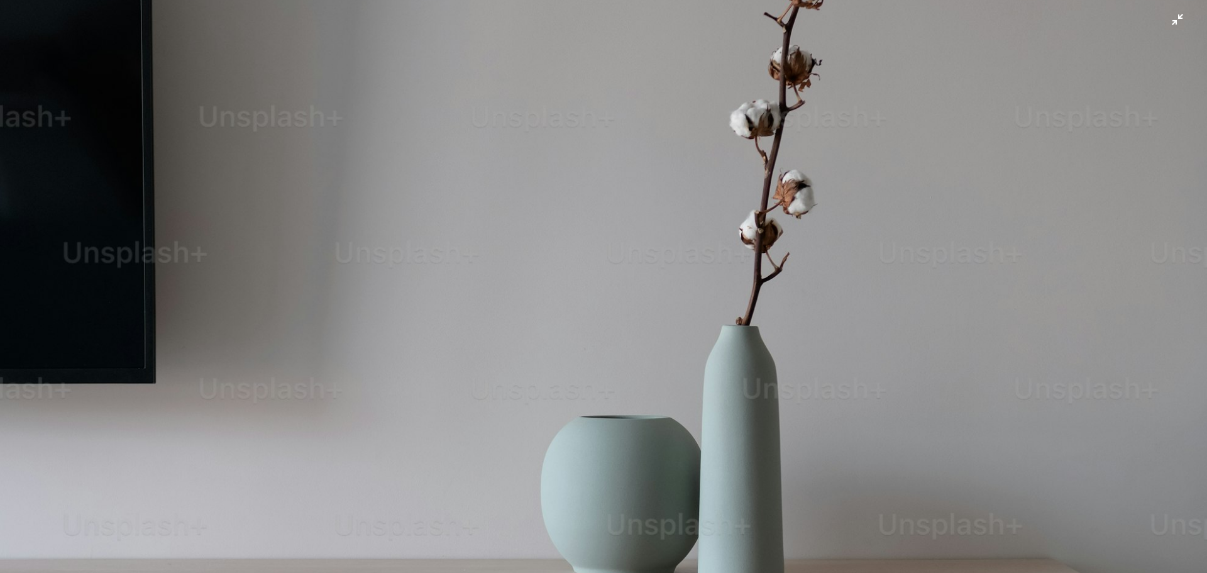
click at [1143, 258] on img "Уменьшить масштаб изображения" at bounding box center [603, 299] width 1209 height 1813
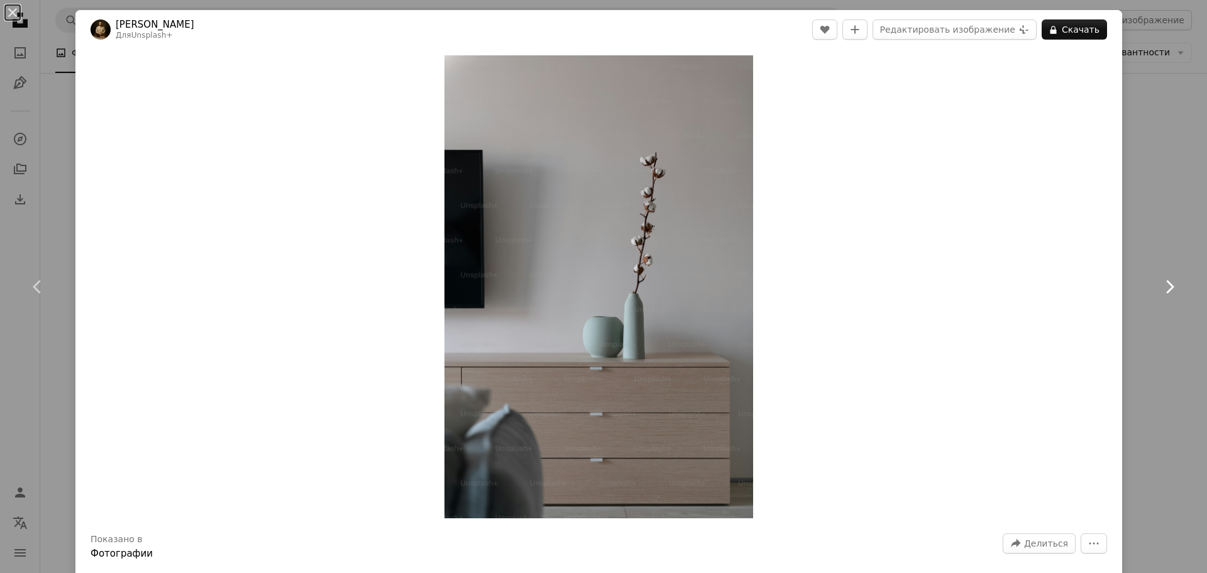
click at [1150, 239] on link "Chevron right" at bounding box center [1169, 286] width 75 height 121
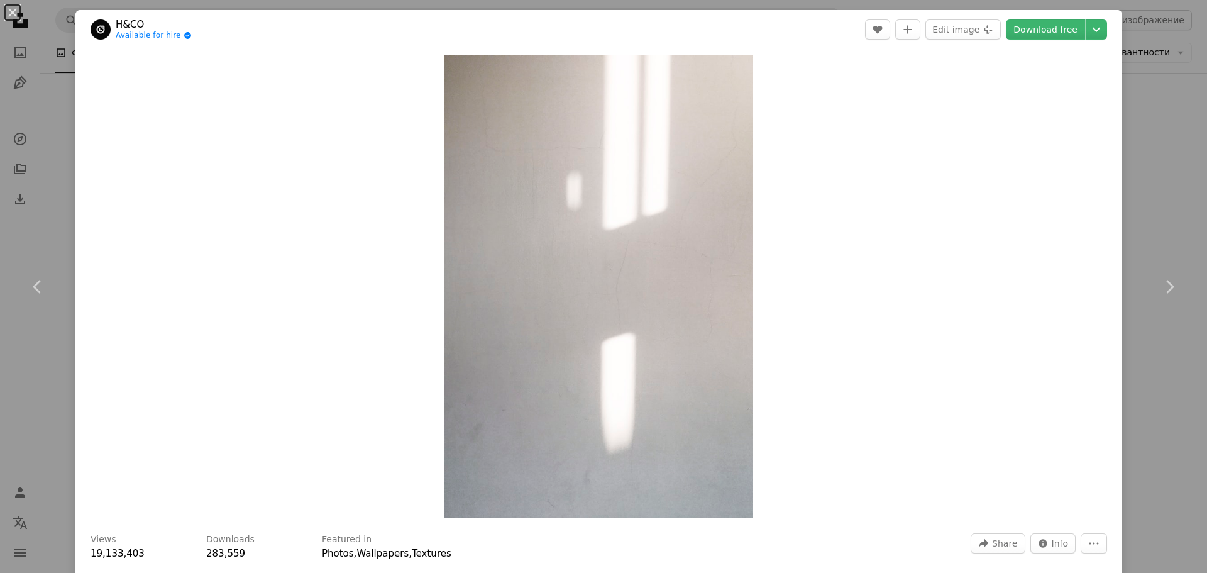
click at [1153, 353] on div "An X shape Chevron left Chevron right H&CO Available for hire A checkmark insid…" at bounding box center [603, 286] width 1207 height 573
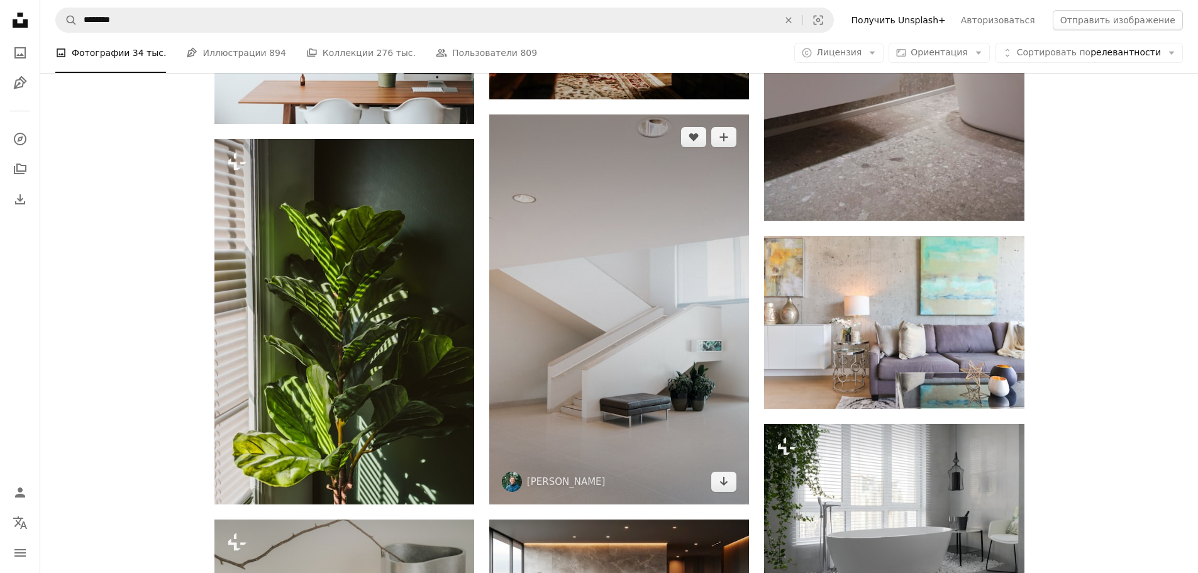
scroll to position [74138, 0]
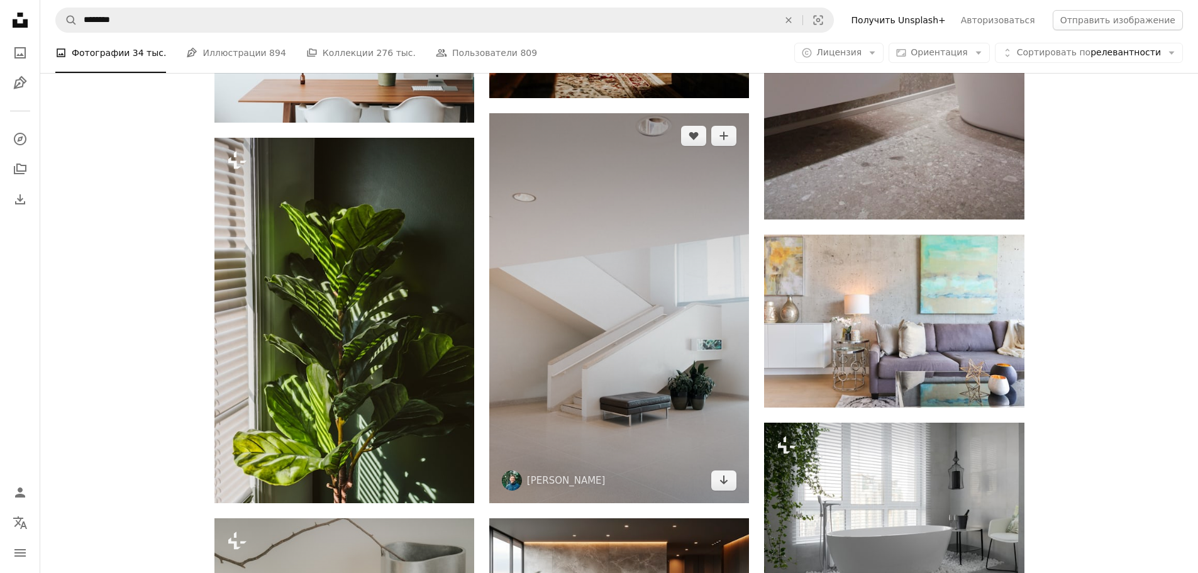
click at [679, 236] on img at bounding box center [619, 308] width 260 height 390
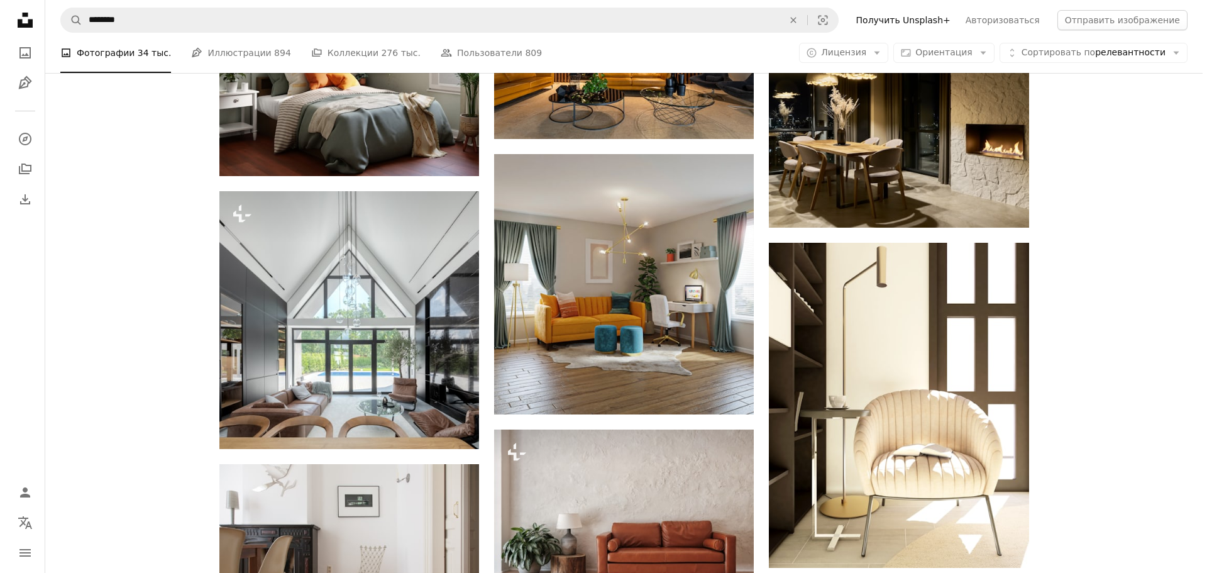
scroll to position [80993, 0]
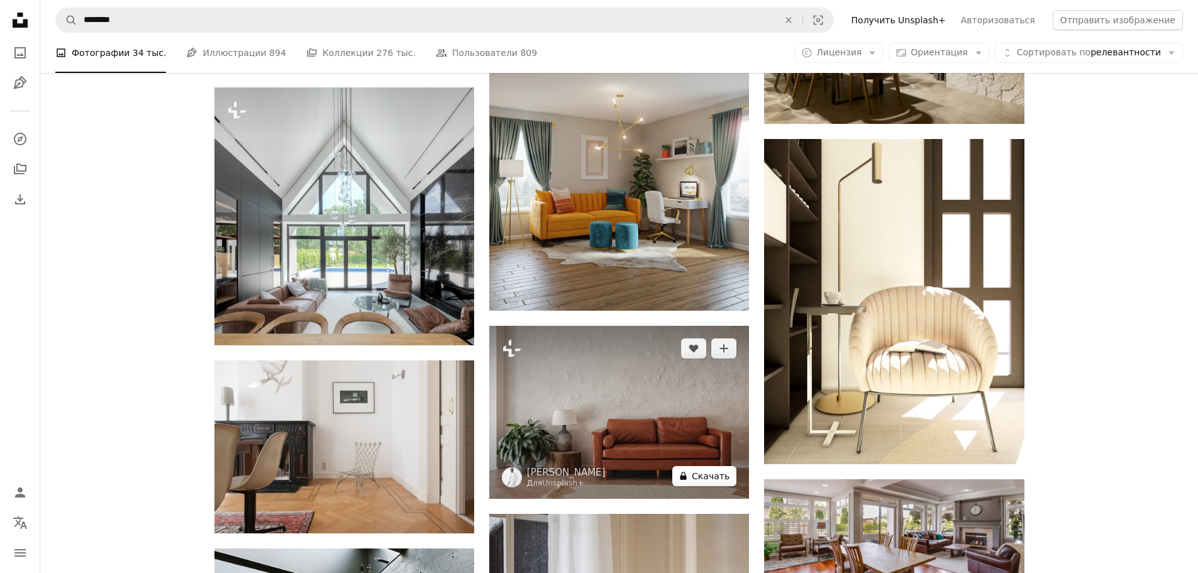
click at [709, 471] on font "Скачать" at bounding box center [711, 476] width 38 height 10
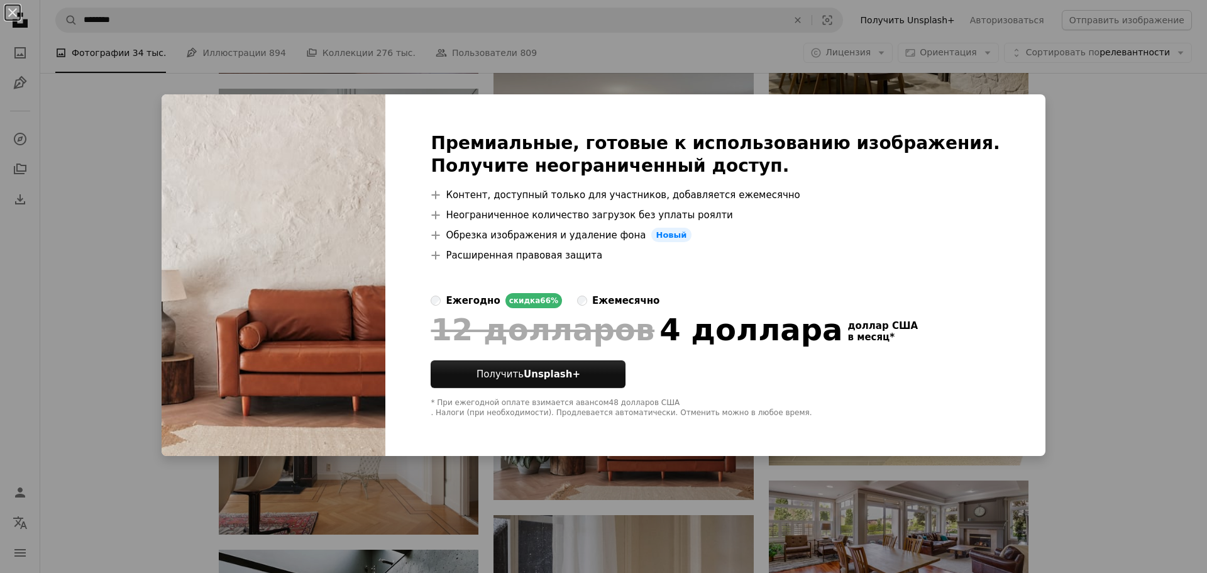
click at [372, 218] on img at bounding box center [274, 275] width 224 height 362
drag, startPoint x: 1083, startPoint y: 175, endPoint x: 1085, endPoint y: 196, distance: 20.8
click at [1083, 175] on div "An X shape Премиальные, готовые к использованию изображения. Получите неогранич…" at bounding box center [603, 286] width 1207 height 573
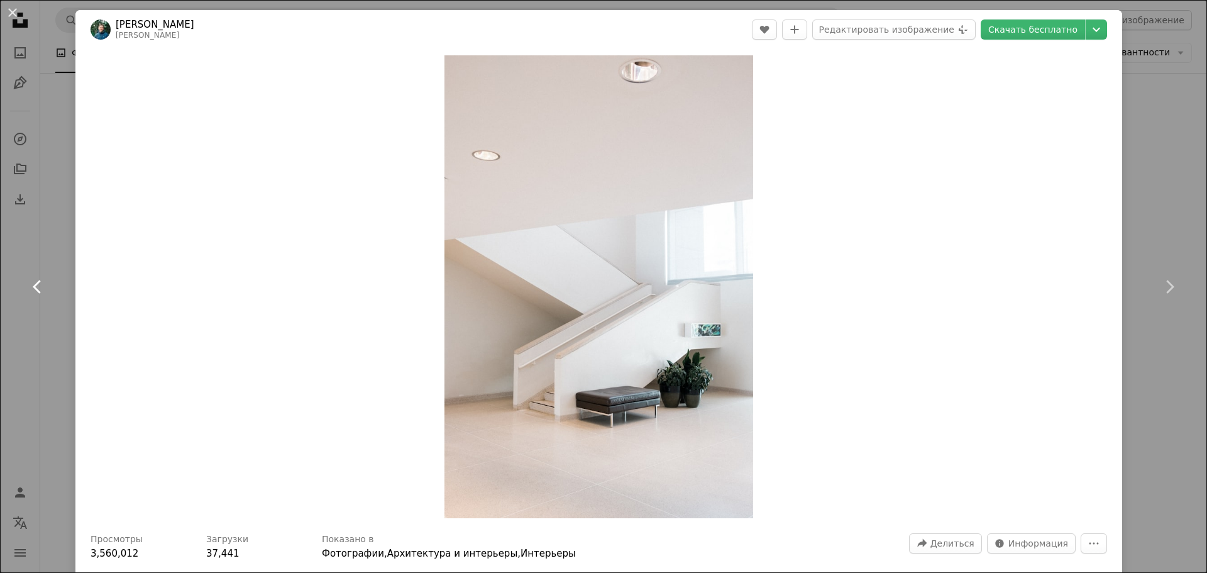
drag, startPoint x: 644, startPoint y: 246, endPoint x: 36, endPoint y: 284, distance: 608.7
click at [36, 284] on icon at bounding box center [37, 286] width 8 height 13
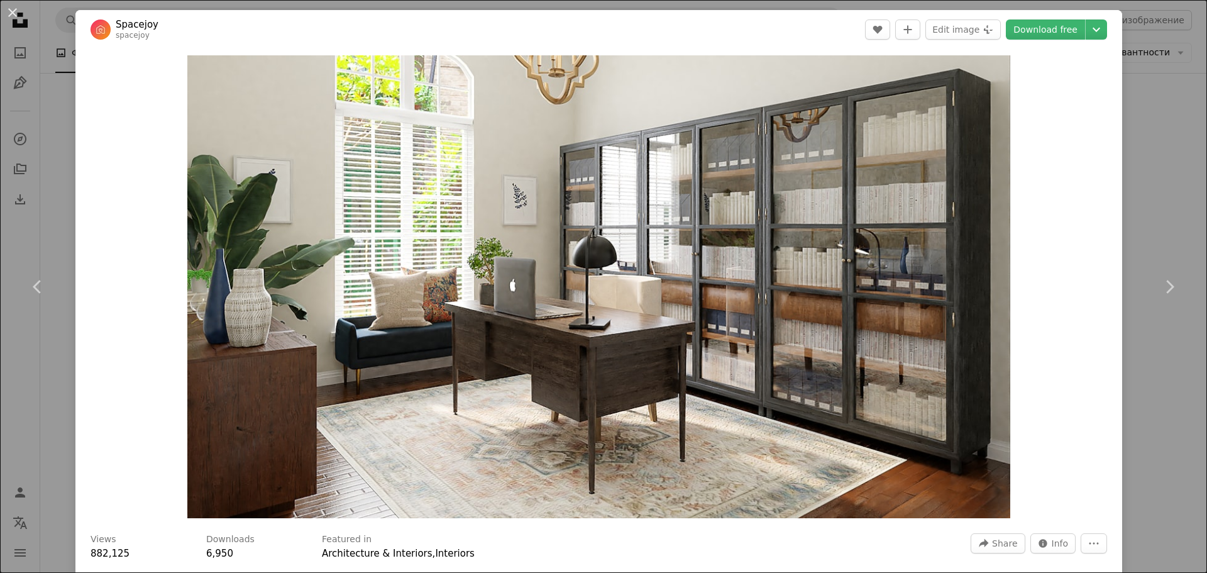
click at [1146, 152] on div "An X shape Chevron left Chevron right Spacejoy spacejoy A heart A plus sign Edi…" at bounding box center [603, 286] width 1207 height 573
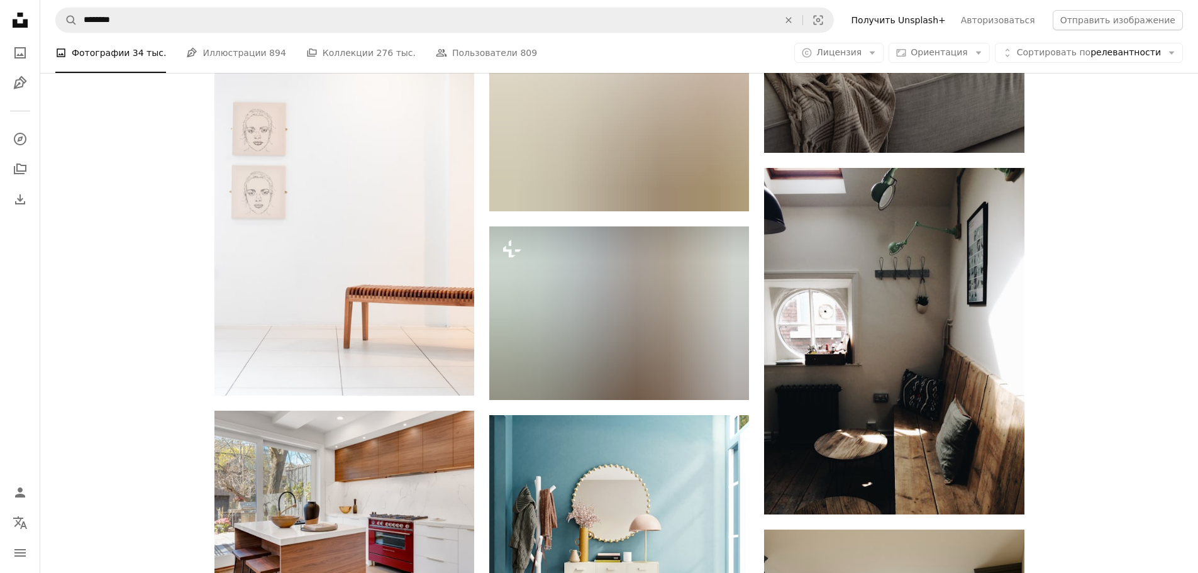
scroll to position [78980, 0]
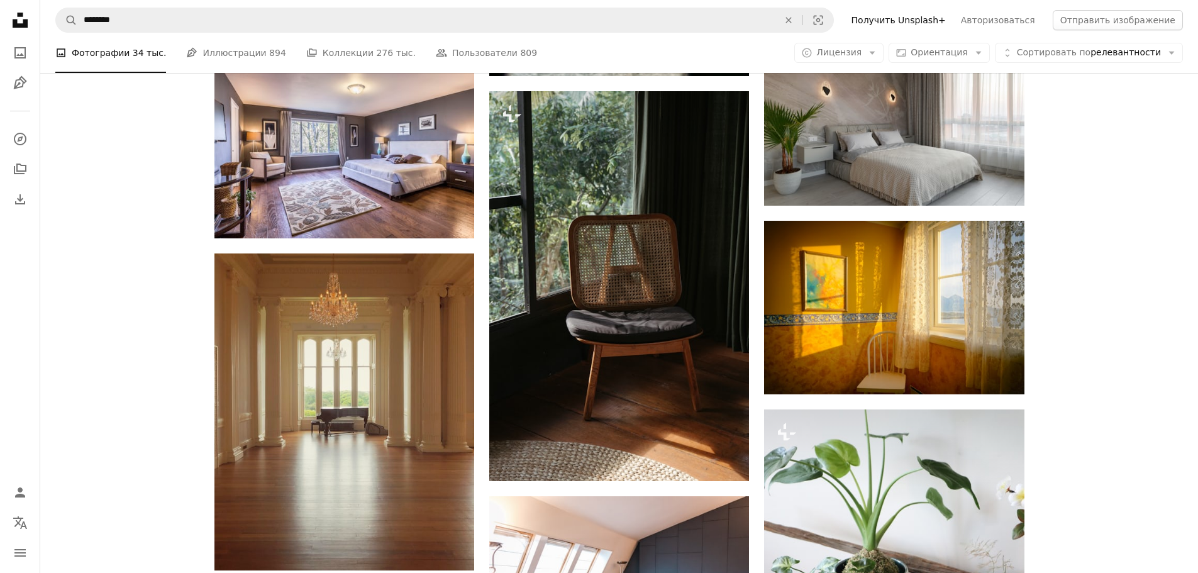
scroll to position [53325, 0]
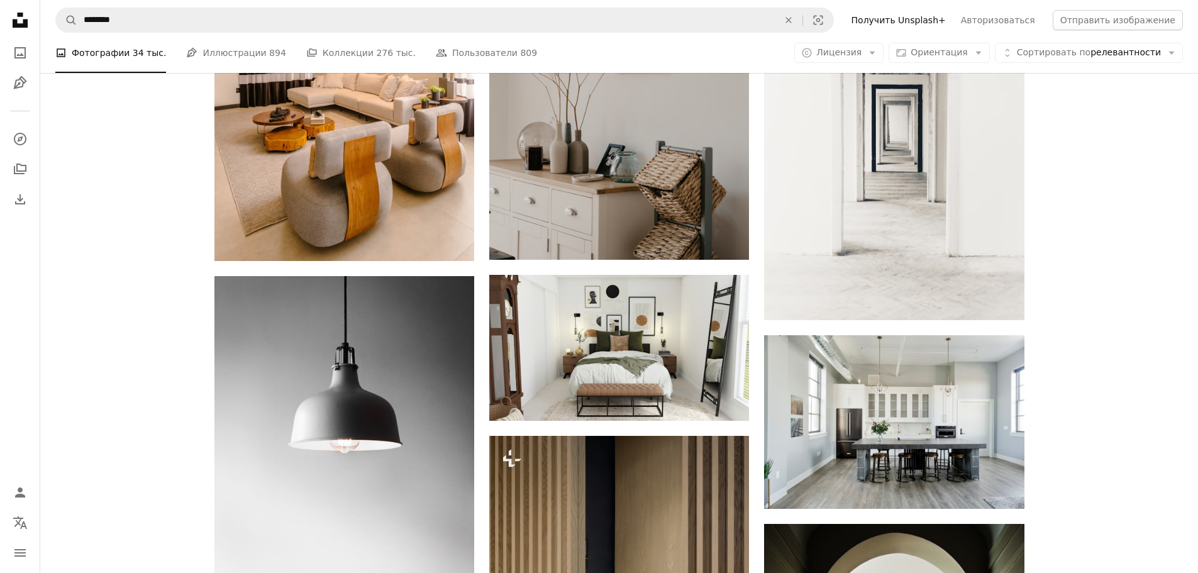
scroll to position [54205, 0]
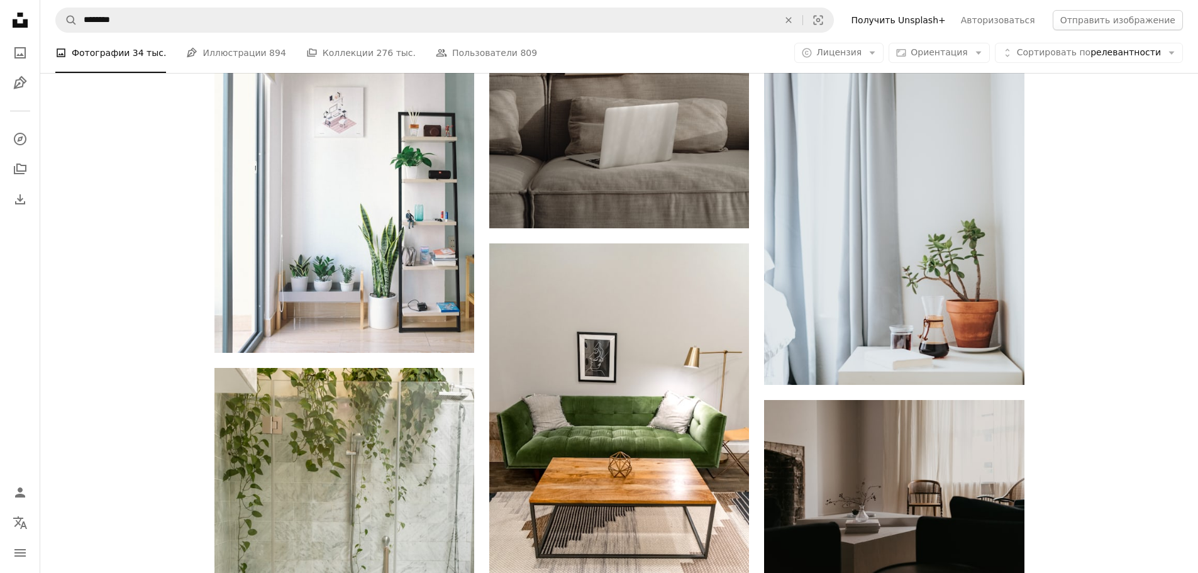
scroll to position [46471, 0]
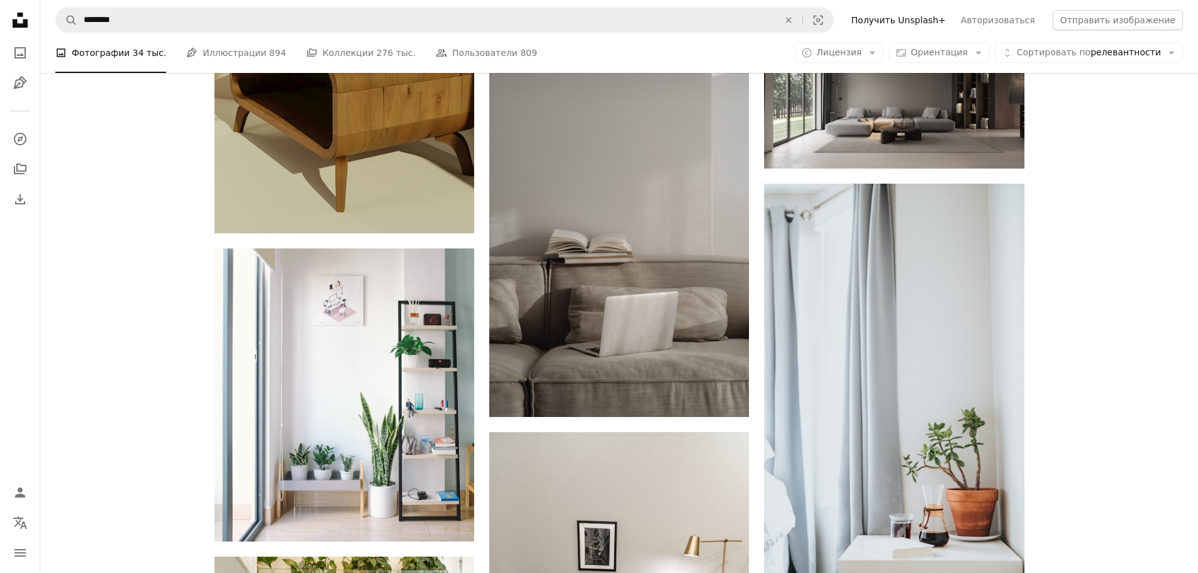
scroll to position [39491, 0]
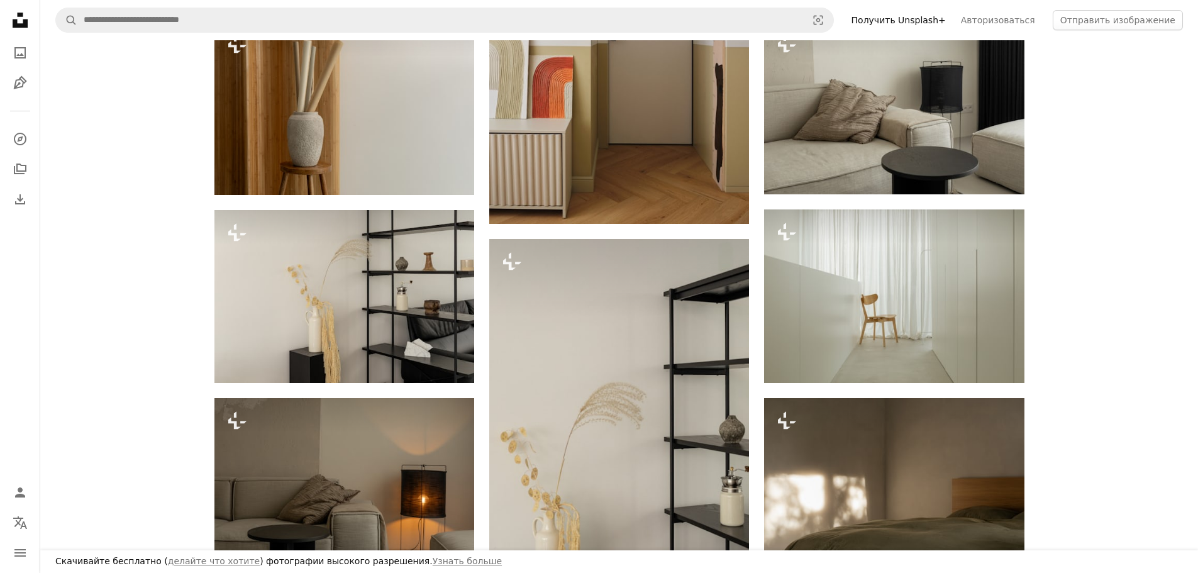
scroll to position [5435, 0]
